Goal: Task Accomplishment & Management: Manage account settings

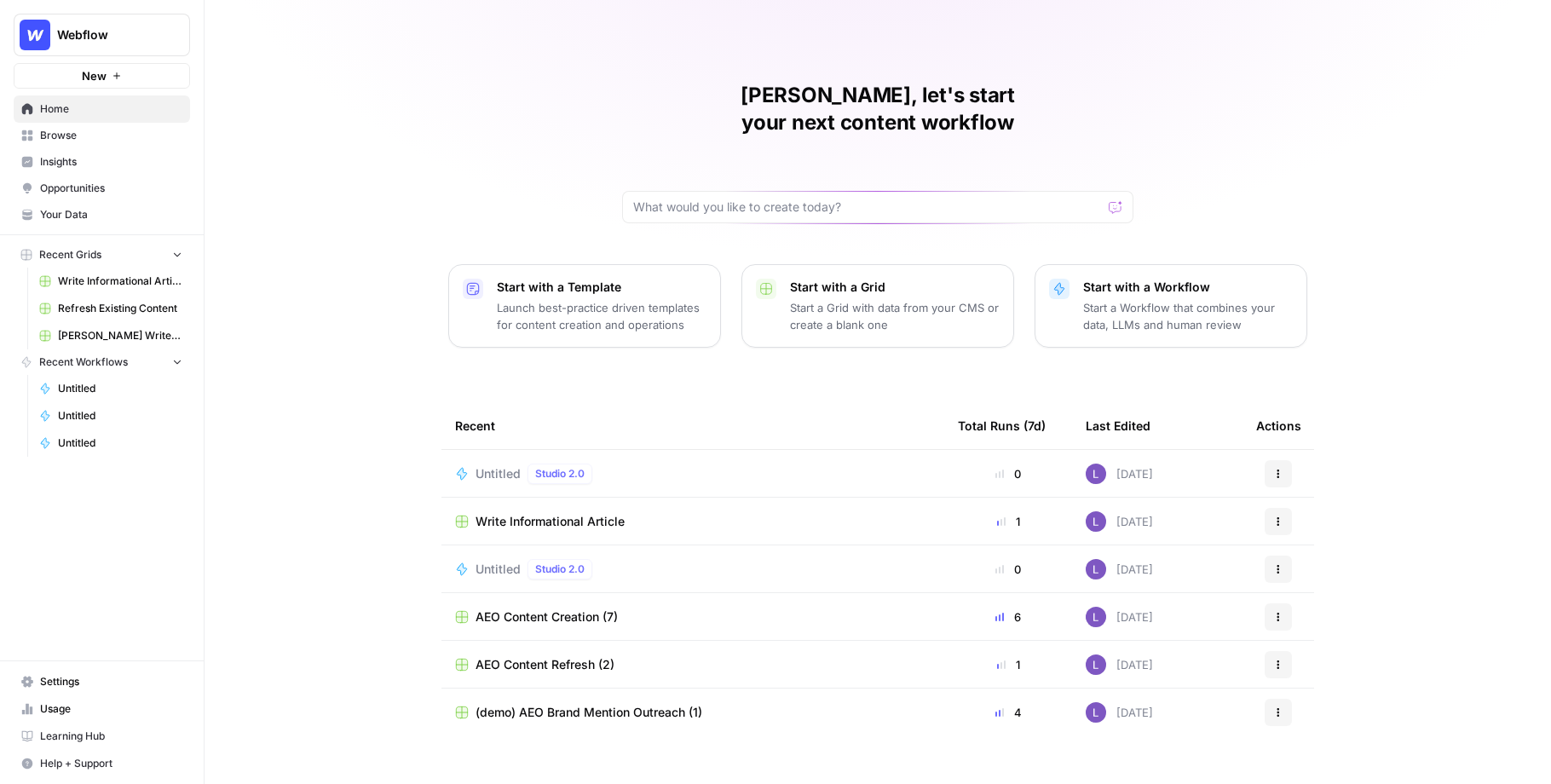
click at [70, 163] on span "Insights" at bounding box center [111, 161] width 142 height 15
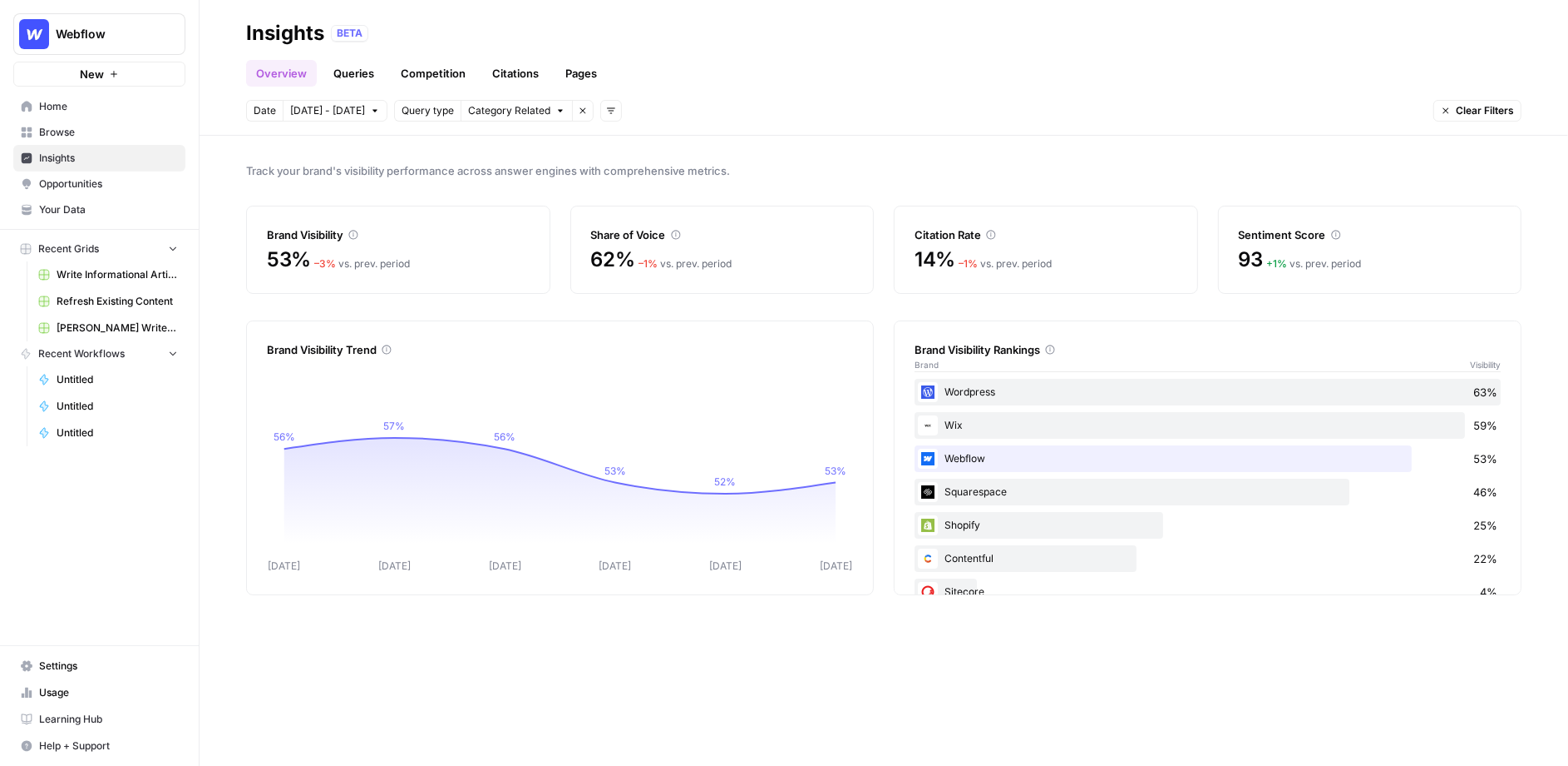
click at [348, 75] on link "Queries" at bounding box center [354, 73] width 60 height 26
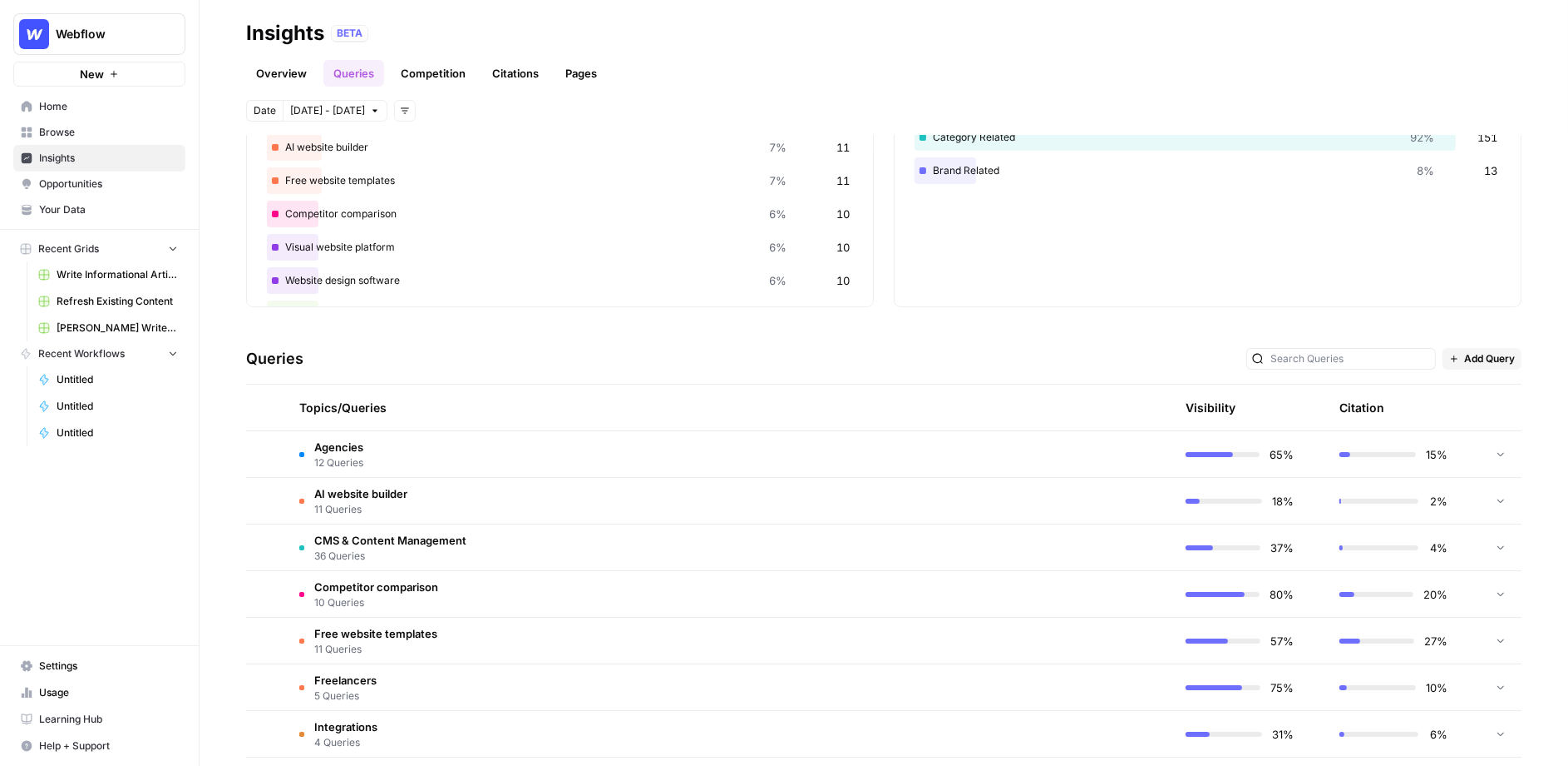
scroll to position [198, 0]
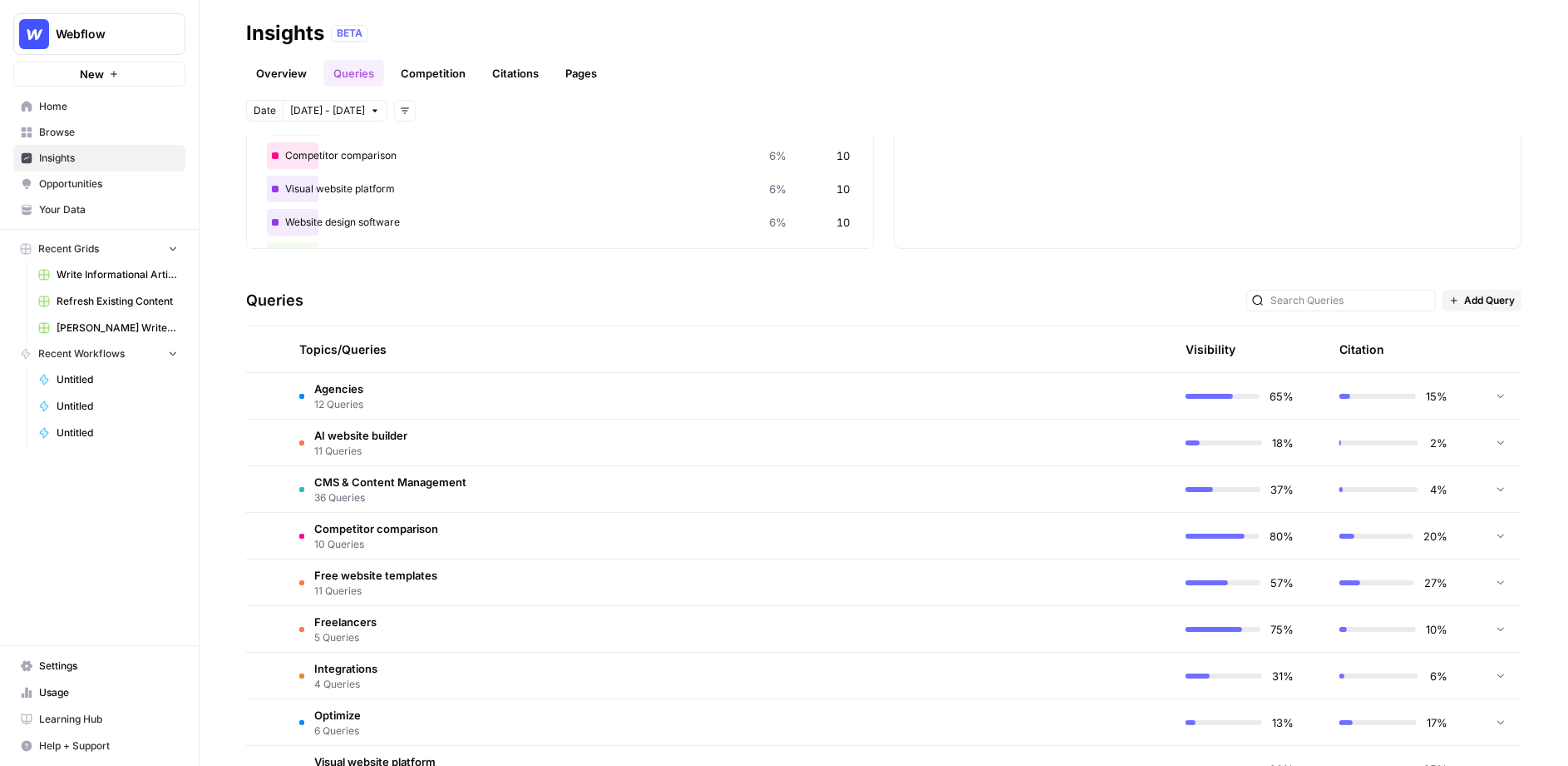
click at [396, 404] on td "Agencies 12 Queries" at bounding box center [650, 395] width 729 height 46
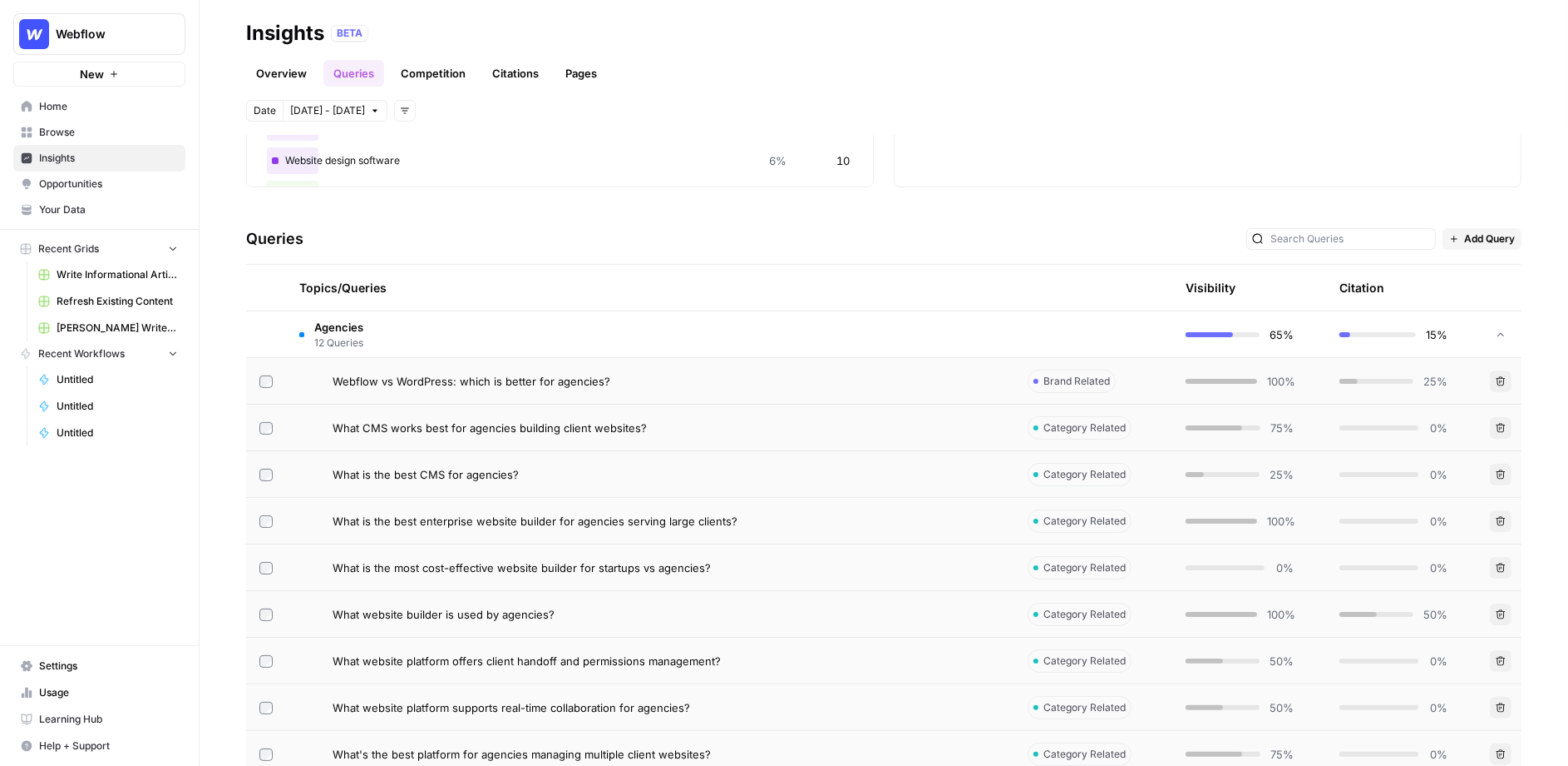
scroll to position [387, 0]
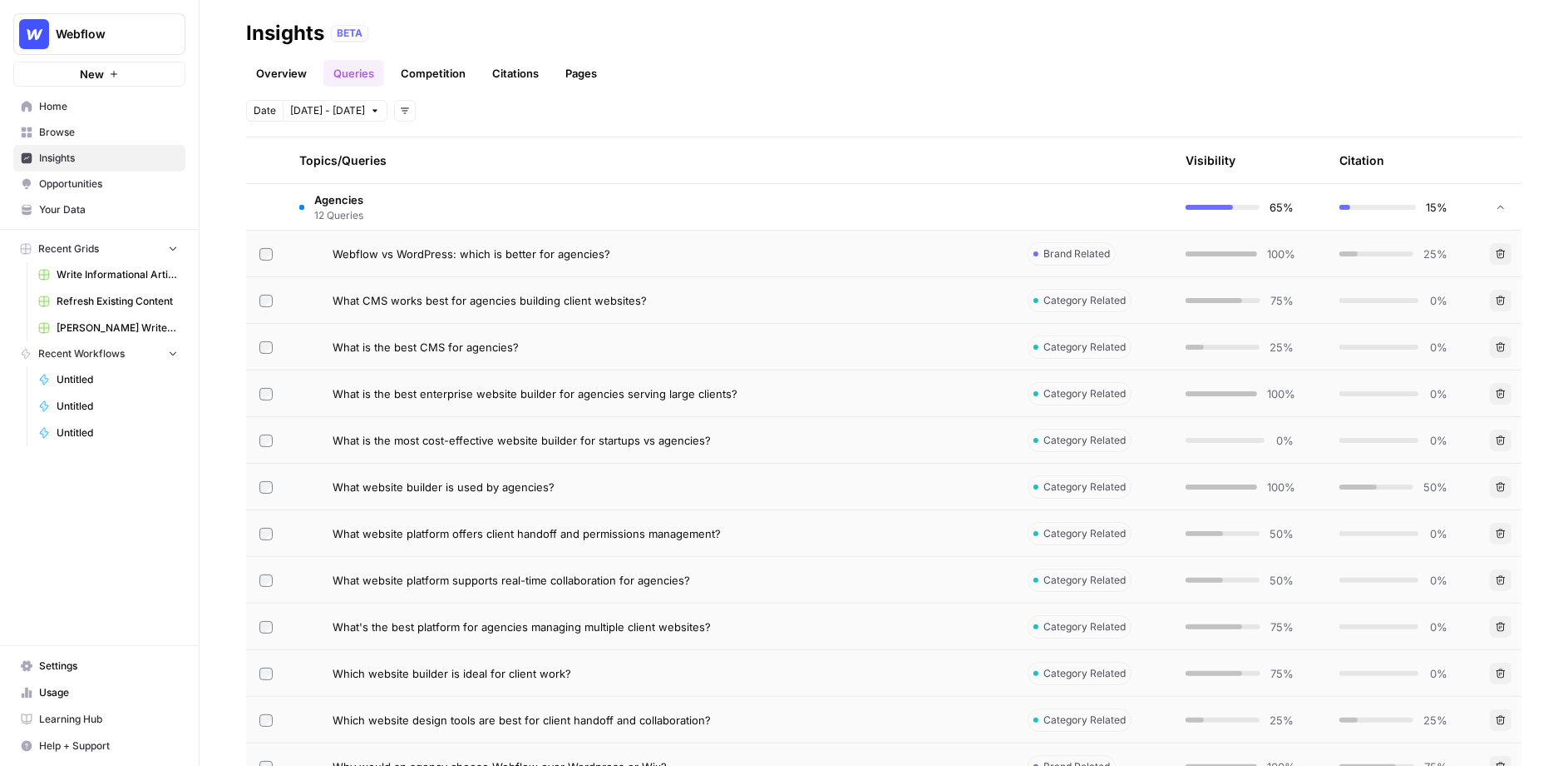
click at [529, 257] on span "Webflow vs WordPress: which is better for agencies?" at bounding box center [471, 254] width 278 height 17
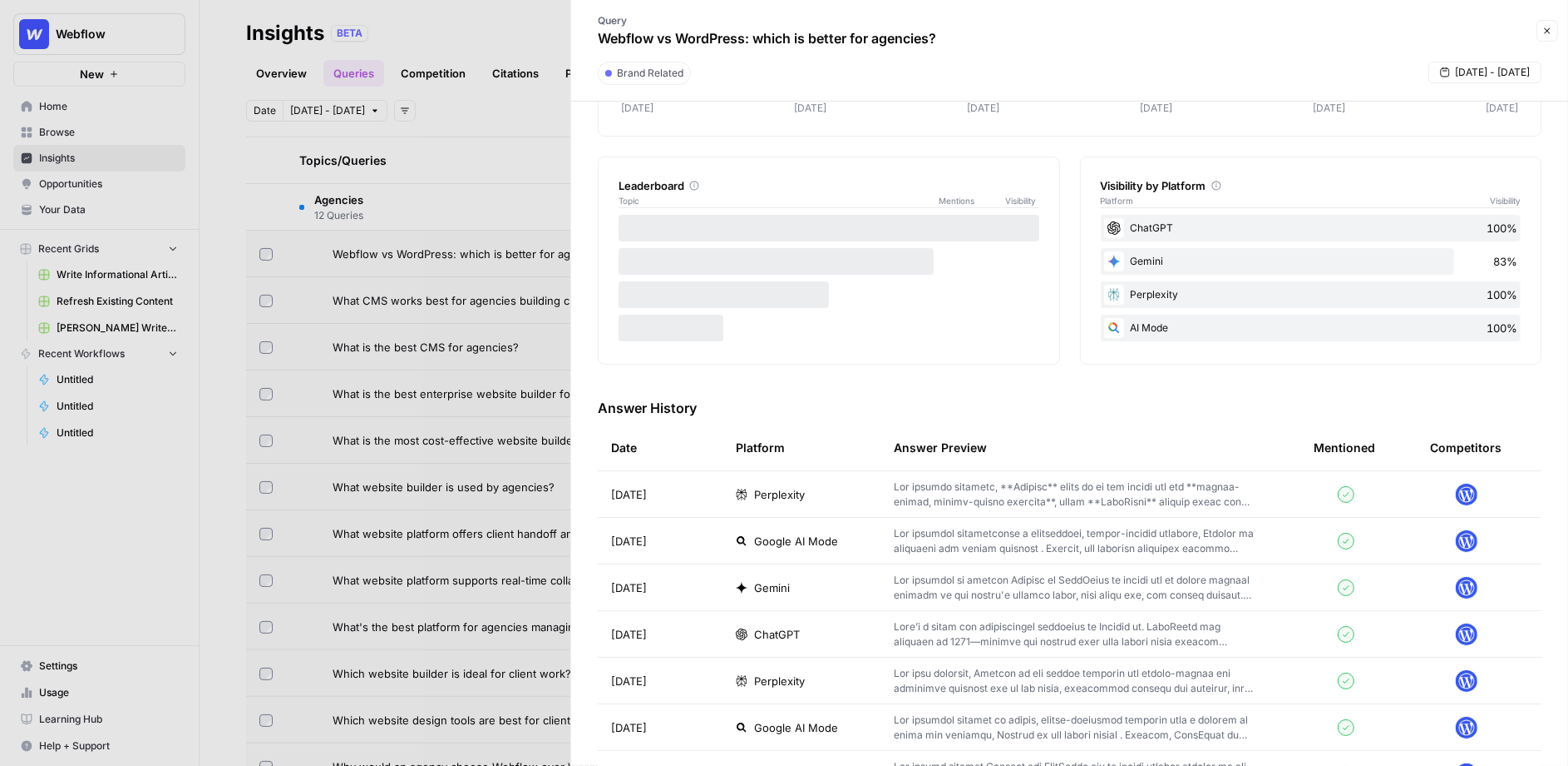
scroll to position [276, 0]
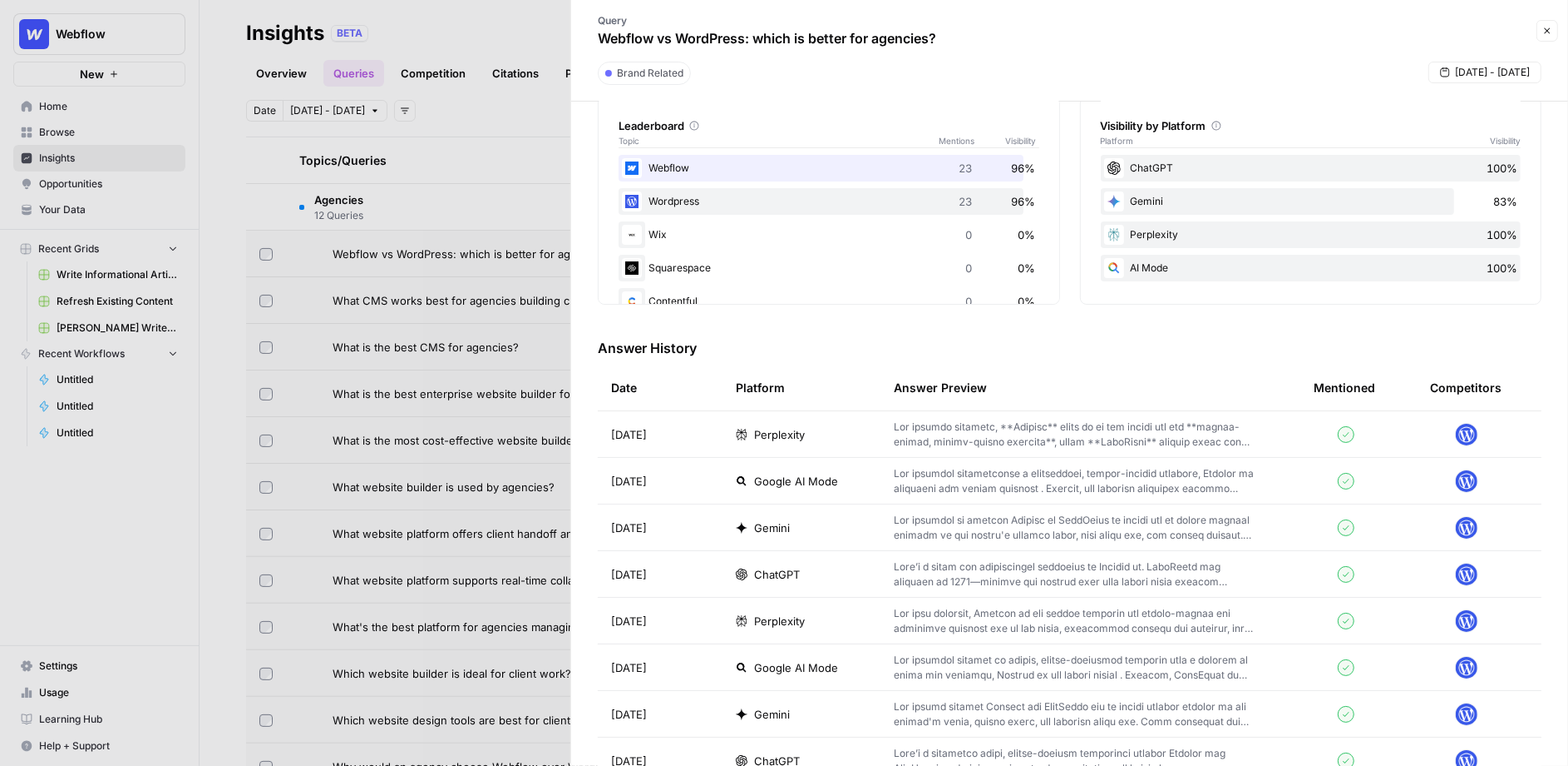
click at [971, 432] on p at bounding box center [1076, 434] width 366 height 30
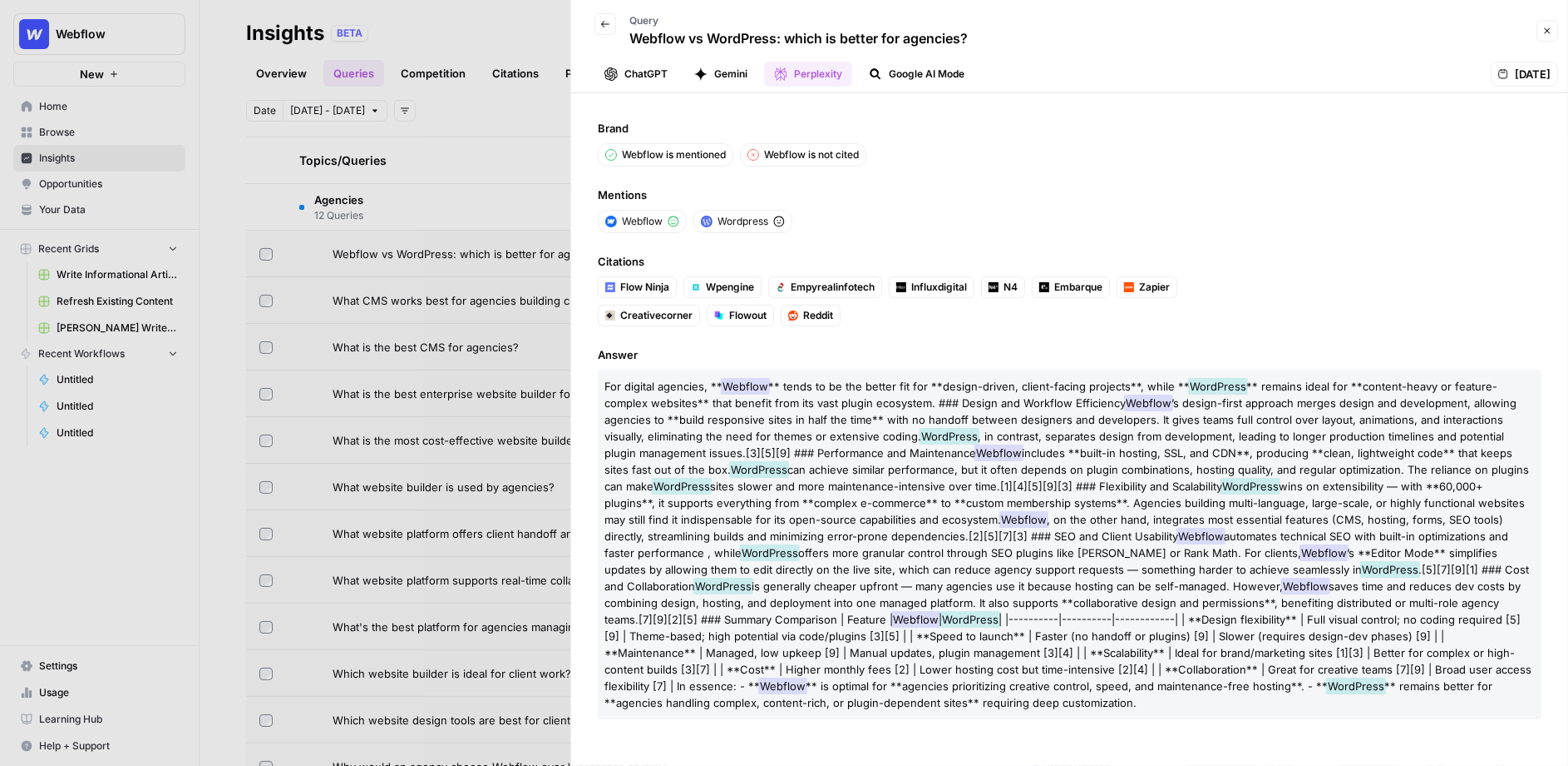
click at [908, 87] on header "Back Query Webflow vs WordPress: which is better for agencies? Close ChatGPT Ge…" at bounding box center [1070, 47] width 997 height 93
click at [899, 75] on button "Google AI Mode" at bounding box center [916, 74] width 116 height 25
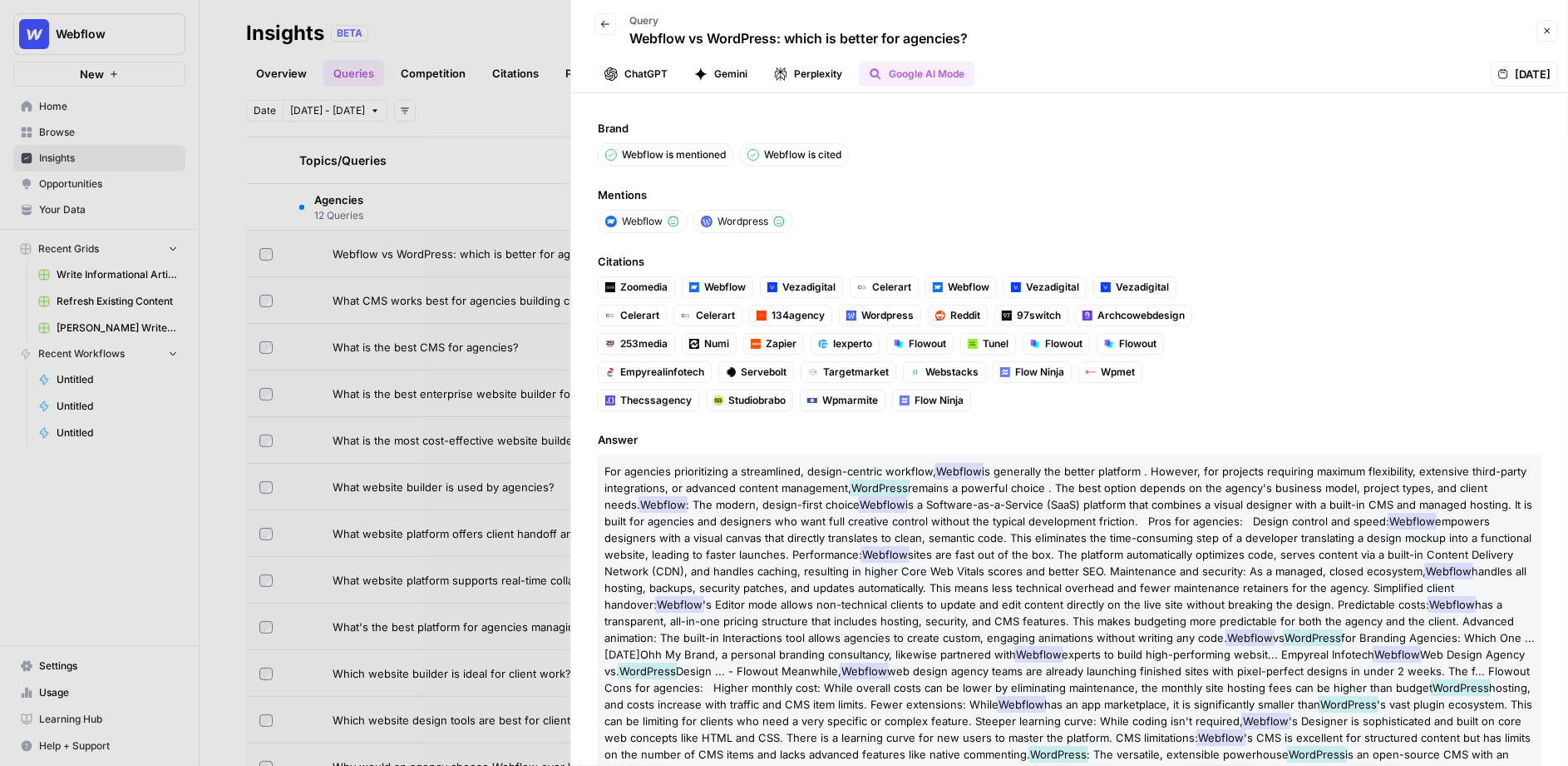
click at [632, 79] on button "ChatGPT" at bounding box center [636, 74] width 84 height 25
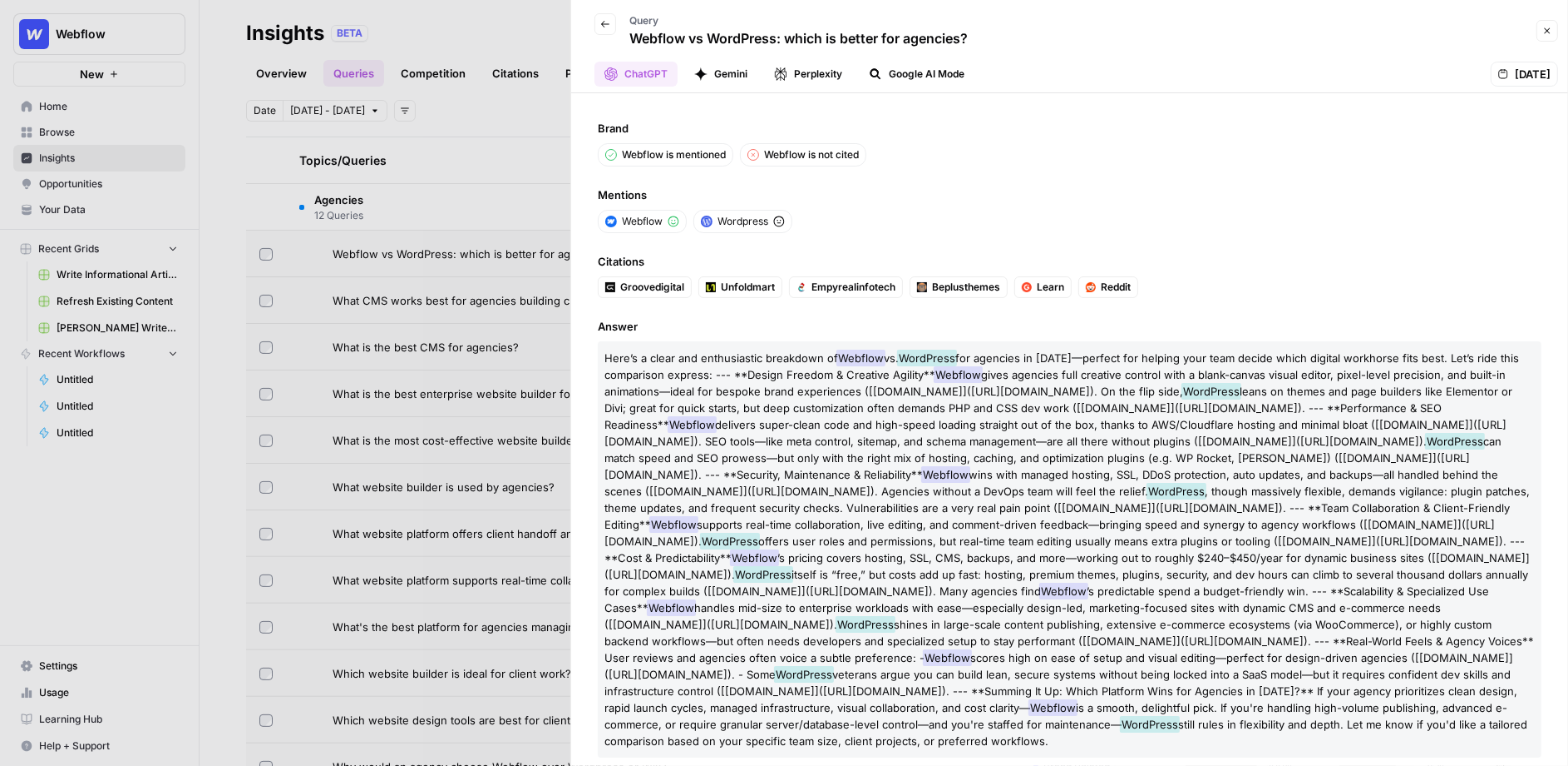
click at [720, 75] on button "Gemini" at bounding box center [720, 74] width 73 height 25
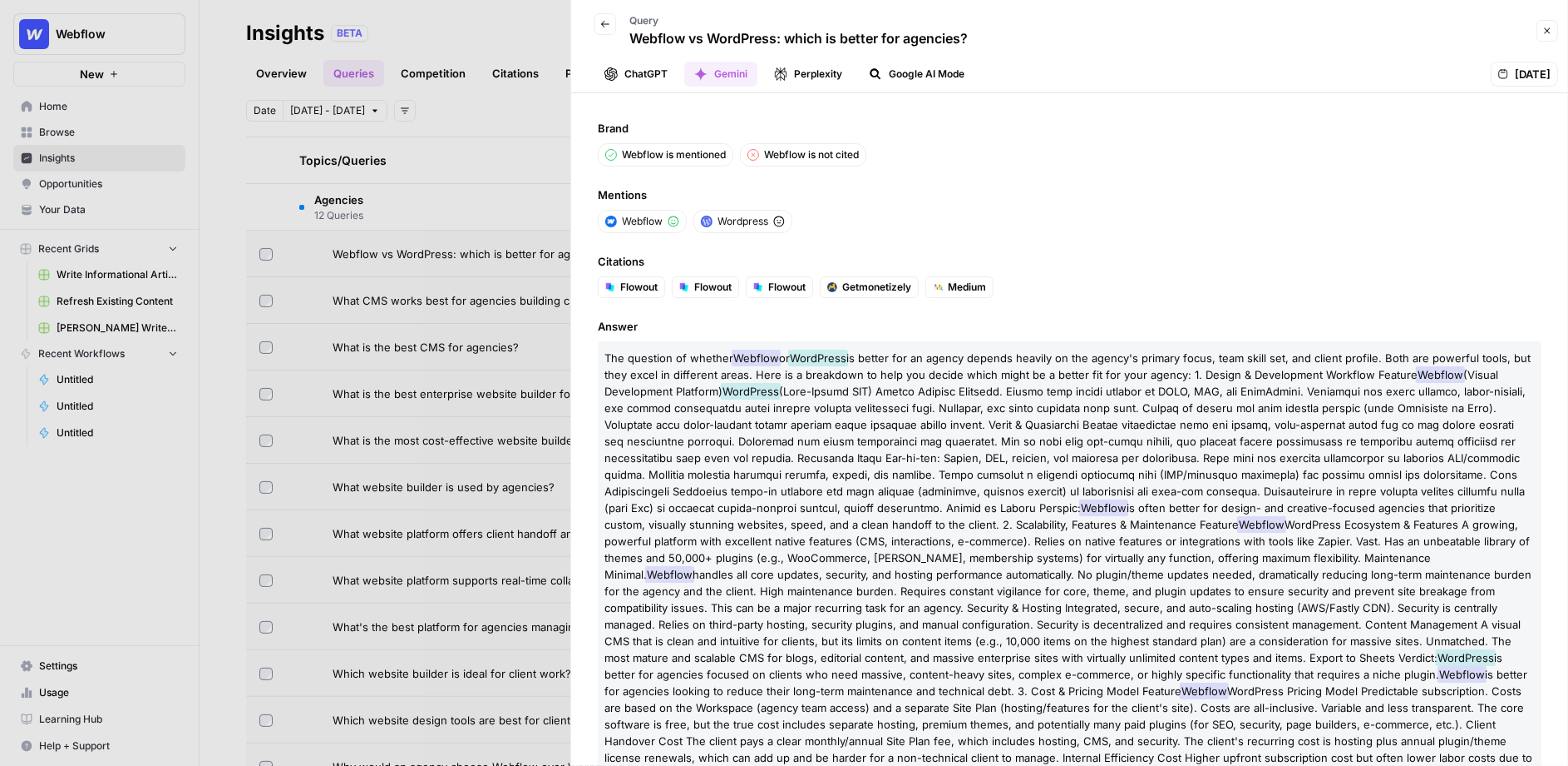
click at [1513, 27] on icon "button" at bounding box center [1548, 31] width 10 height 10
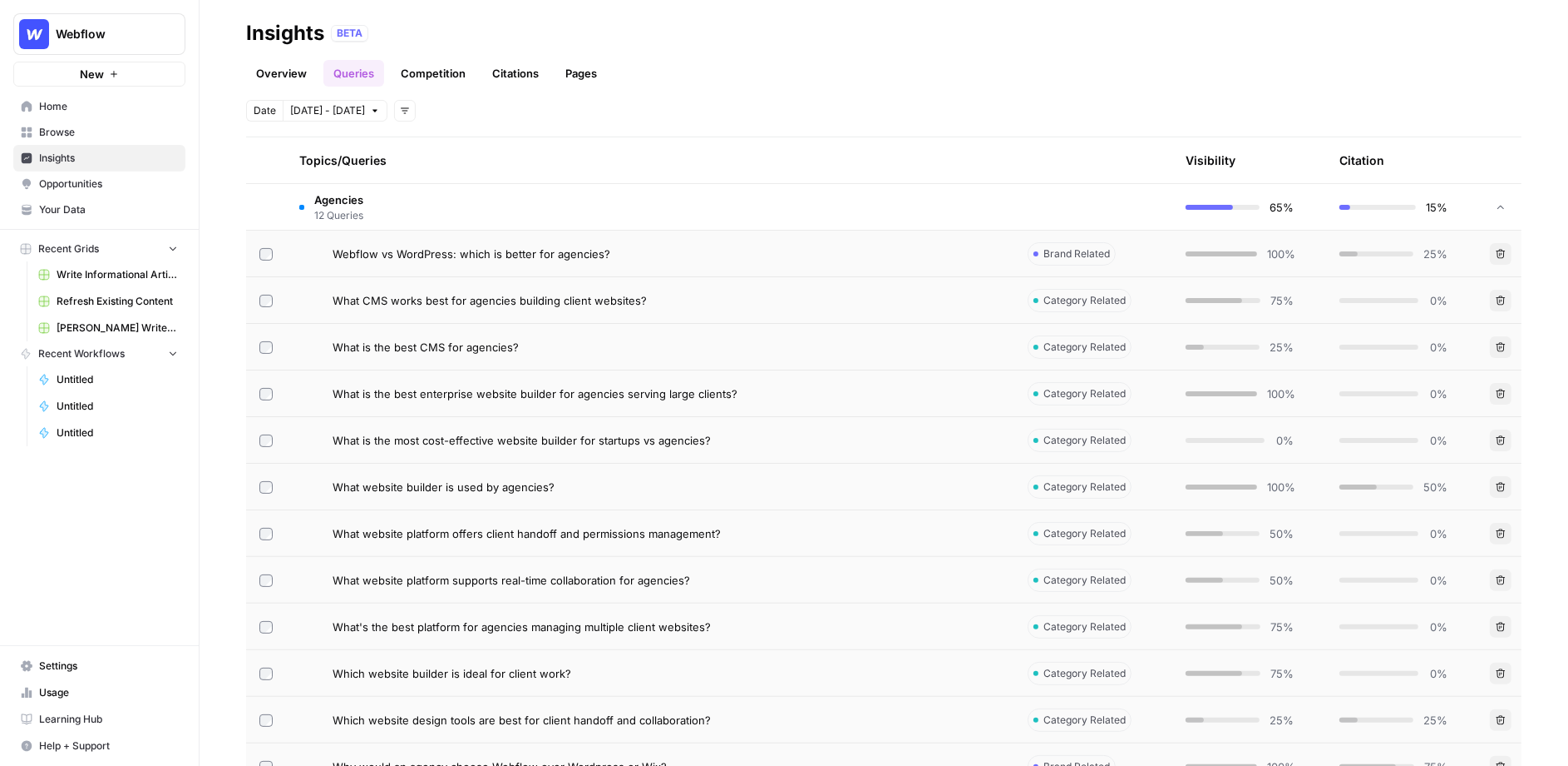
click at [513, 74] on link "Citations" at bounding box center [515, 73] width 66 height 26
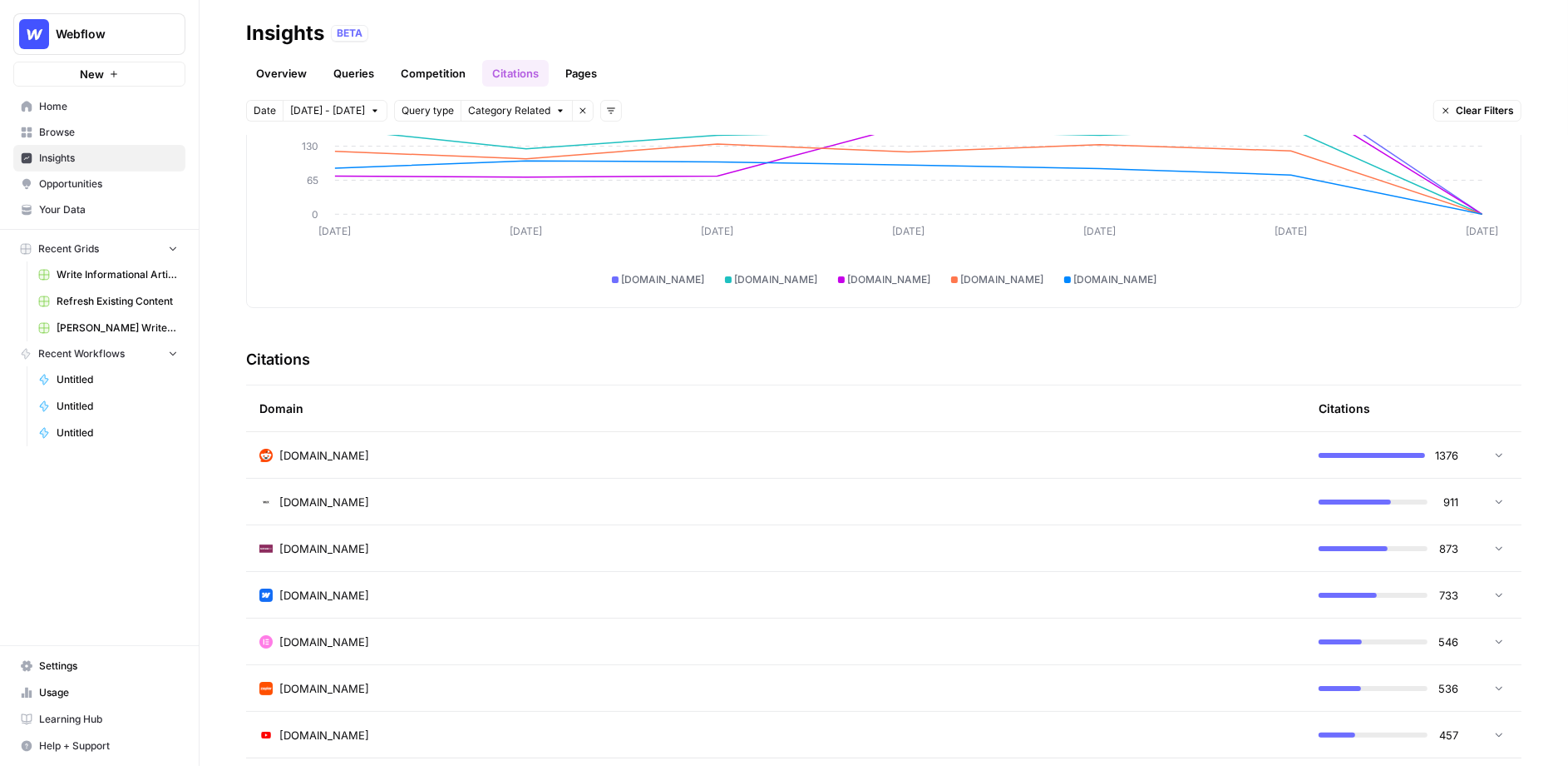
scroll to position [242, 0]
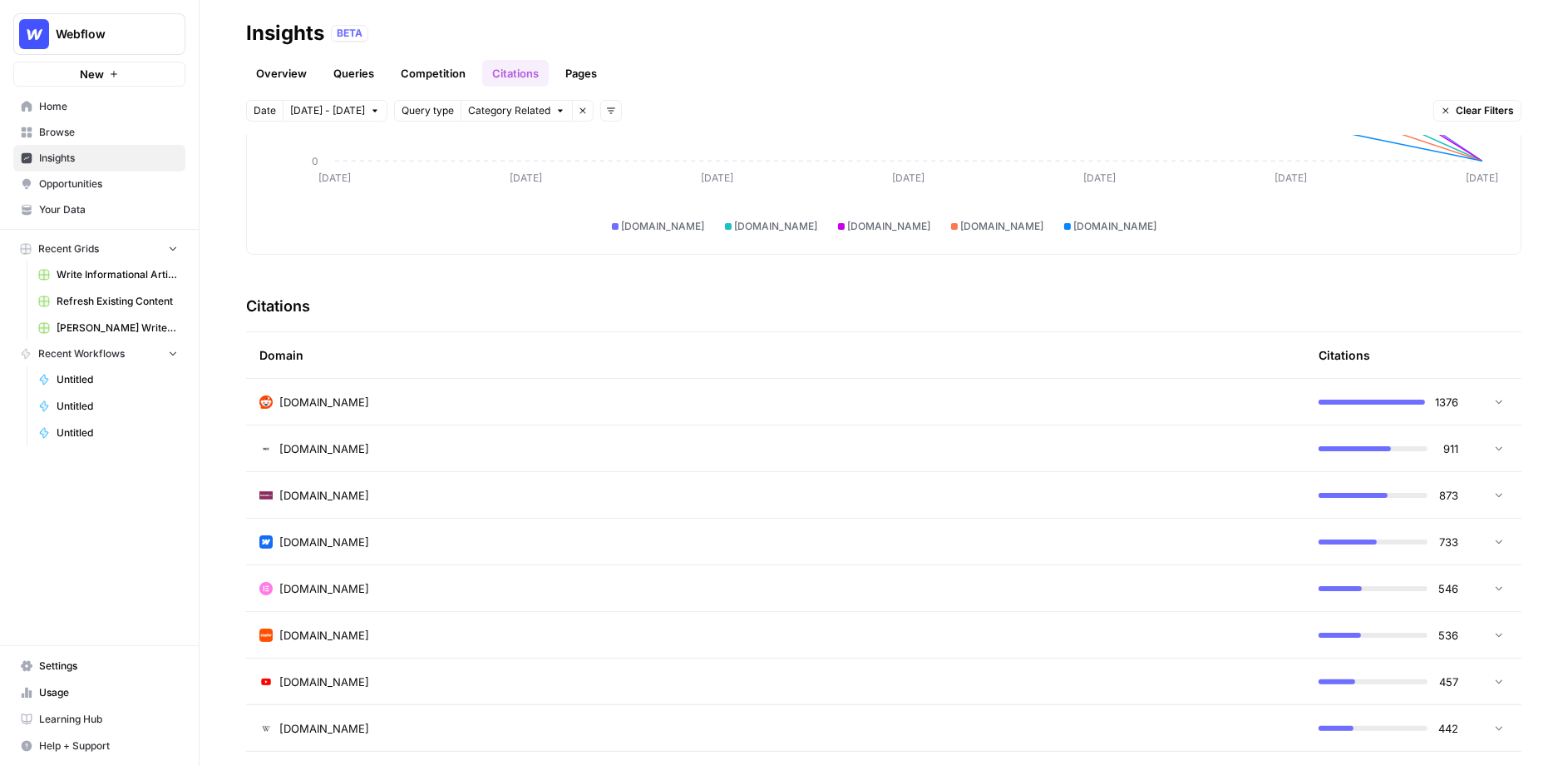
click at [362, 450] on div "[DOMAIN_NAME]" at bounding box center [775, 448] width 1033 height 17
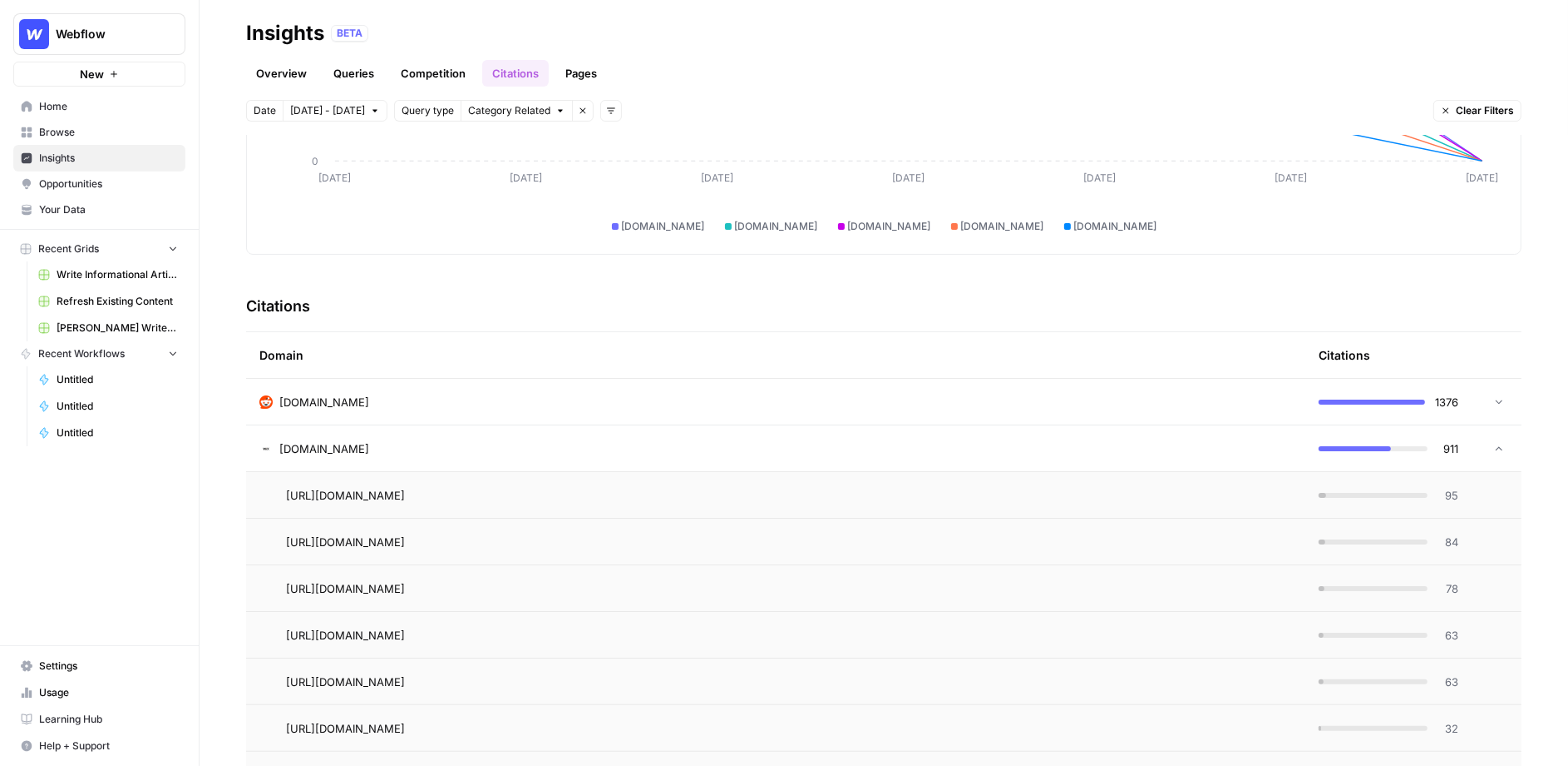
click at [426, 394] on div "[DOMAIN_NAME]" at bounding box center [775, 401] width 1033 height 17
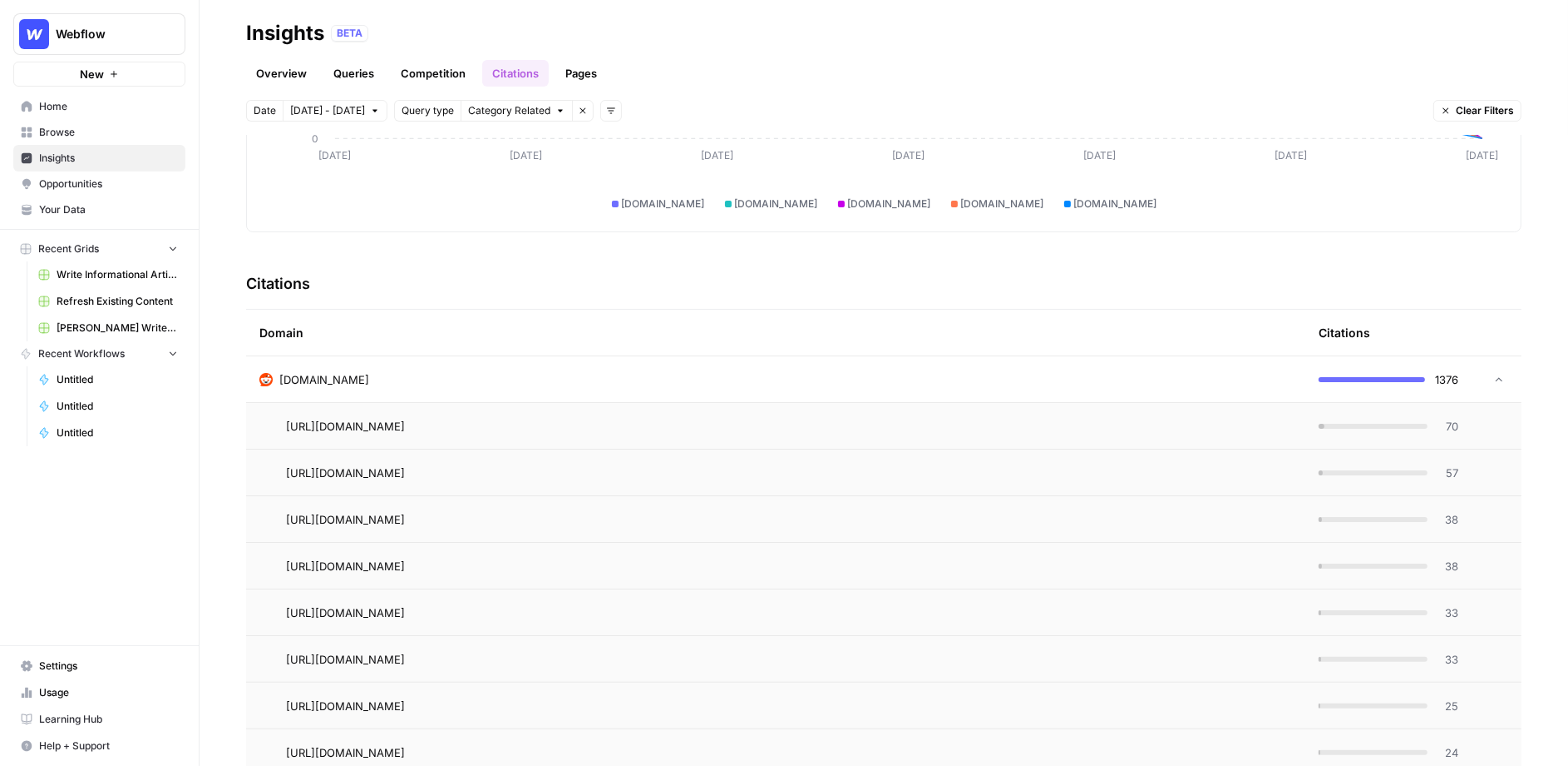
click at [644, 387] on td "[DOMAIN_NAME]" at bounding box center [775, 378] width 1060 height 46
click at [569, 72] on link "Pages" at bounding box center [581, 73] width 51 height 26
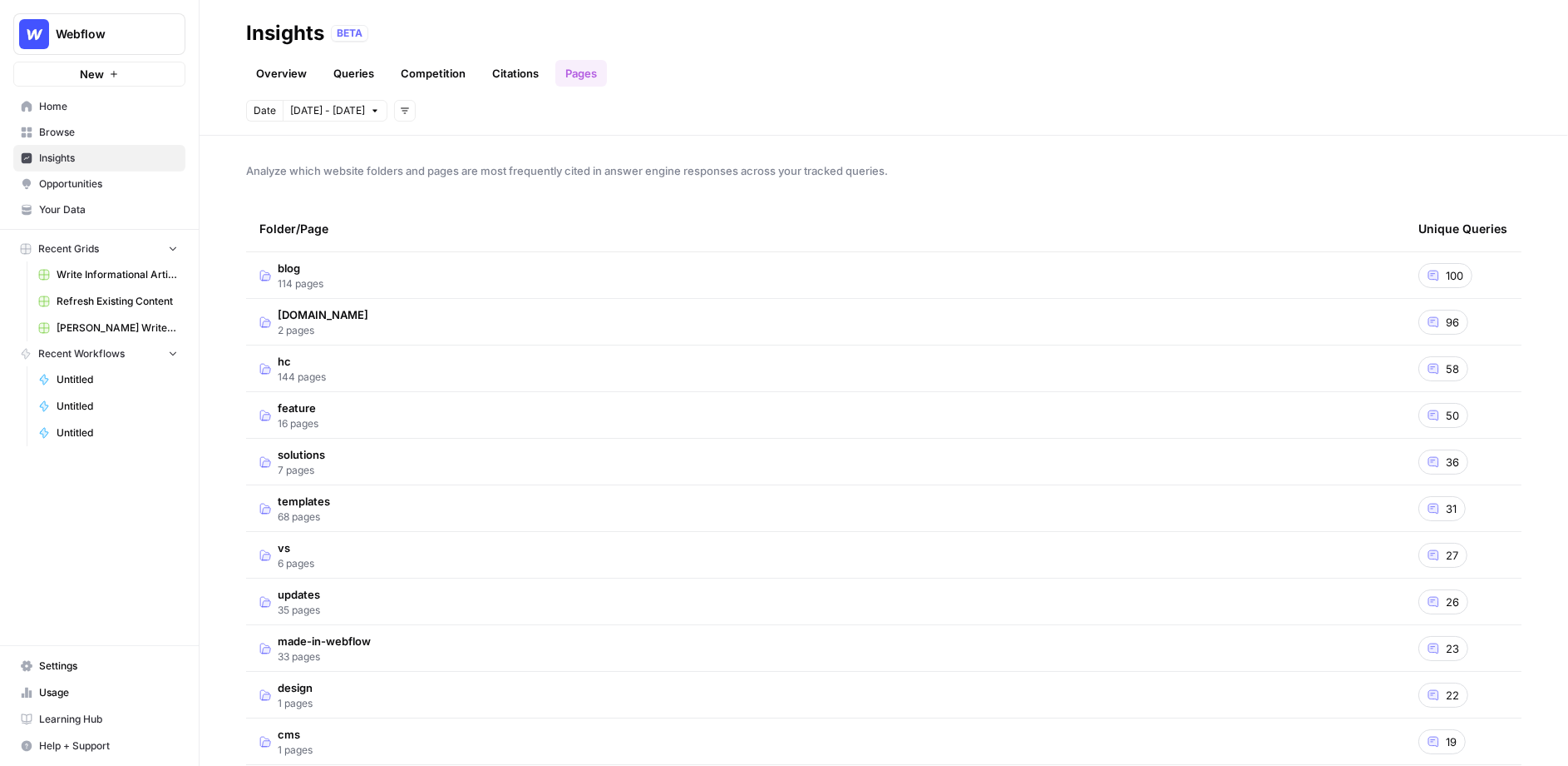
click at [479, 274] on td "blog 114 pages" at bounding box center [825, 274] width 1159 height 46
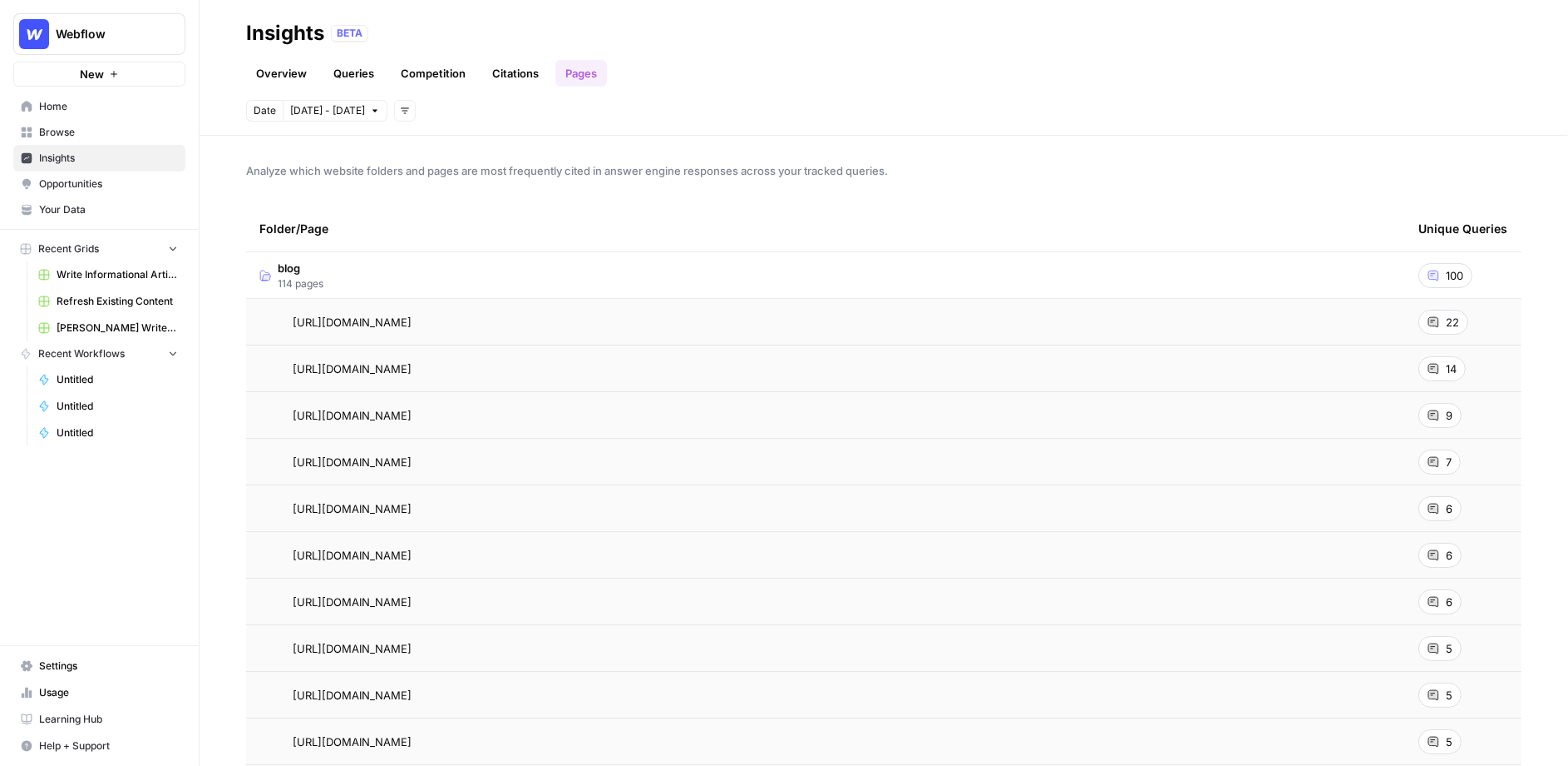
click at [1435, 327] on icon at bounding box center [1434, 322] width 12 height 12
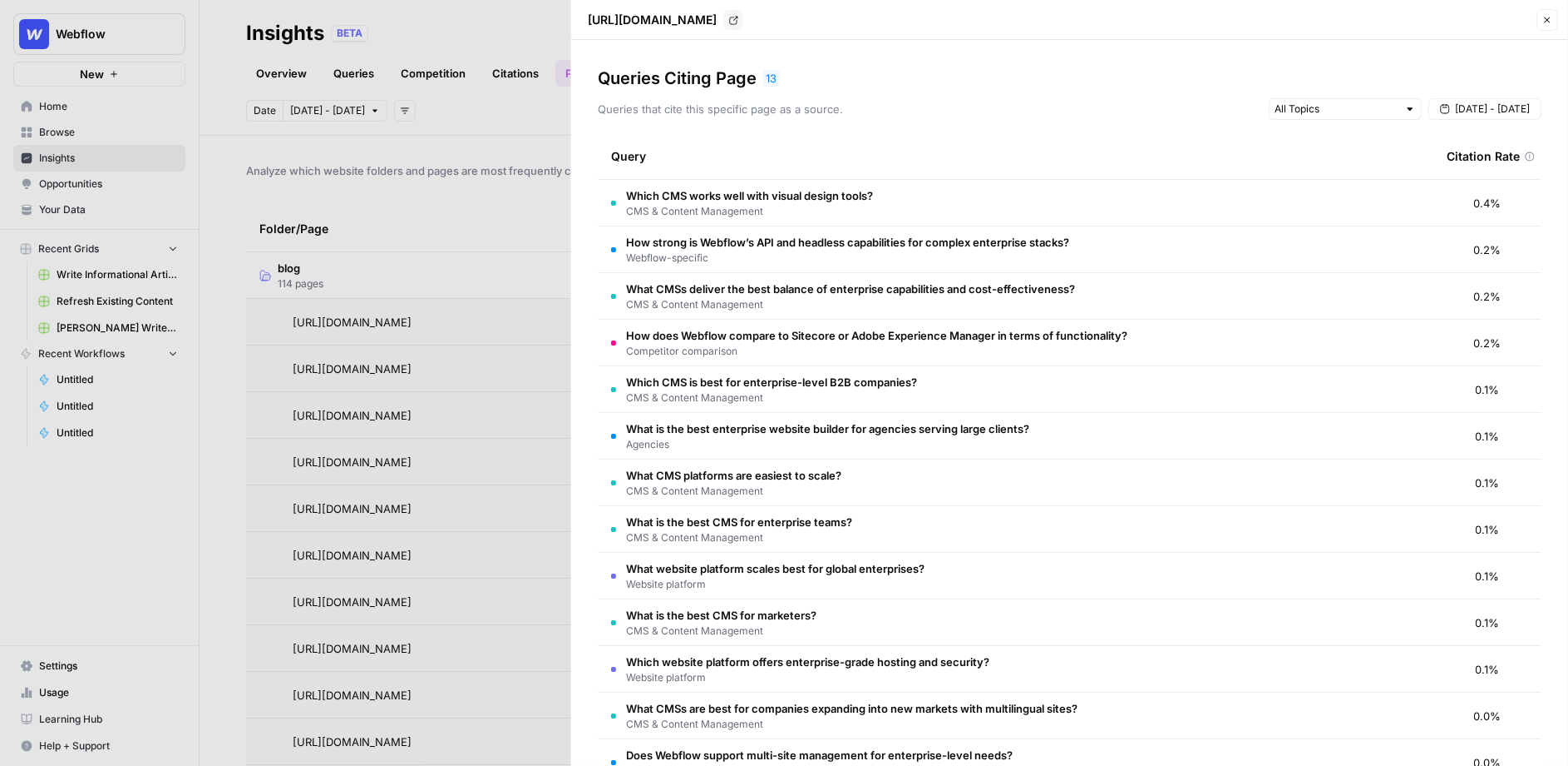
click at [1513, 27] on button "Close" at bounding box center [1548, 19] width 21 height 21
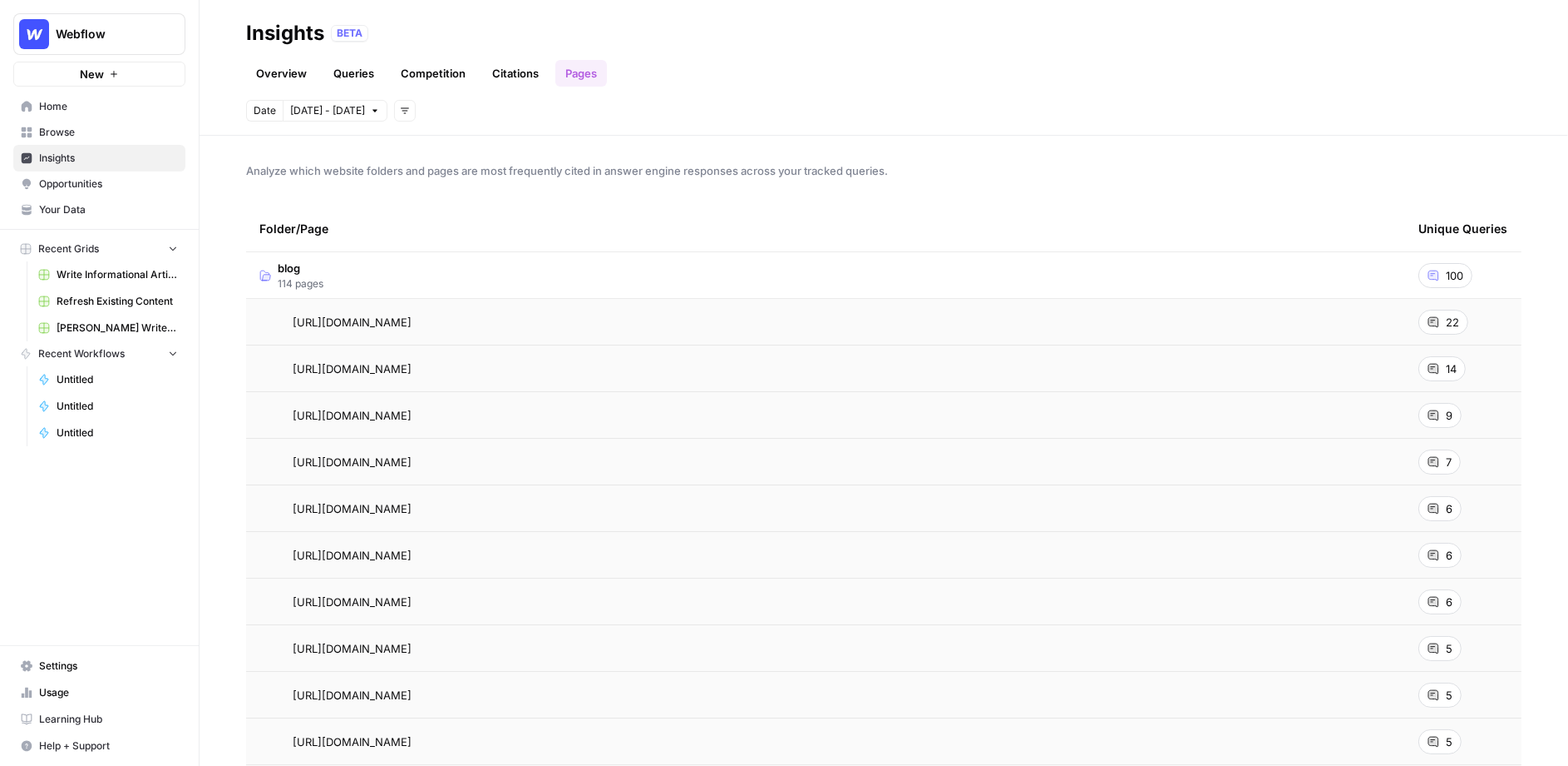
click at [274, 86] on link "Overview" at bounding box center [281, 73] width 71 height 26
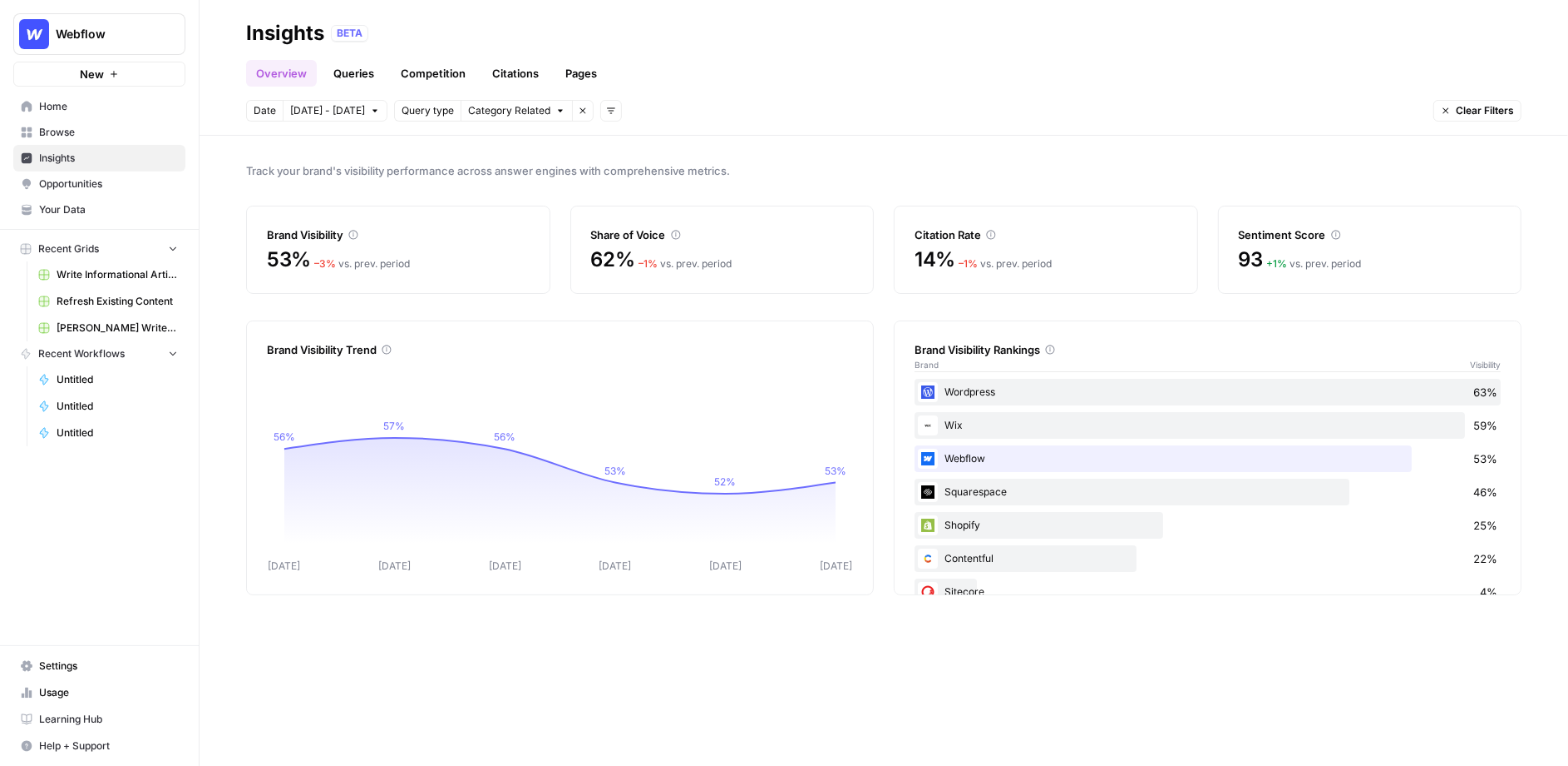
click at [118, 188] on span "Opportunities" at bounding box center [108, 183] width 139 height 15
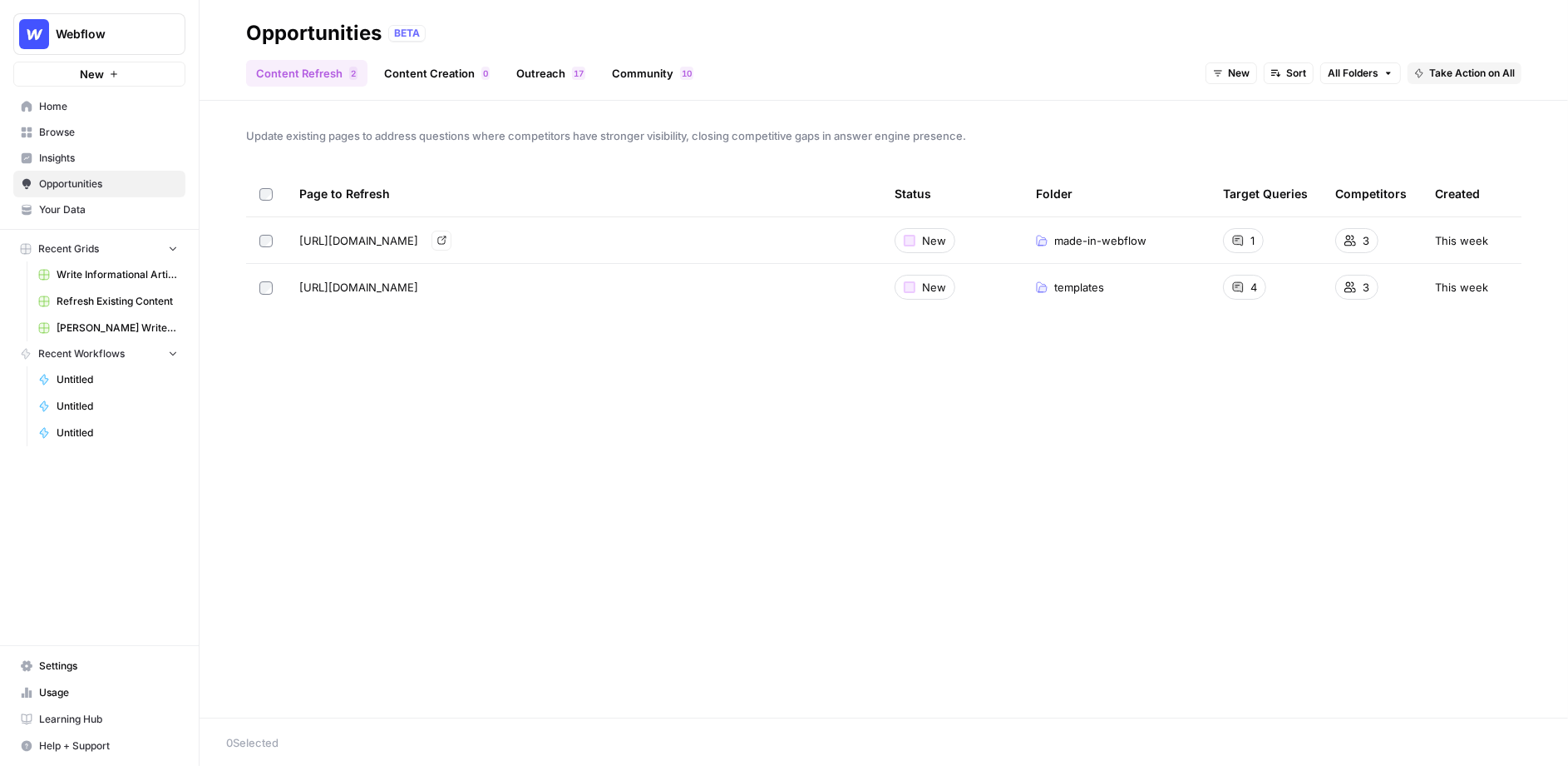
drag, startPoint x: 298, startPoint y: 242, endPoint x: 634, endPoint y: 243, distance: 336.0
click at [634, 243] on td "[URL][DOMAIN_NAME] Go to page" at bounding box center [583, 239] width 596 height 46
click at [1465, 78] on span "Take Action on All" at bounding box center [1472, 73] width 85 height 15
click at [1513, 119] on button "Create New Grid" at bounding box center [1484, 110] width 138 height 23
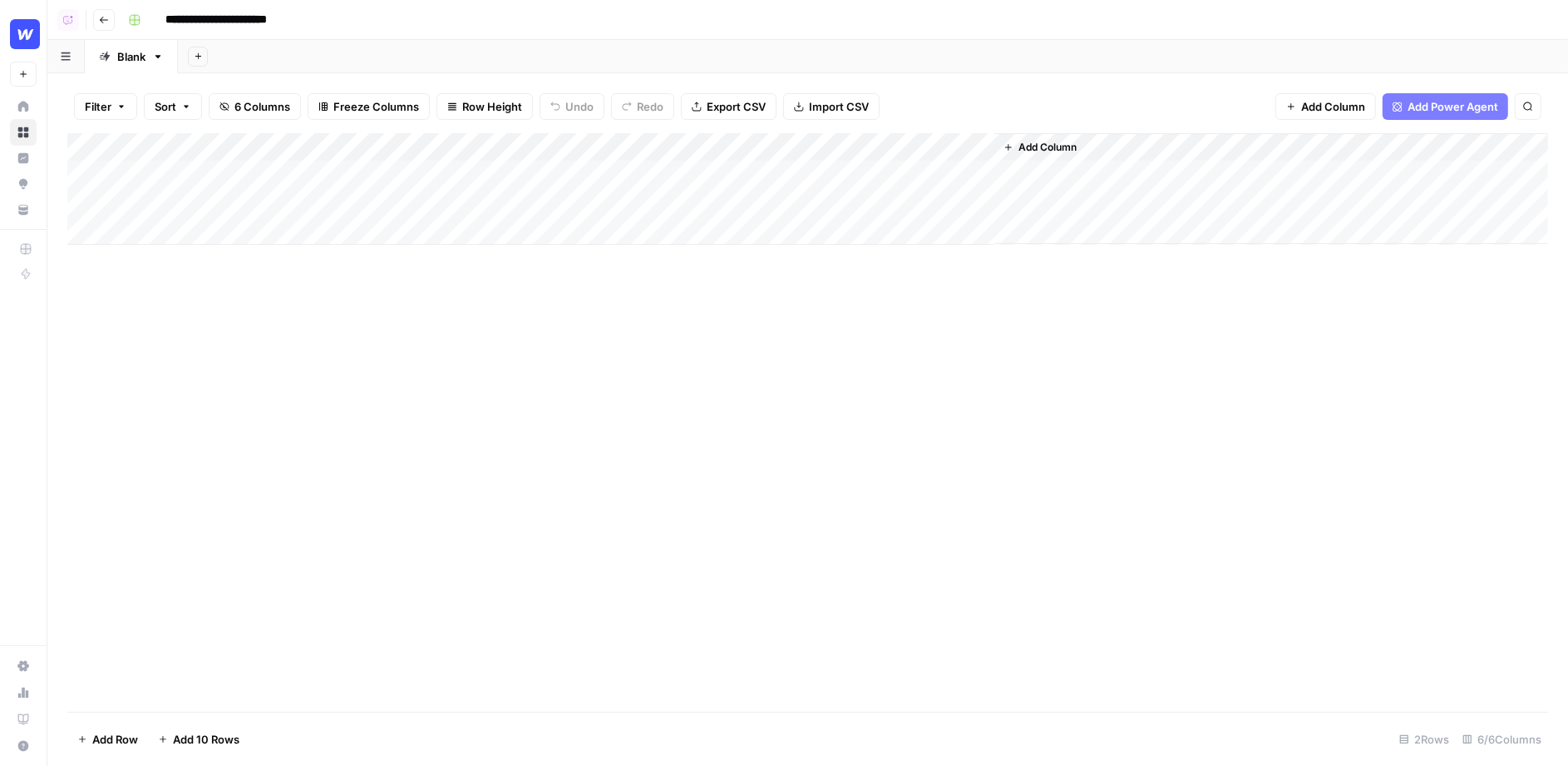
click at [1454, 116] on button "Add Power Agent" at bounding box center [1446, 106] width 125 height 26
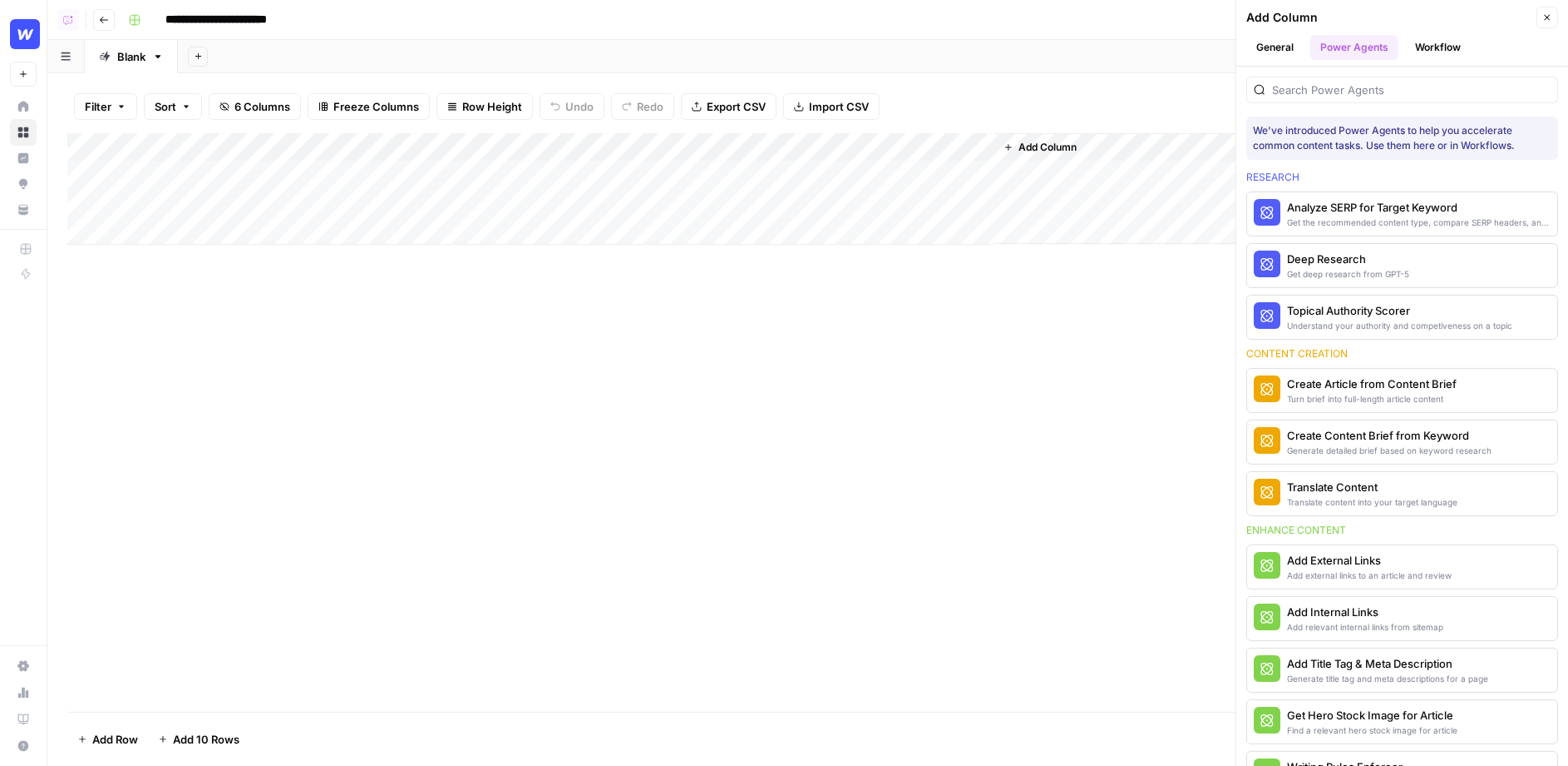
click at [1367, 78] on div at bounding box center [1402, 89] width 312 height 26
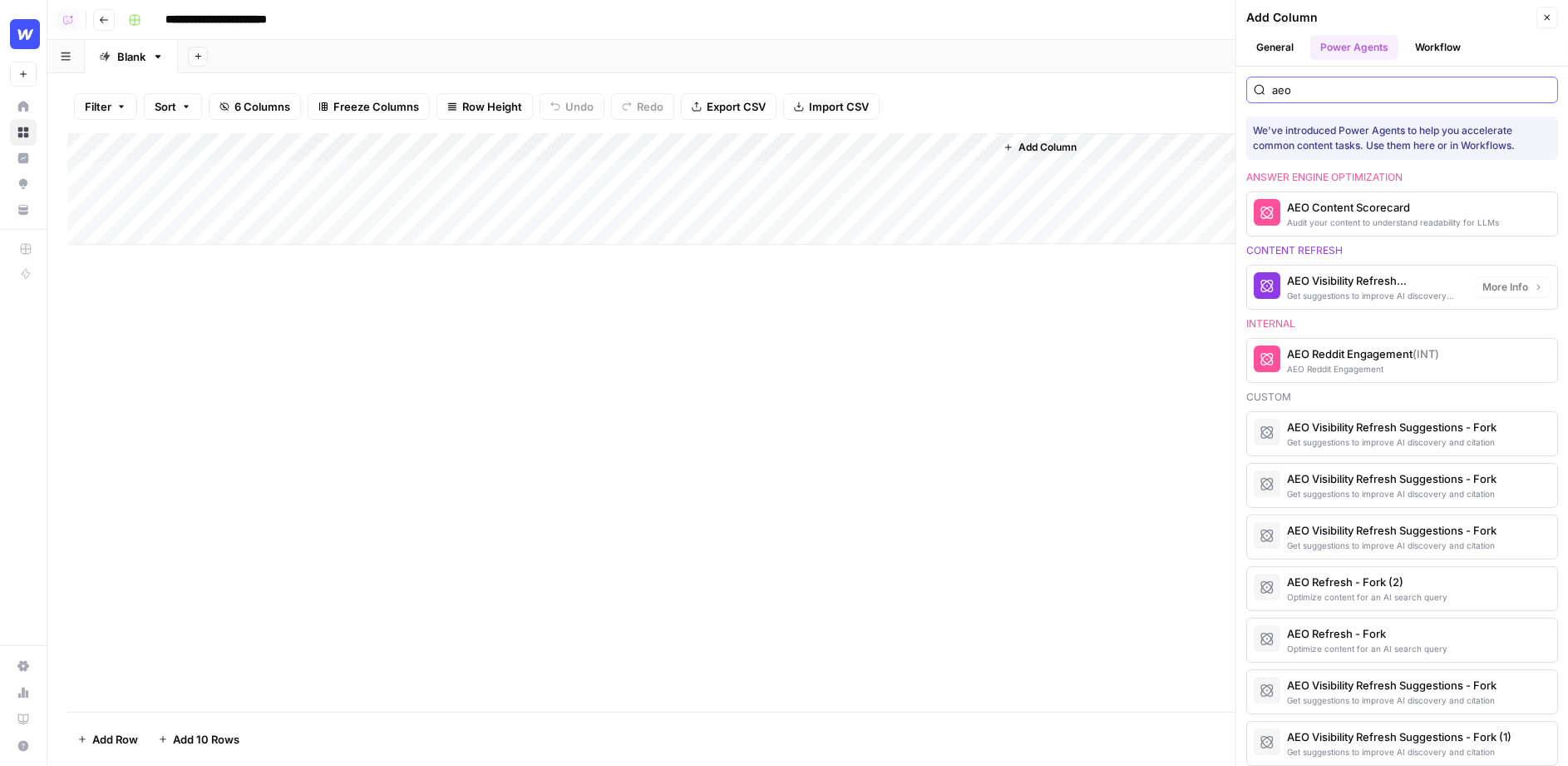
scroll to position [18, 0]
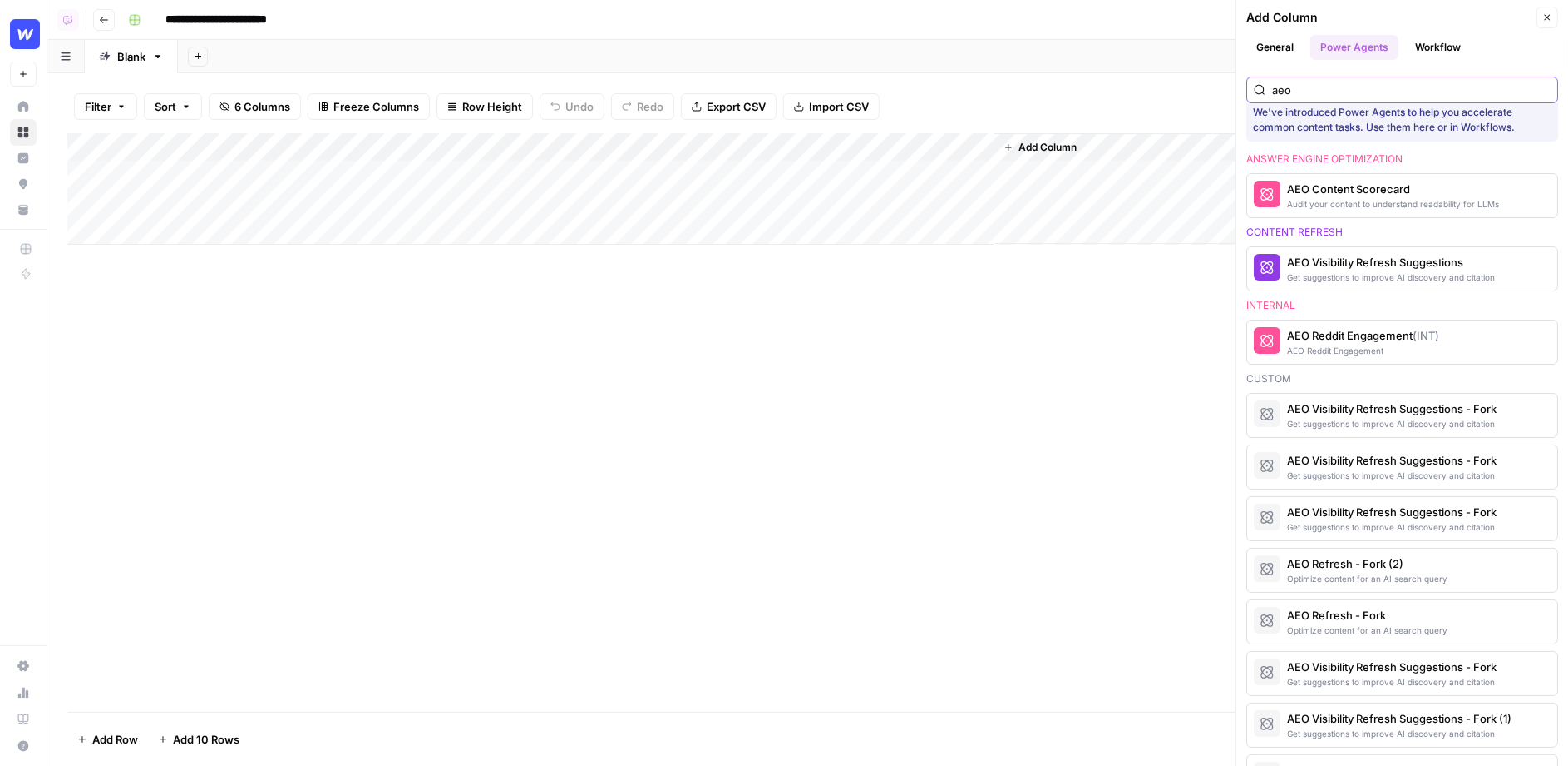
type input "aeo"
click at [584, 173] on div "Add Column" at bounding box center [807, 189] width 1482 height 112
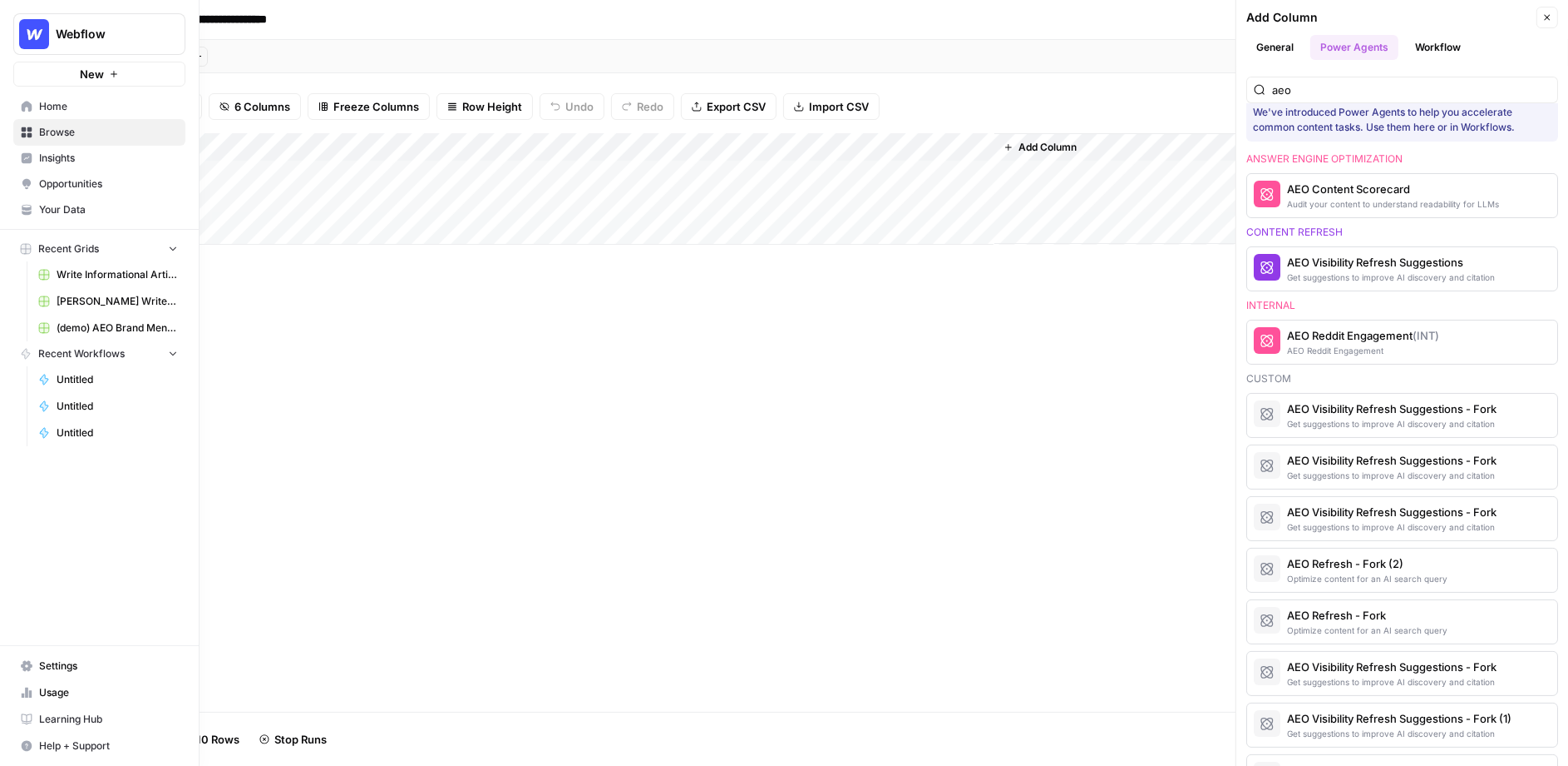
click at [82, 187] on span "Opportunities" at bounding box center [108, 183] width 139 height 15
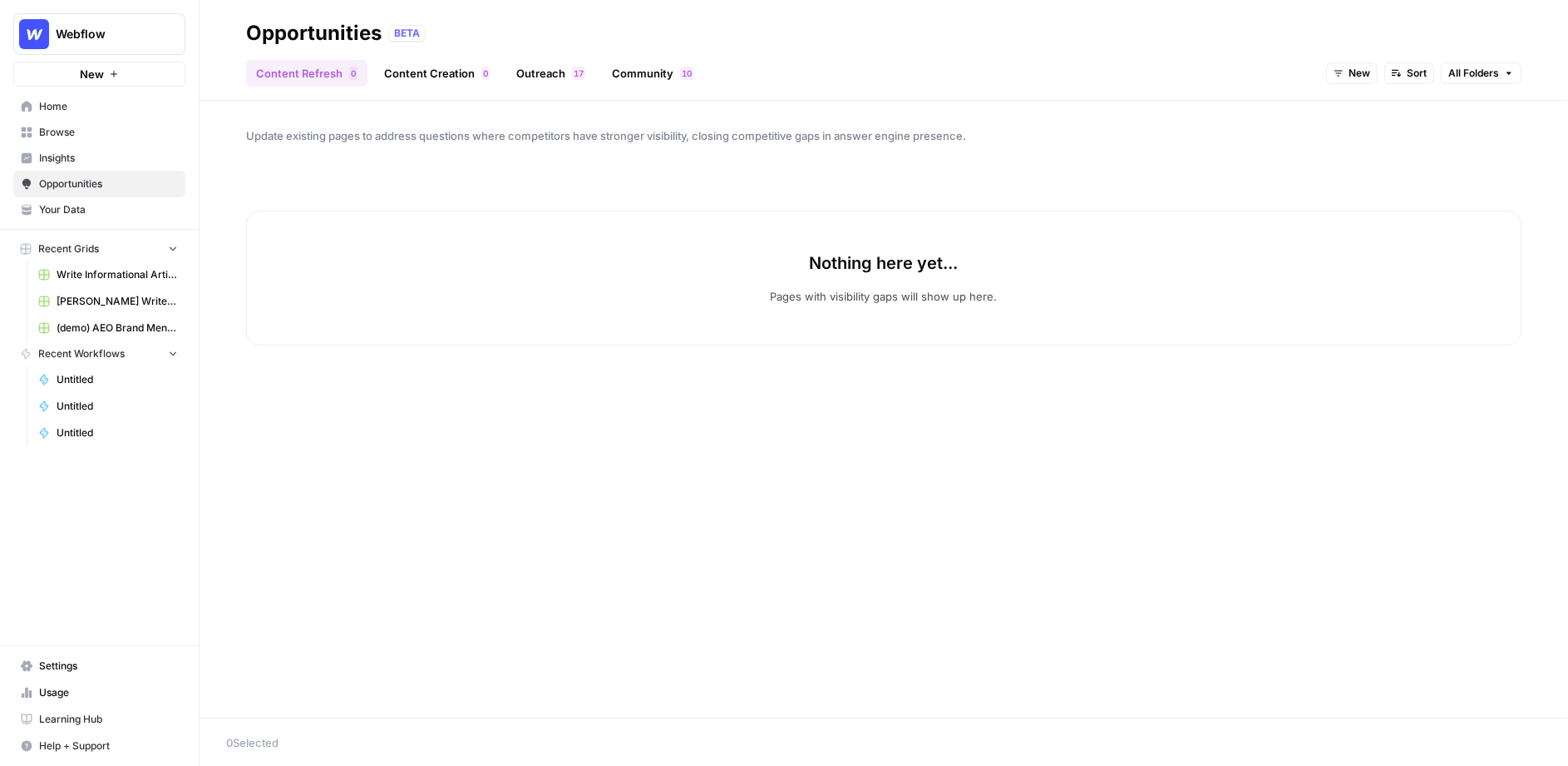
click at [449, 62] on link "Content Creation 0" at bounding box center [436, 73] width 125 height 26
click at [1423, 77] on icon "button" at bounding box center [1426, 73] width 10 height 10
click at [1437, 105] on span "All Opportunities" at bounding box center [1471, 109] width 85 height 17
click at [1400, 71] on span "All Opportunities" at bounding box center [1417, 73] width 79 height 15
click at [1413, 168] on button "Archived" at bounding box center [1415, 180] width 105 height 23
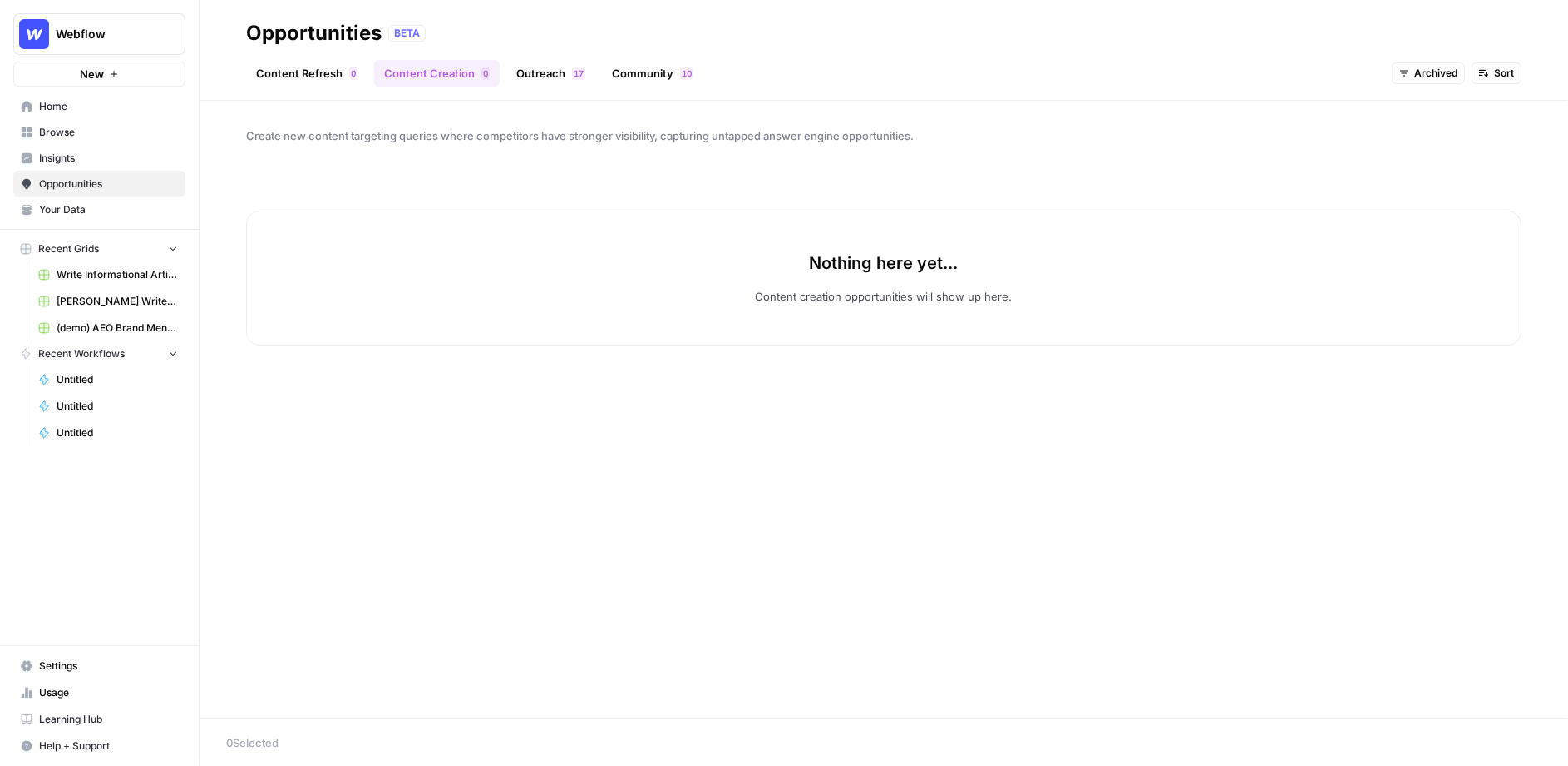
click at [70, 36] on span "Webflow" at bounding box center [106, 34] width 101 height 17
type input "[PERSON_NAME]"
click at [165, 122] on span "Dillon Test" at bounding box center [160, 124] width 220 height 17
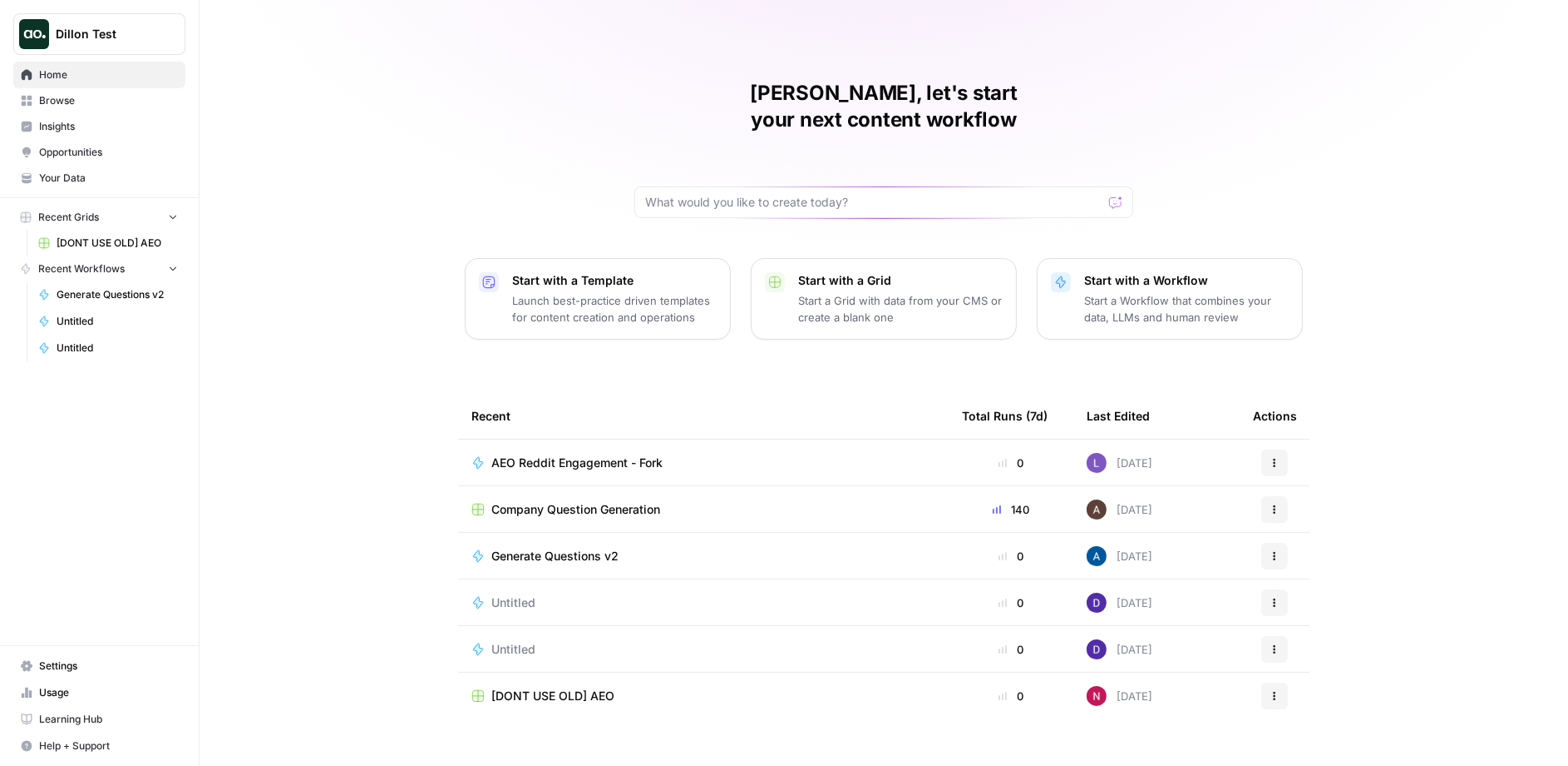
click at [120, 139] on link "Opportunities" at bounding box center [99, 152] width 172 height 26
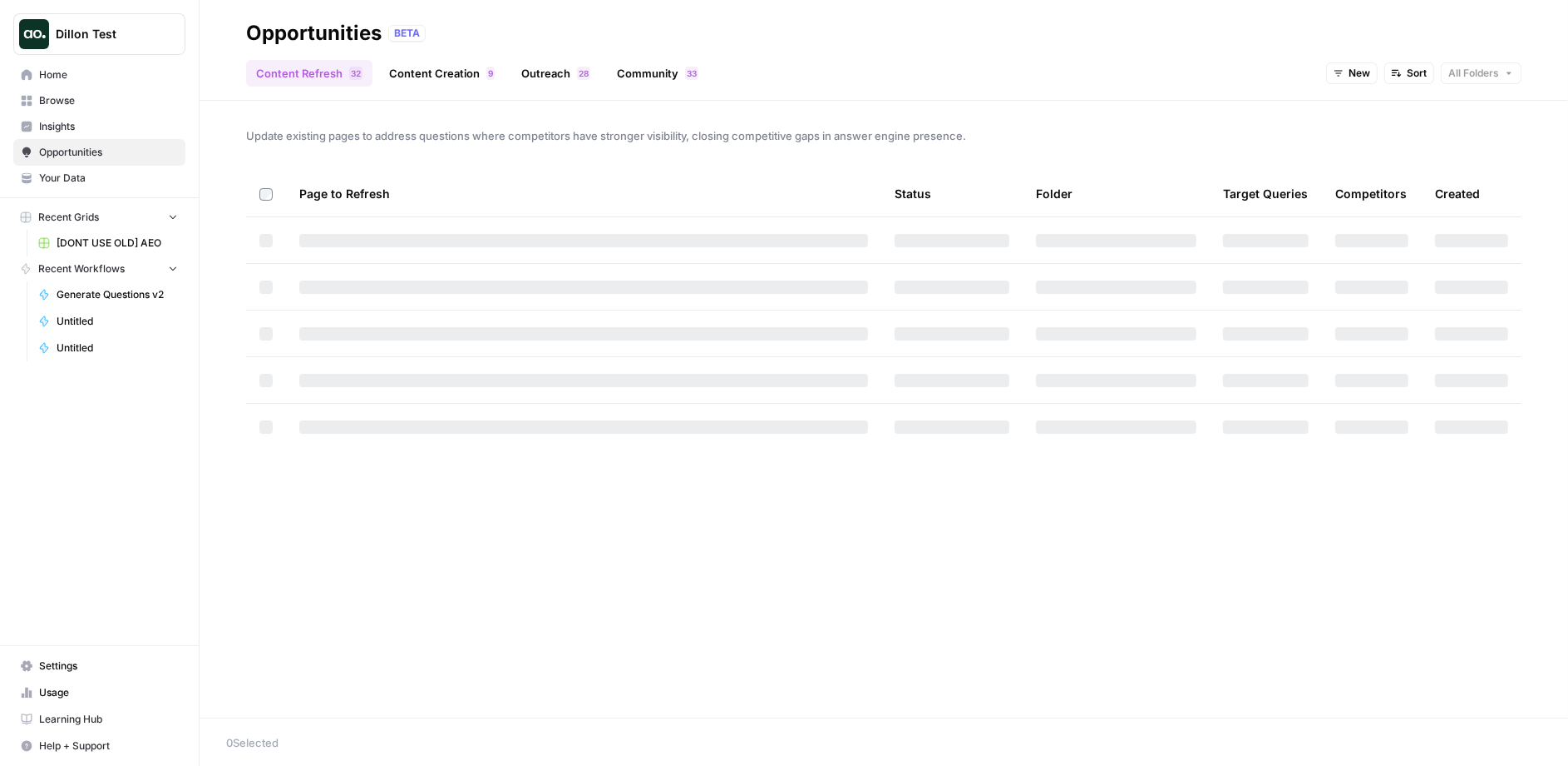
click at [505, 69] on ul "Content Refresh 2 3 Content Creation 9 Outreach 8 2 Community 3 3" at bounding box center [477, 73] width 462 height 26
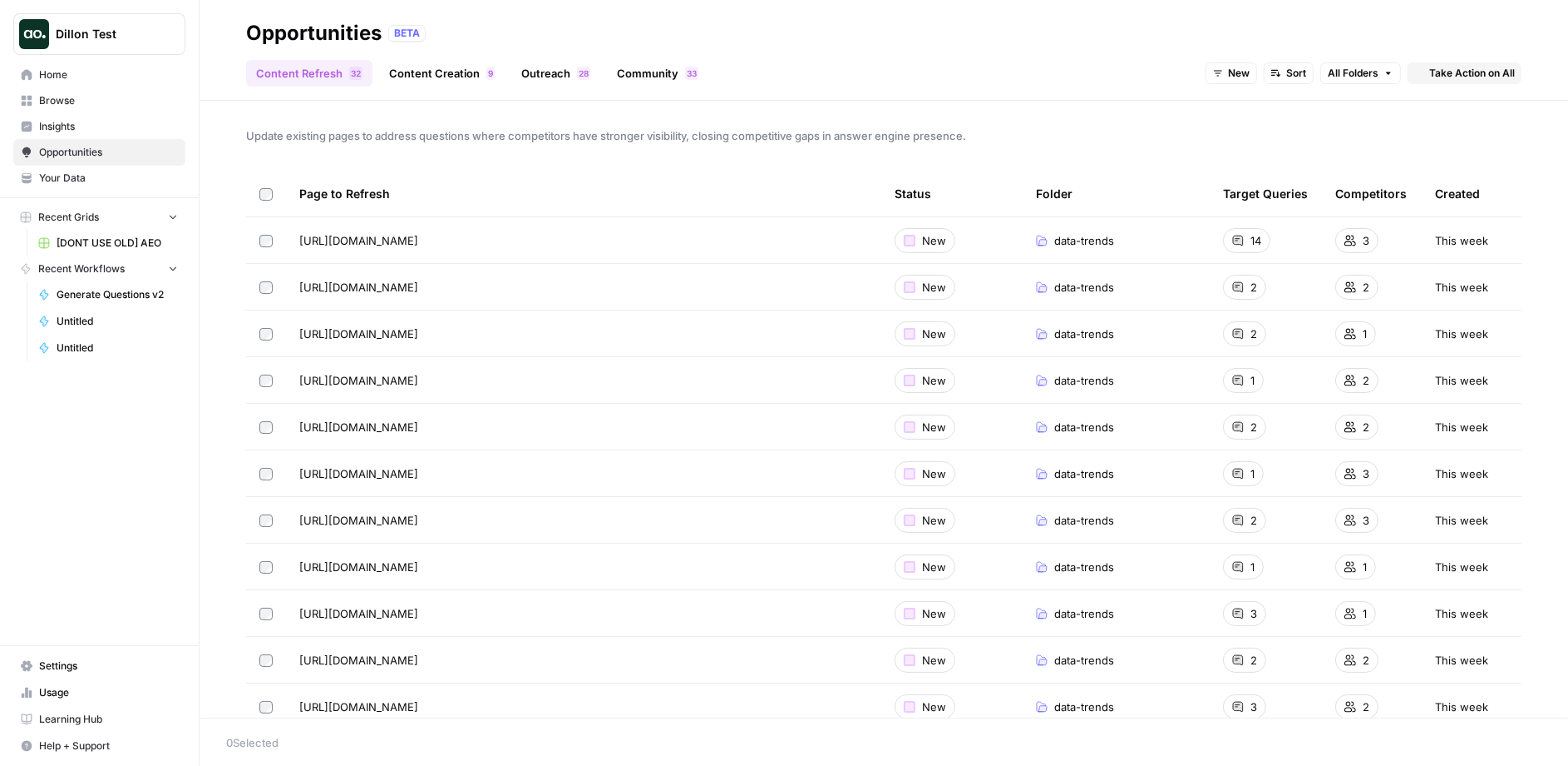
click at [459, 76] on link "Content Creation 9" at bounding box center [441, 73] width 125 height 26
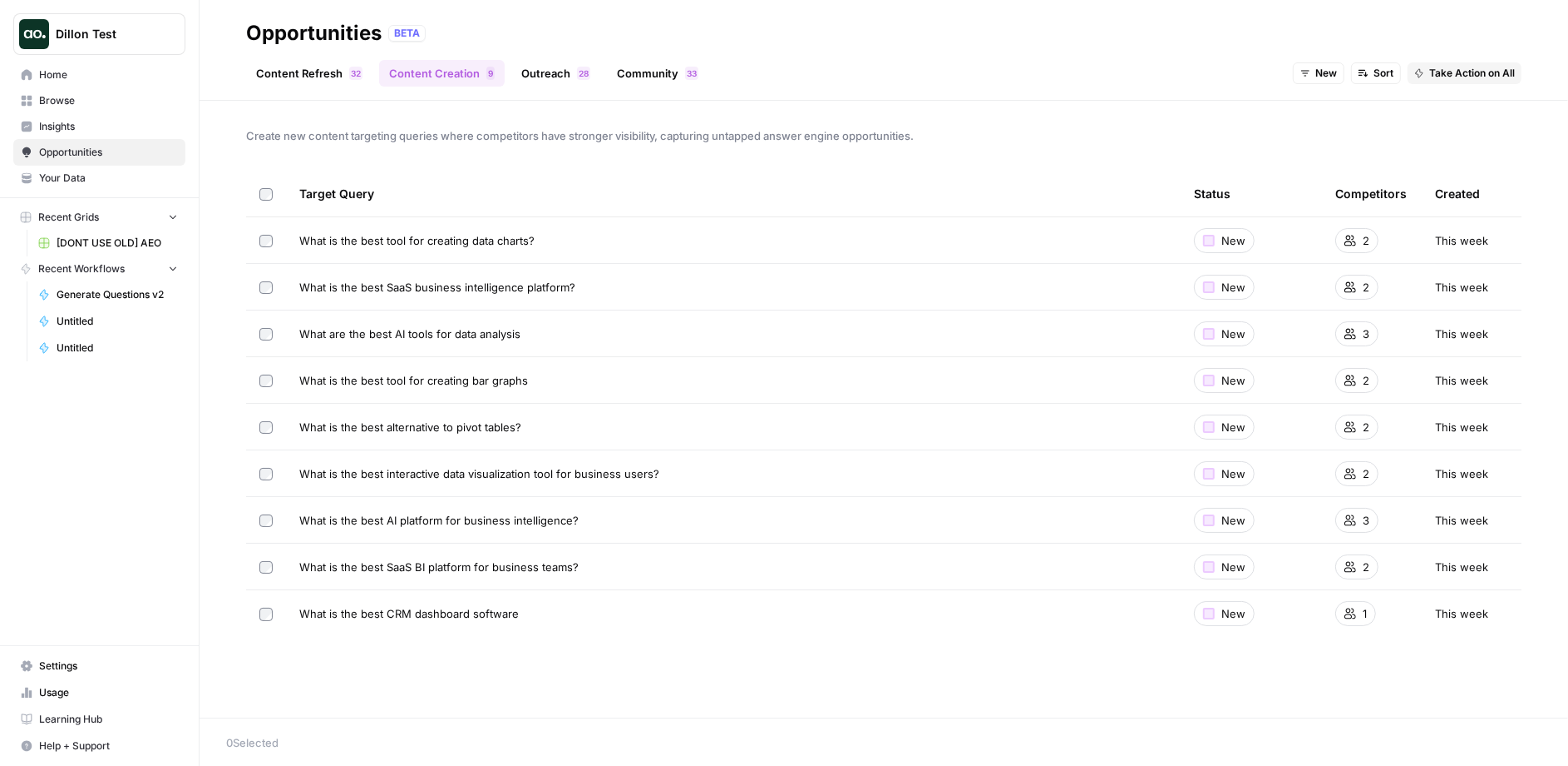
click at [80, 145] on span "Opportunities" at bounding box center [108, 152] width 139 height 15
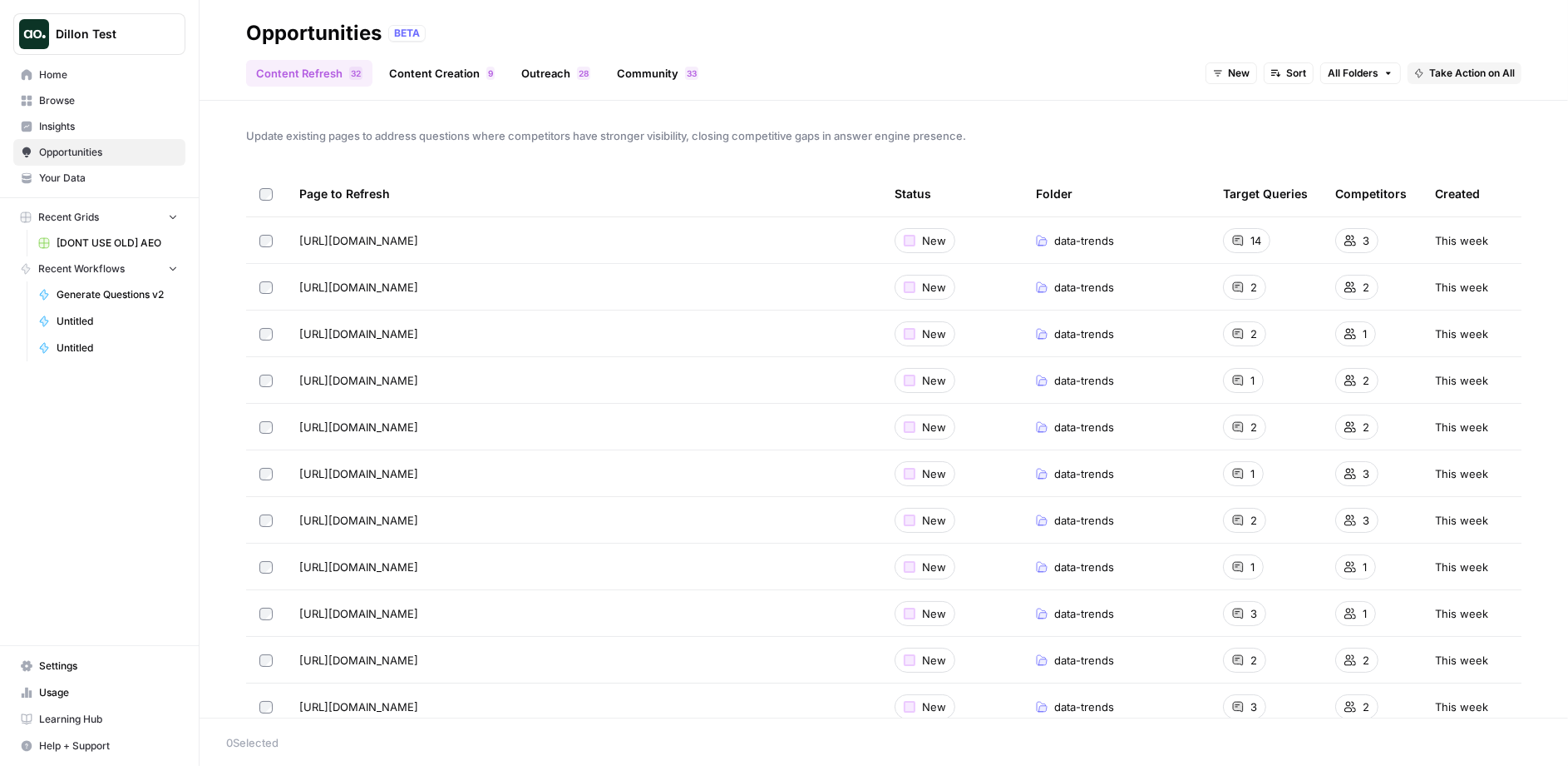
click at [571, 82] on link "Outreach 8 2" at bounding box center [556, 73] width 89 height 26
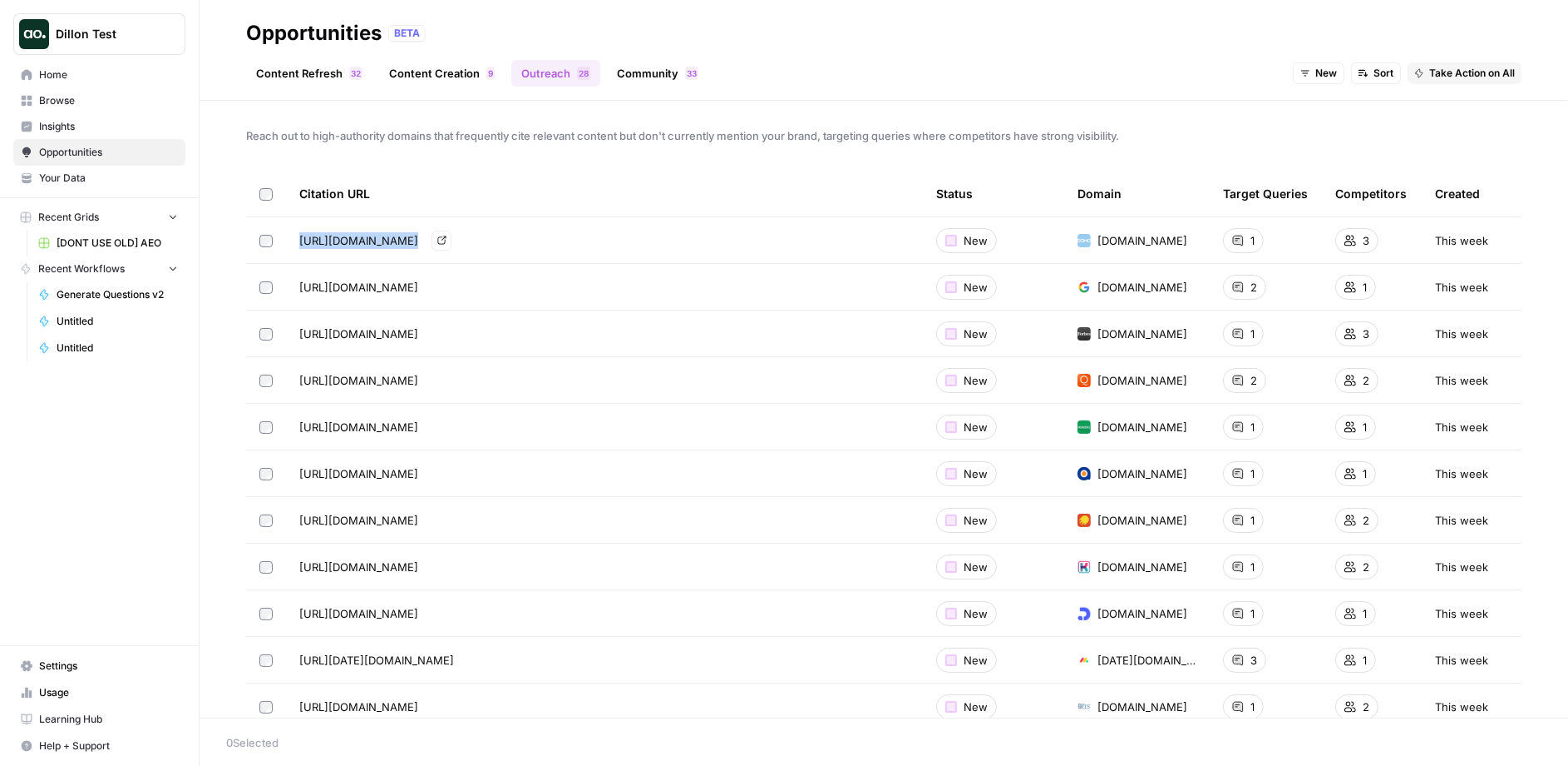
drag, startPoint x: 298, startPoint y: 239, endPoint x: 693, endPoint y: 240, distance: 395.0
click at [694, 240] on td "https://www.domo.com/learn/article/ai-data-analysis-tools Go to page" at bounding box center [604, 239] width 637 height 46
click at [81, 50] on button "Dillon Test" at bounding box center [99, 34] width 172 height 42
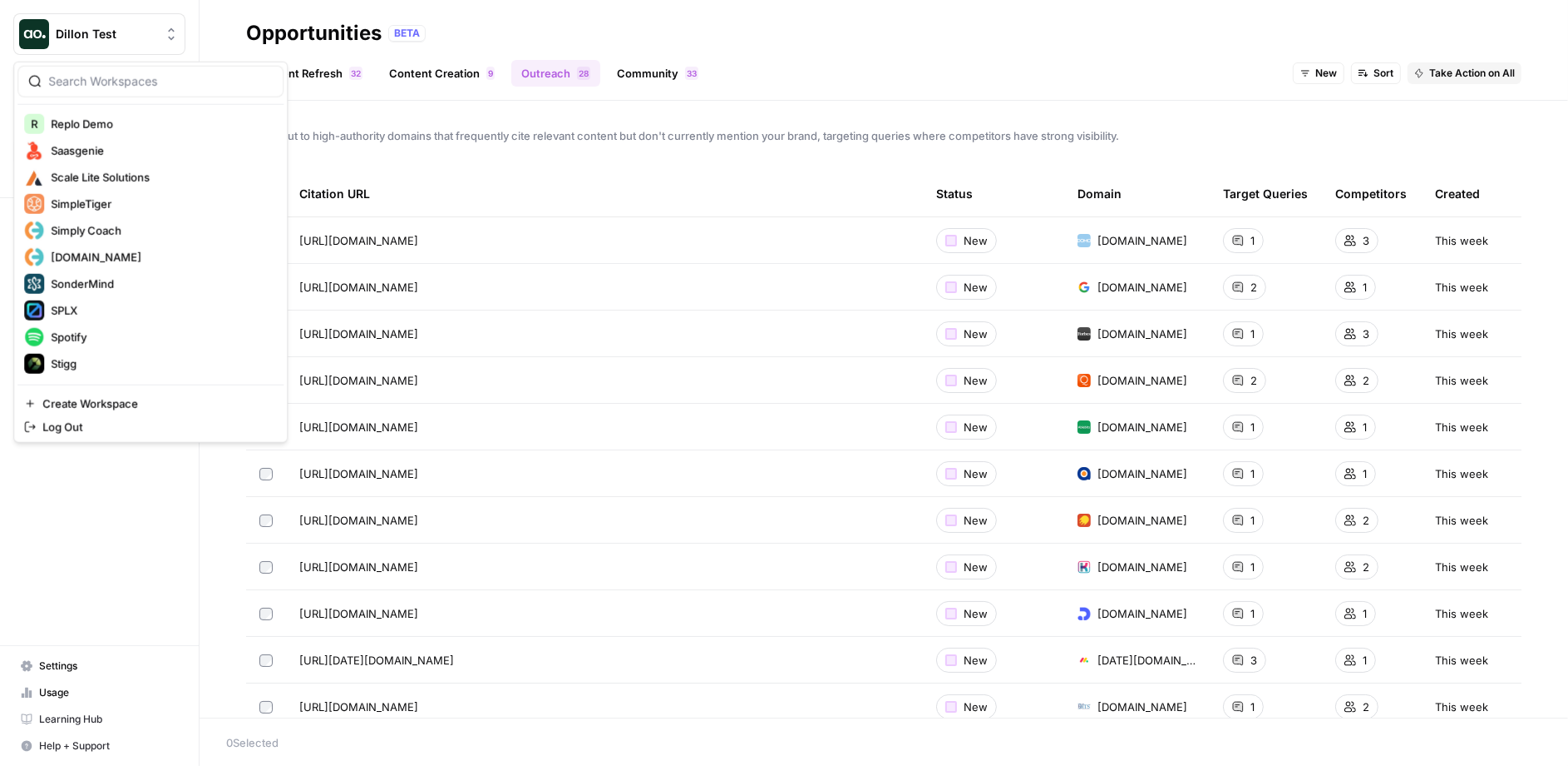
scroll to position [2867, 0]
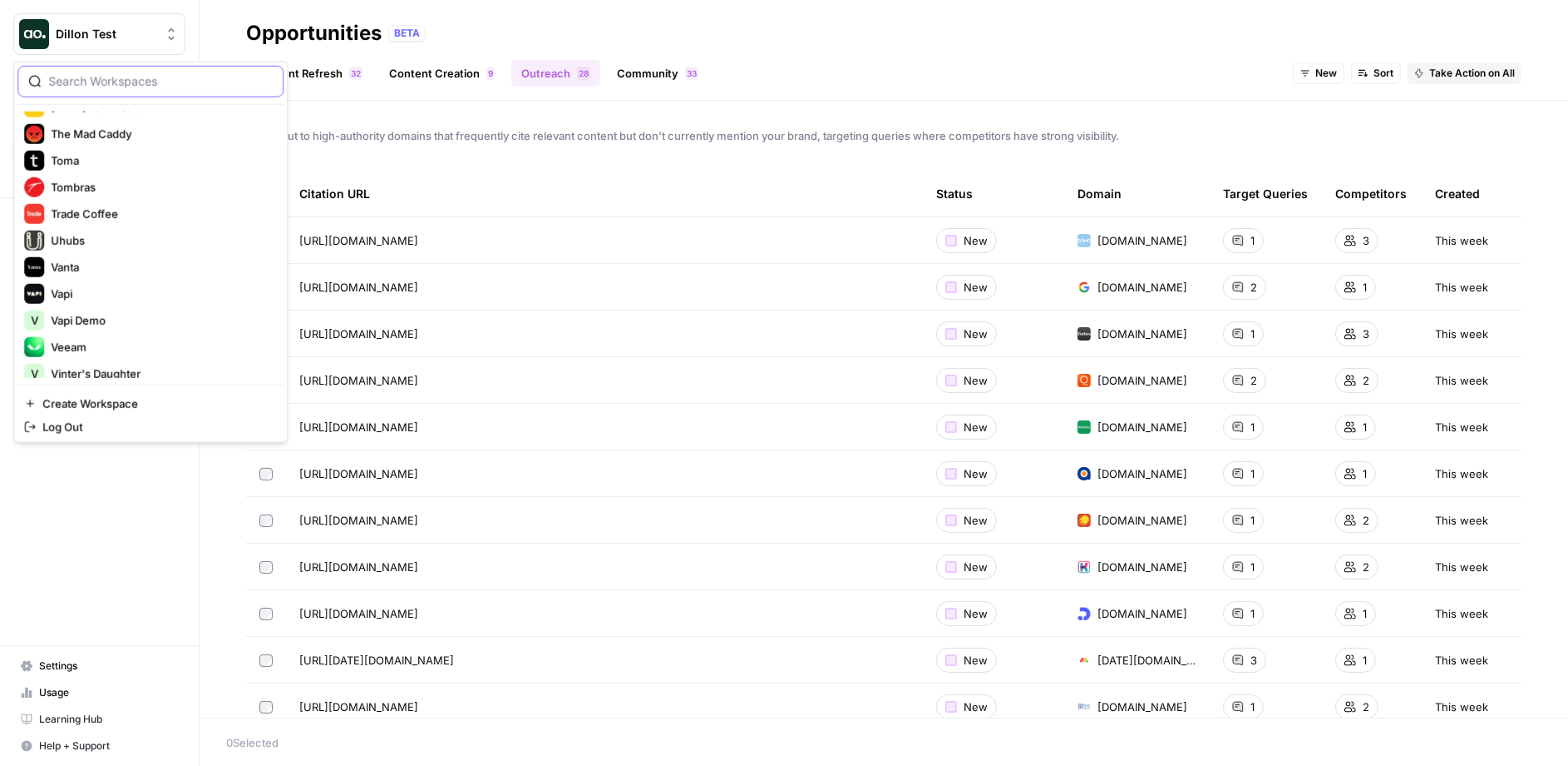
click at [81, 75] on input "search" at bounding box center [160, 81] width 224 height 17
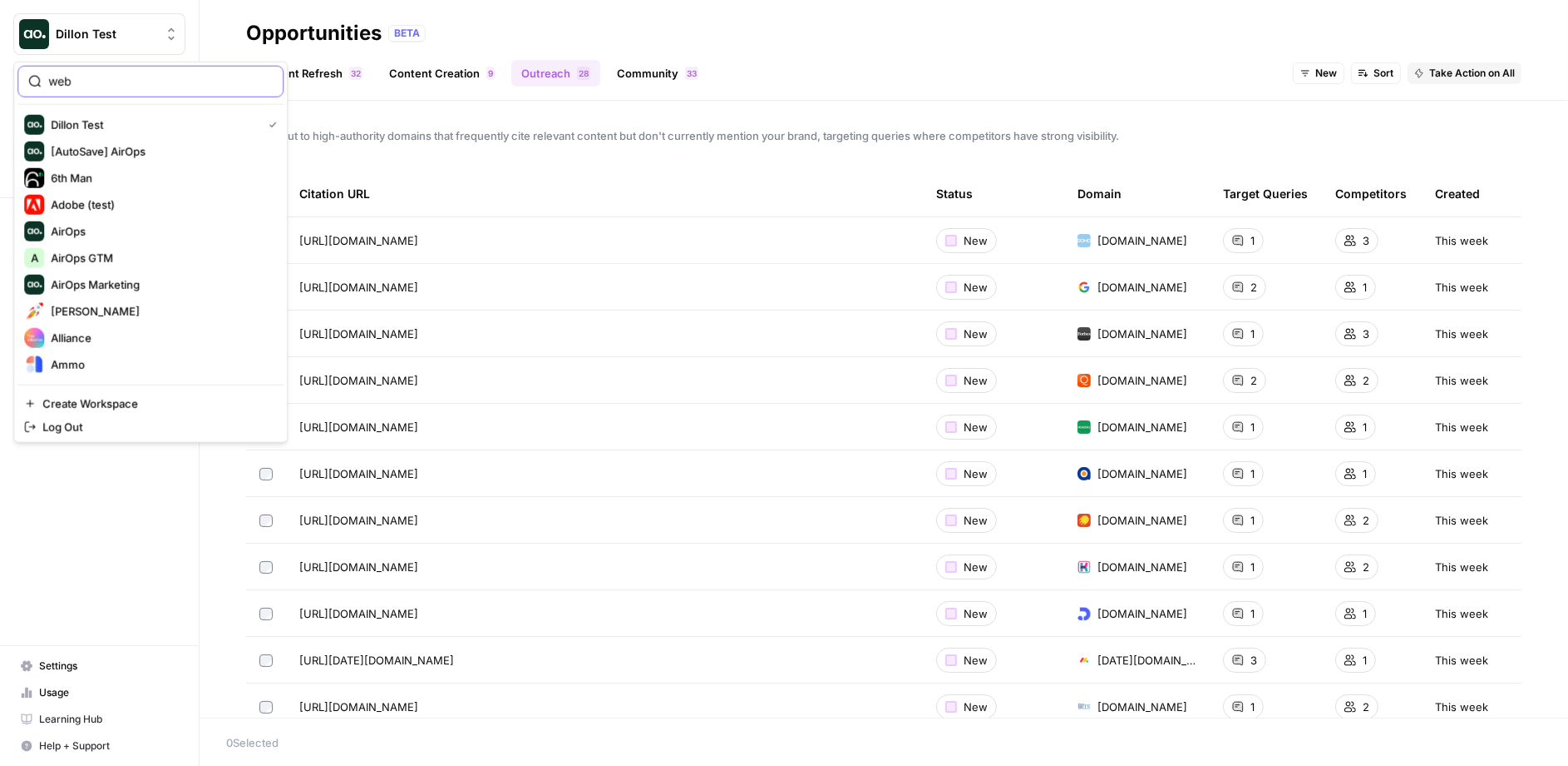
type input "web"
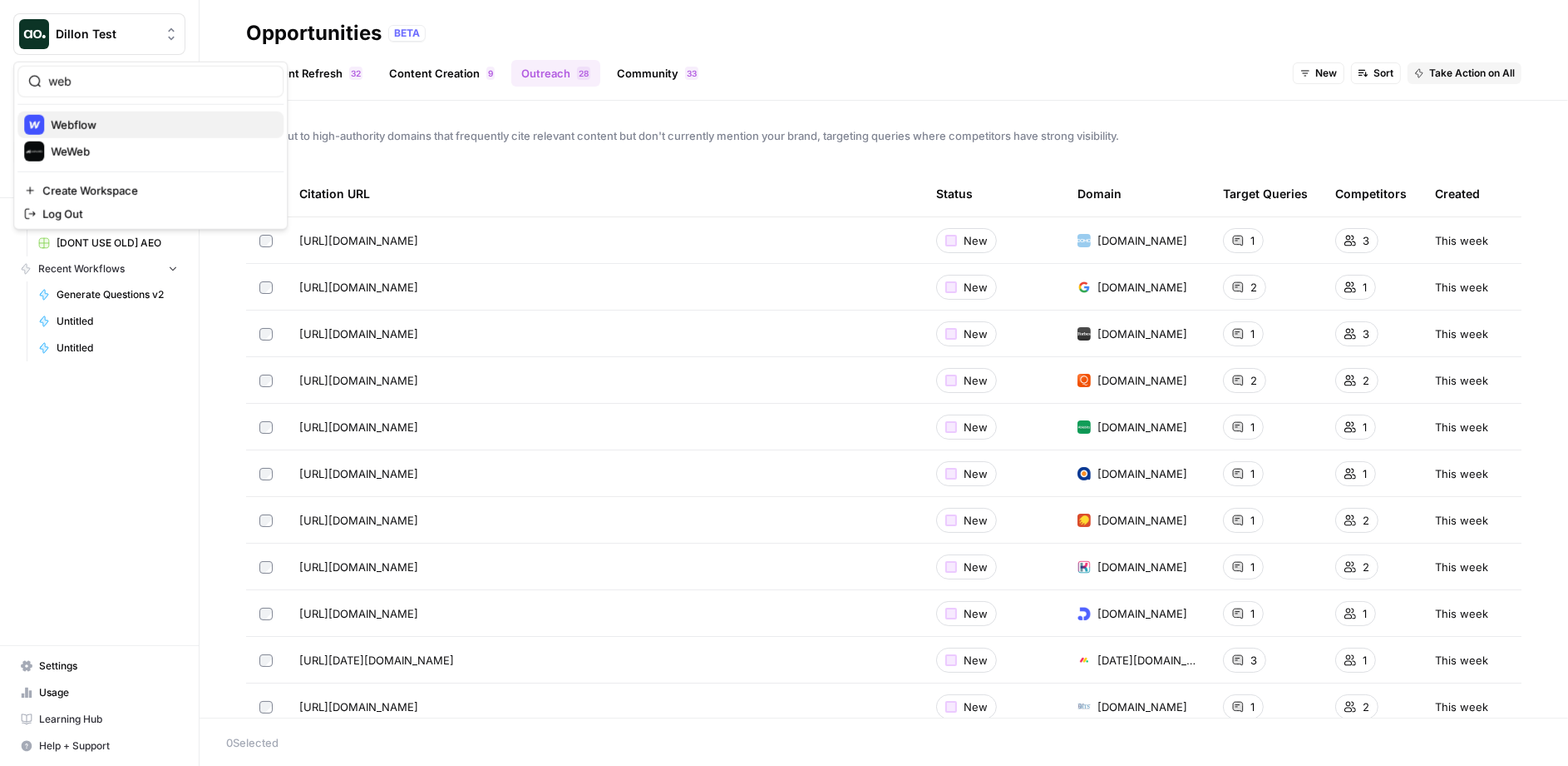
click at [90, 125] on span "Webflow" at bounding box center [160, 124] width 220 height 17
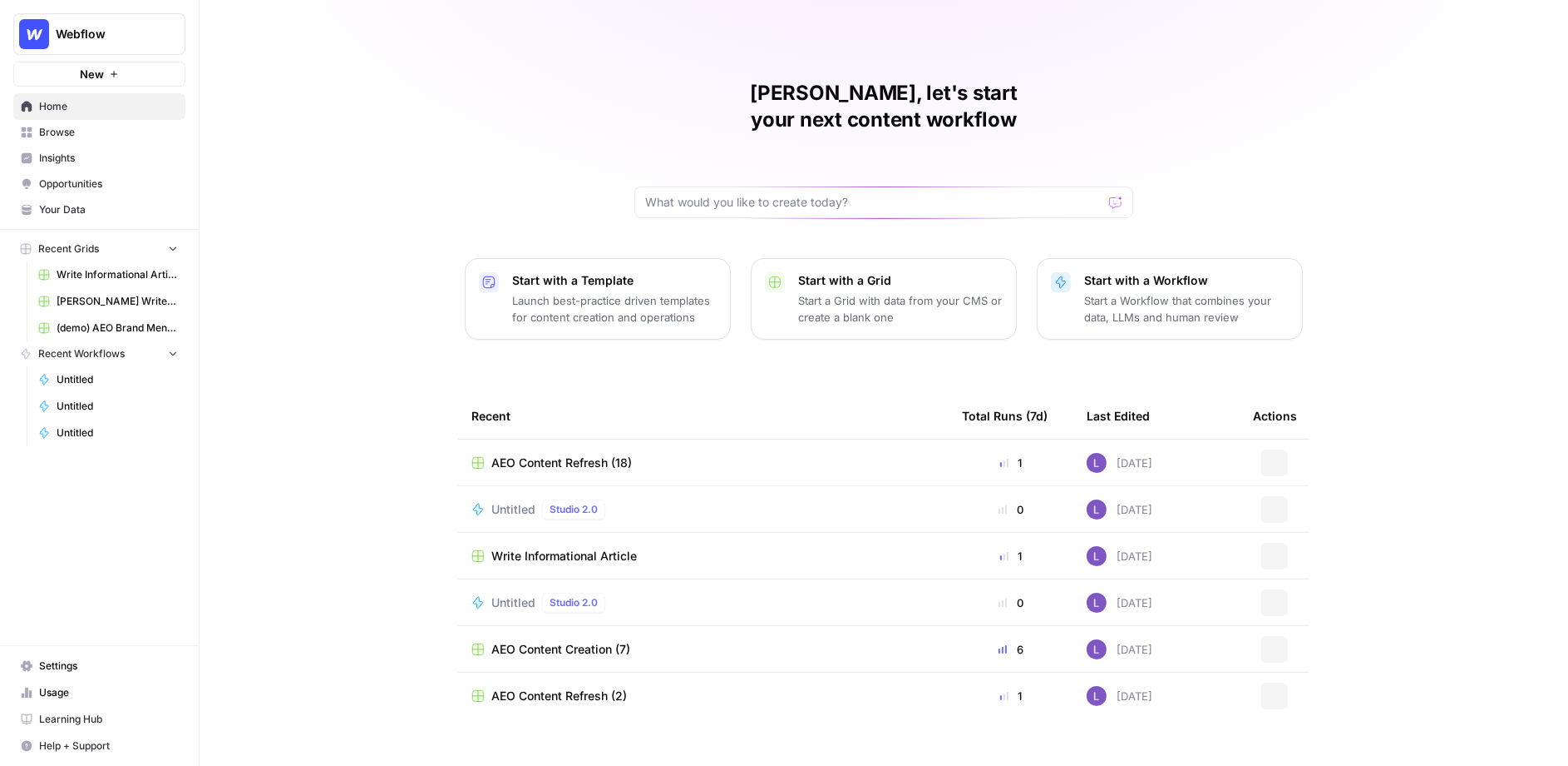
click at [45, 121] on link "Browse" at bounding box center [99, 131] width 172 height 26
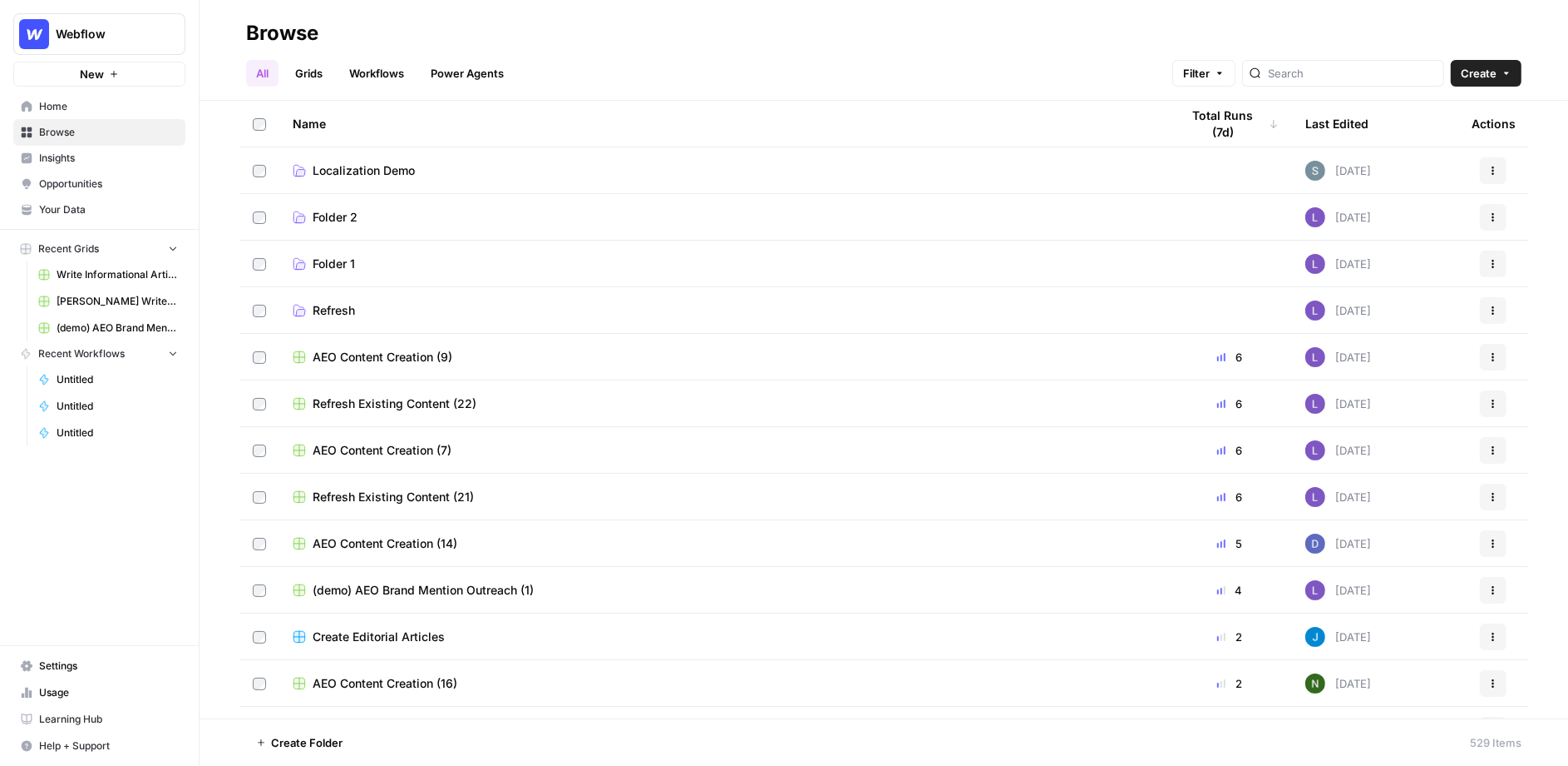
click at [294, 80] on link "Grids" at bounding box center [309, 73] width 48 height 26
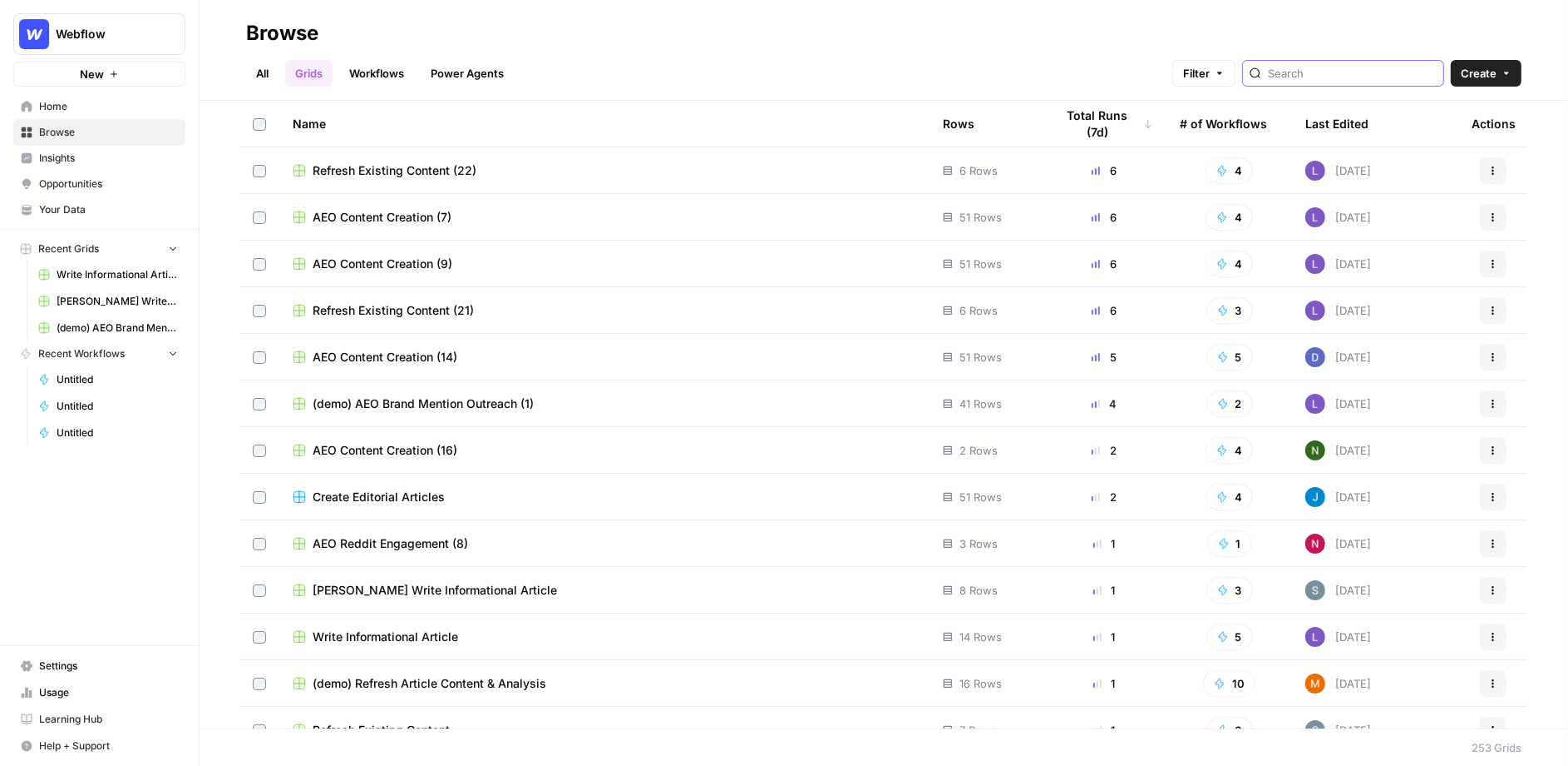
click at [1382, 72] on input "search" at bounding box center [1352, 73] width 169 height 17
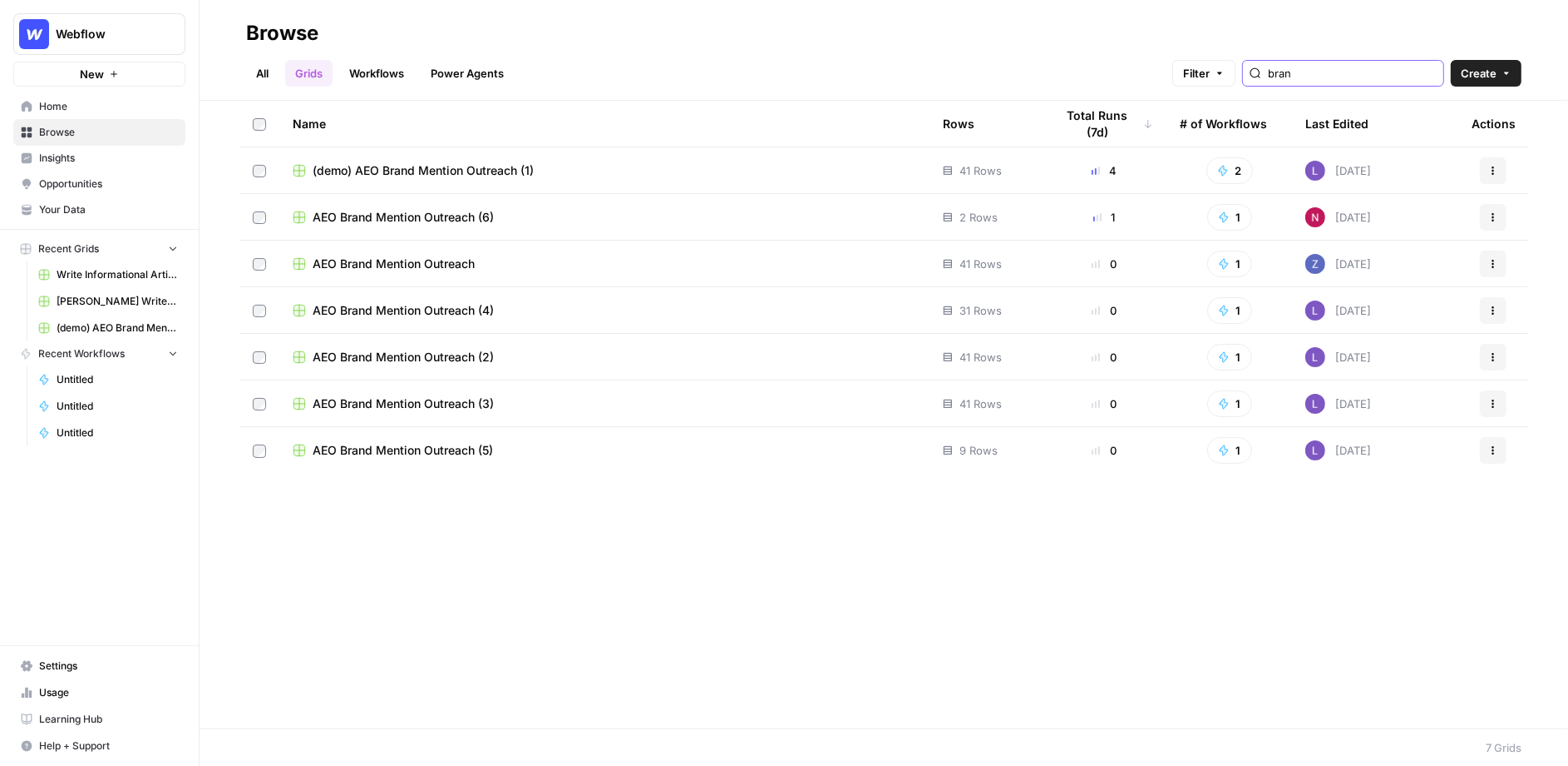
type input "bran"
click at [496, 173] on span "(demo) AEO Brand Mention Outreach (1)" at bounding box center [424, 170] width 222 height 17
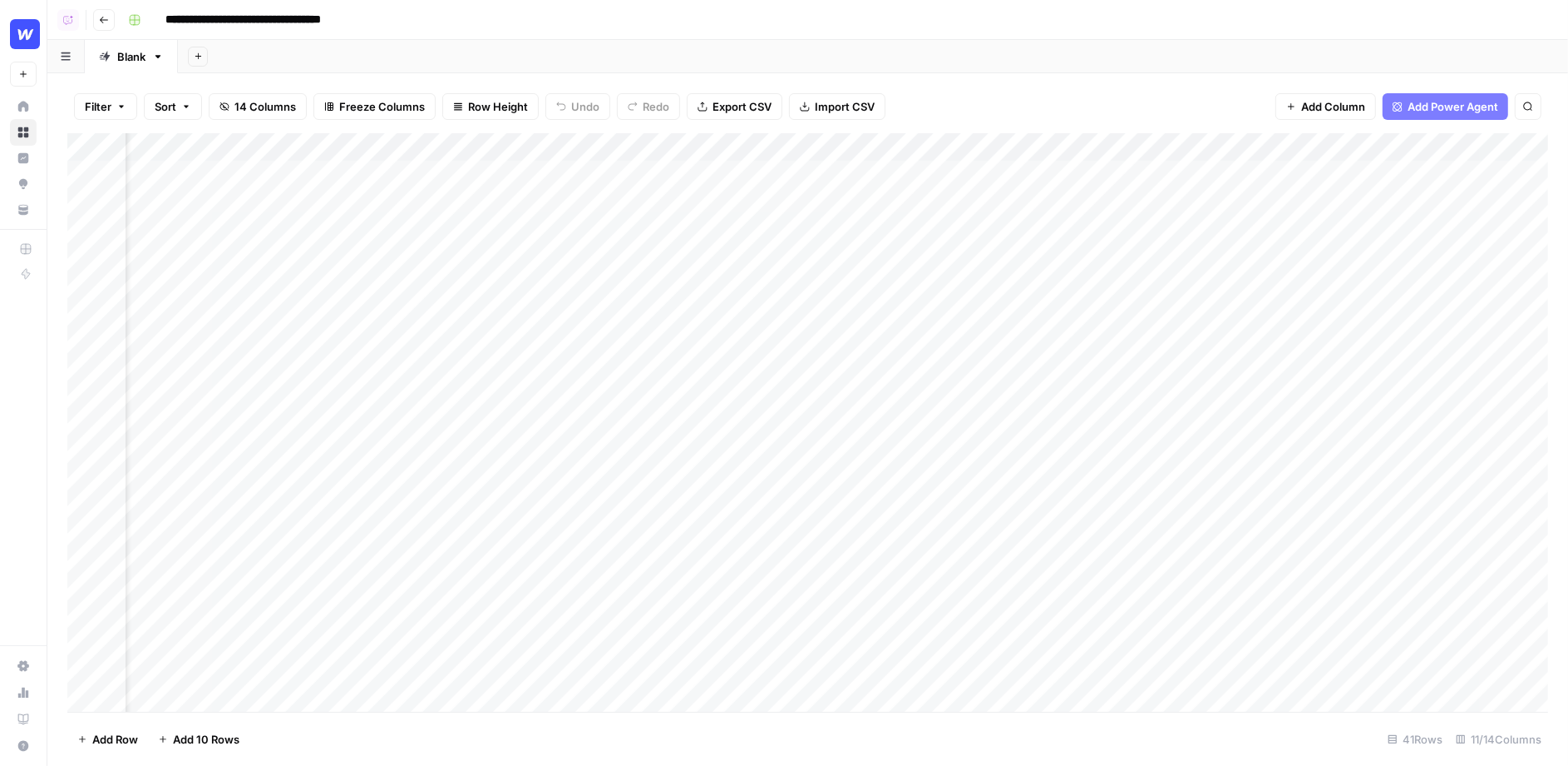
scroll to position [0, 7]
click at [1040, 177] on div "Add Column" at bounding box center [807, 422] width 1482 height 578
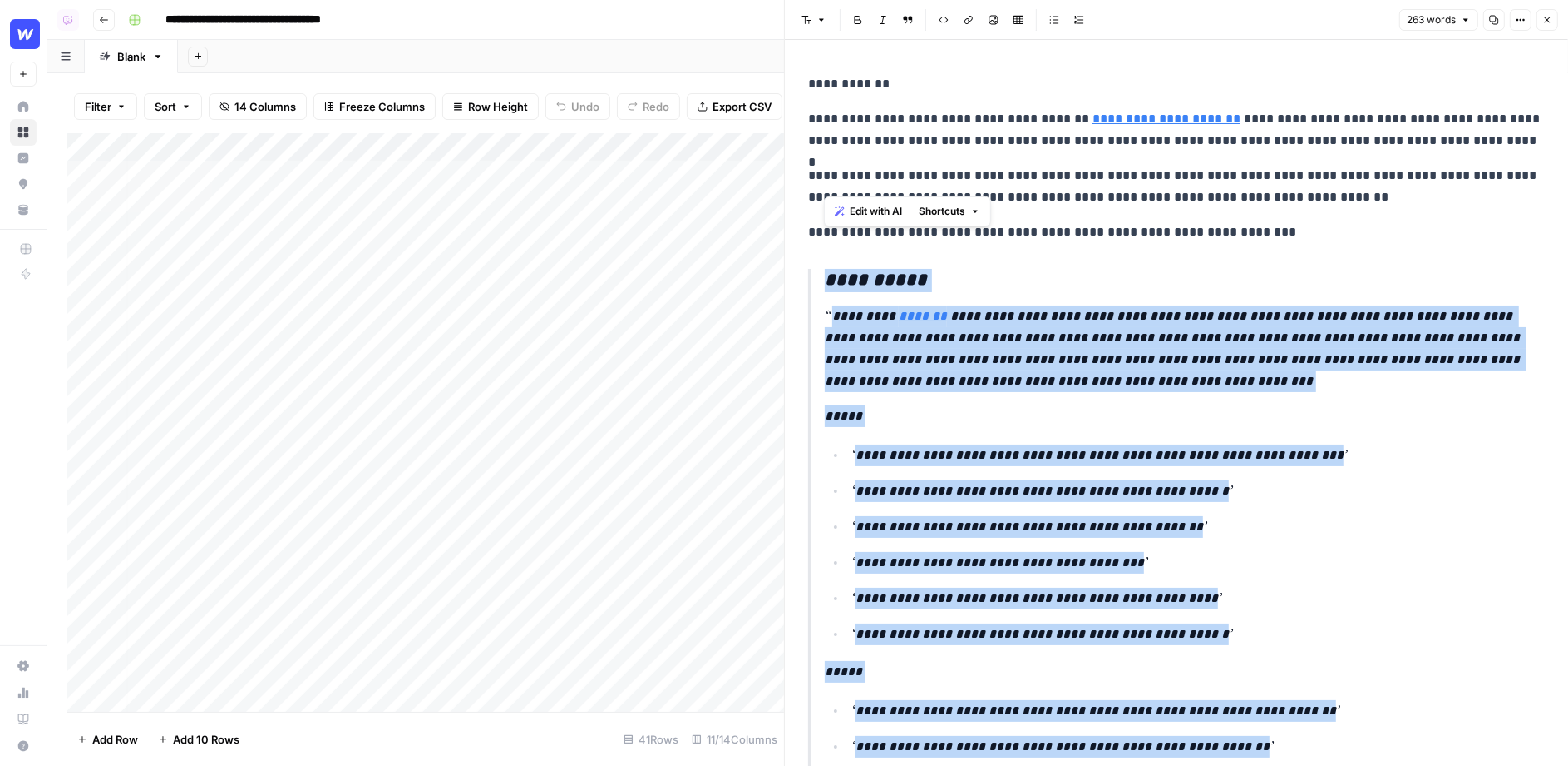
scroll to position [302, 0]
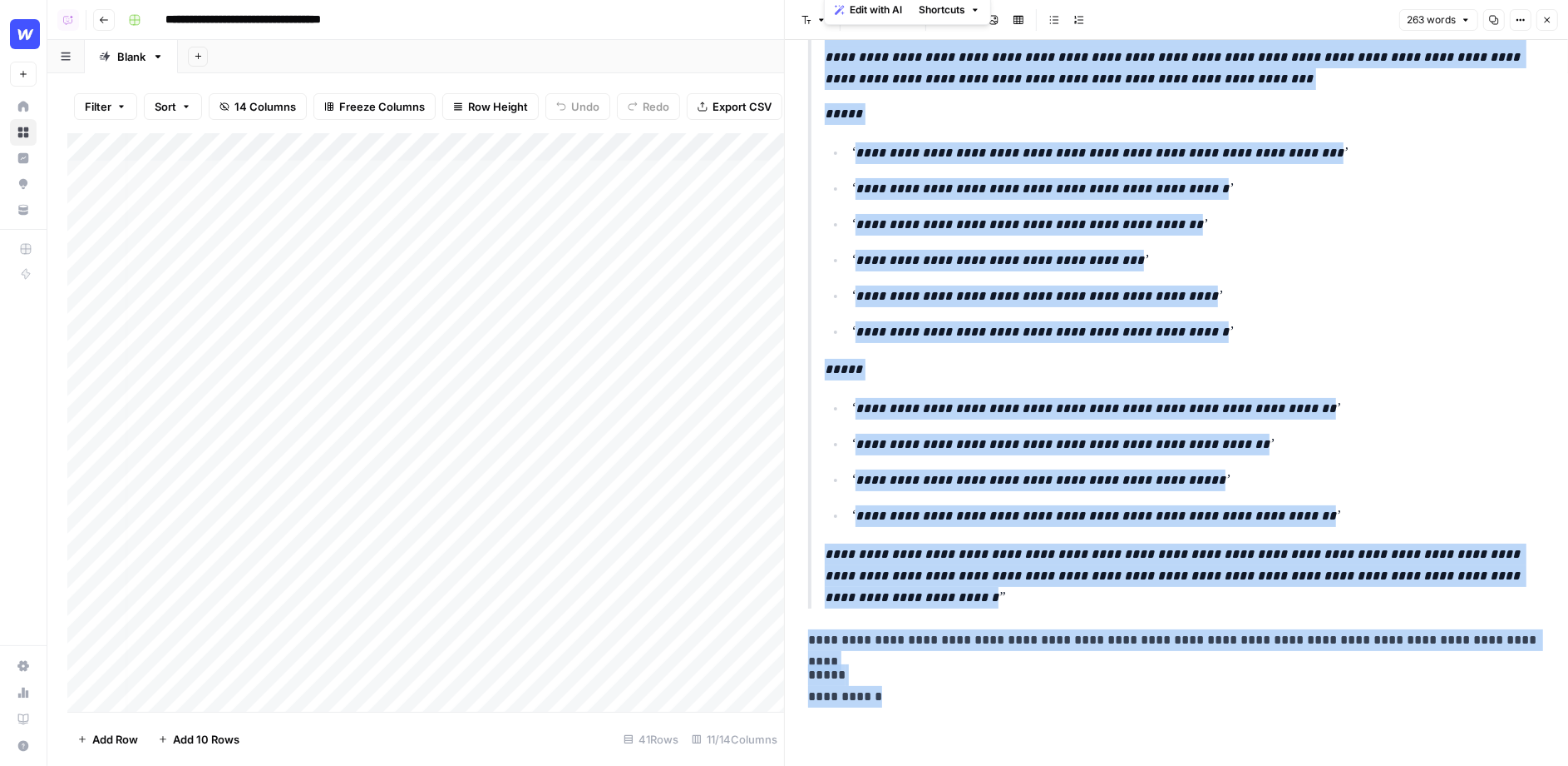
drag, startPoint x: 822, startPoint y: 278, endPoint x: 934, endPoint y: 749, distance: 484.1
click at [934, 749] on div "**********" at bounding box center [1176, 252] width 757 height 1029
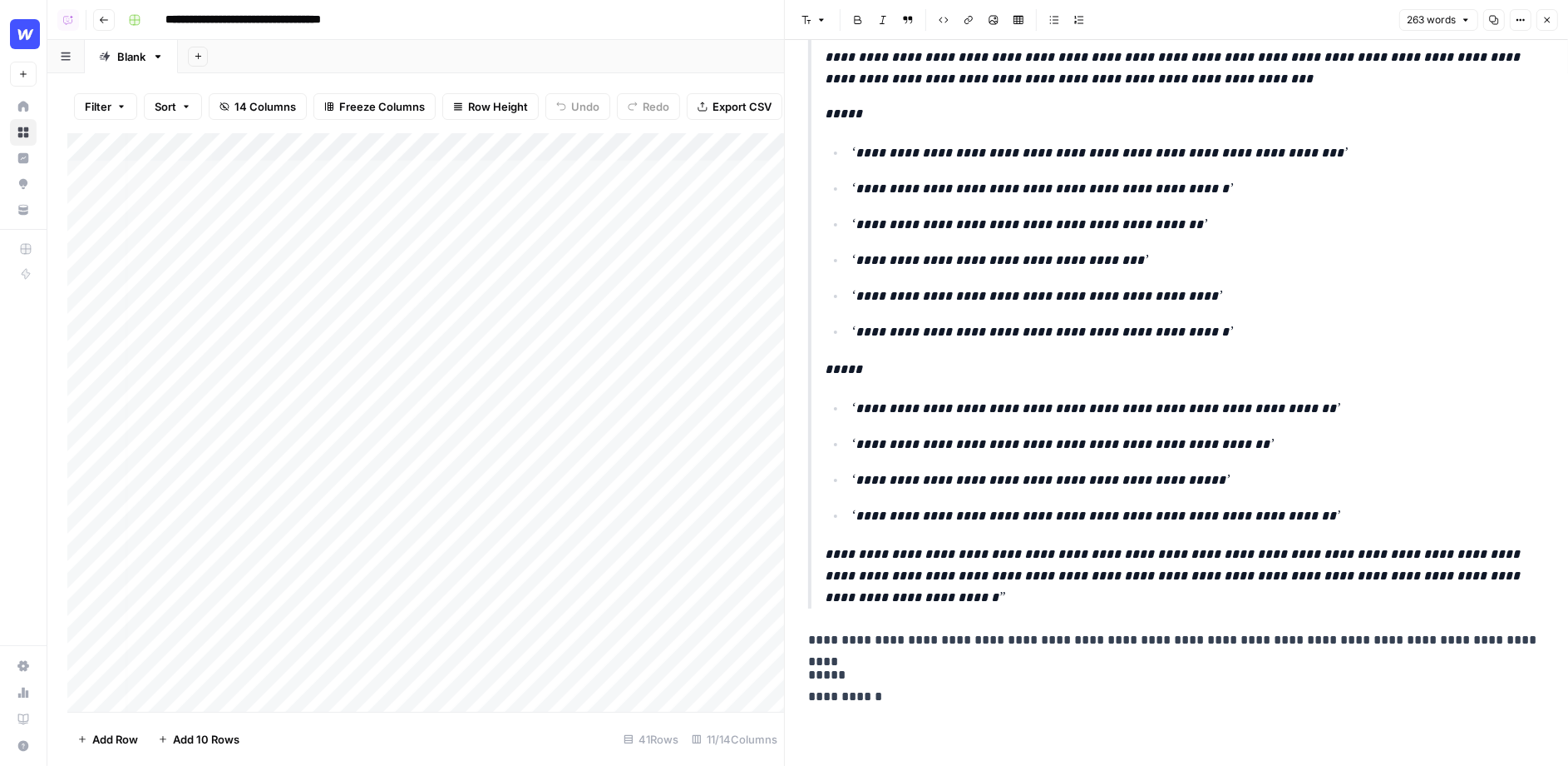
click at [982, 703] on p "**********" at bounding box center [1176, 685] width 736 height 44
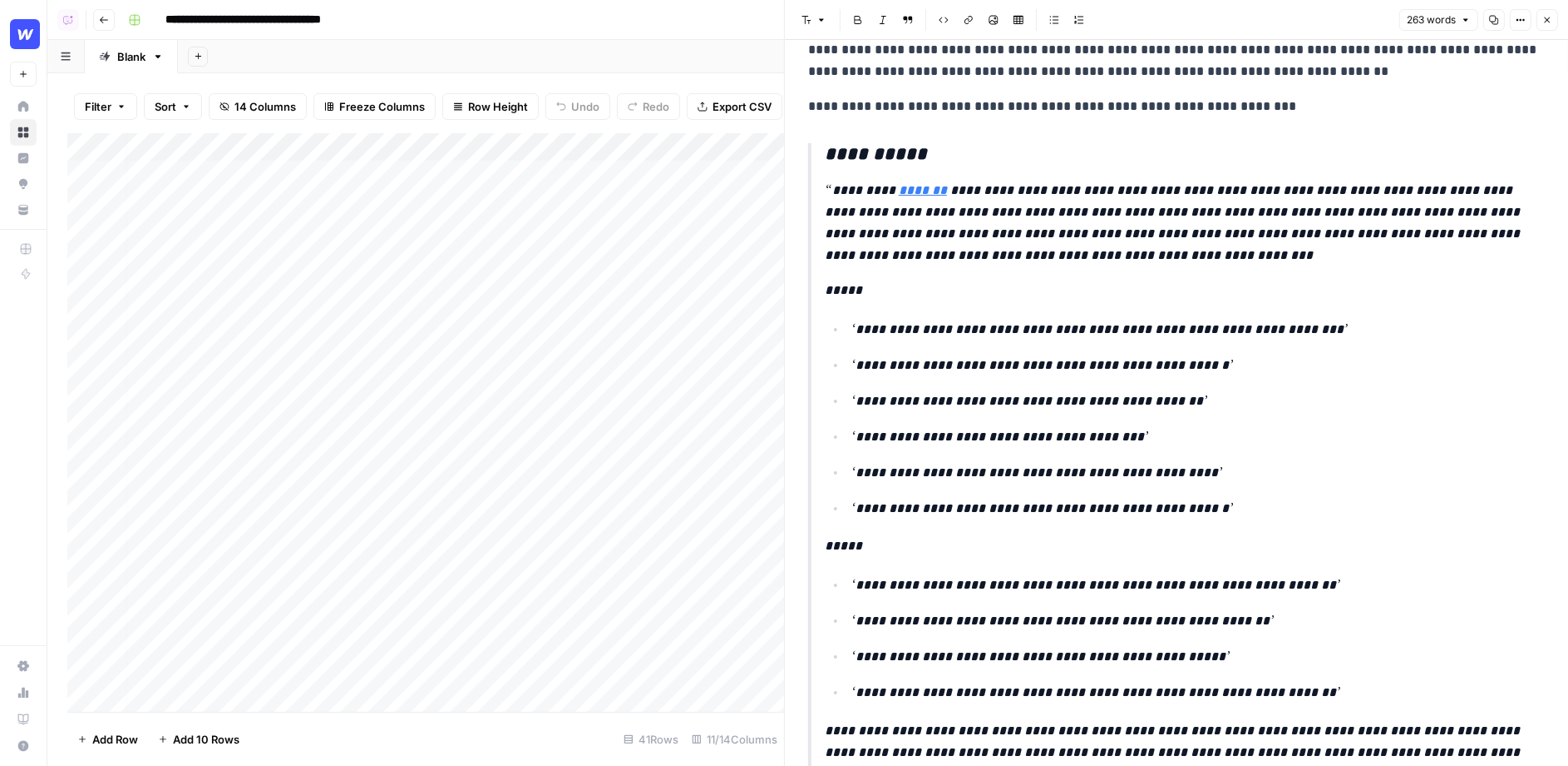
scroll to position [0, 0]
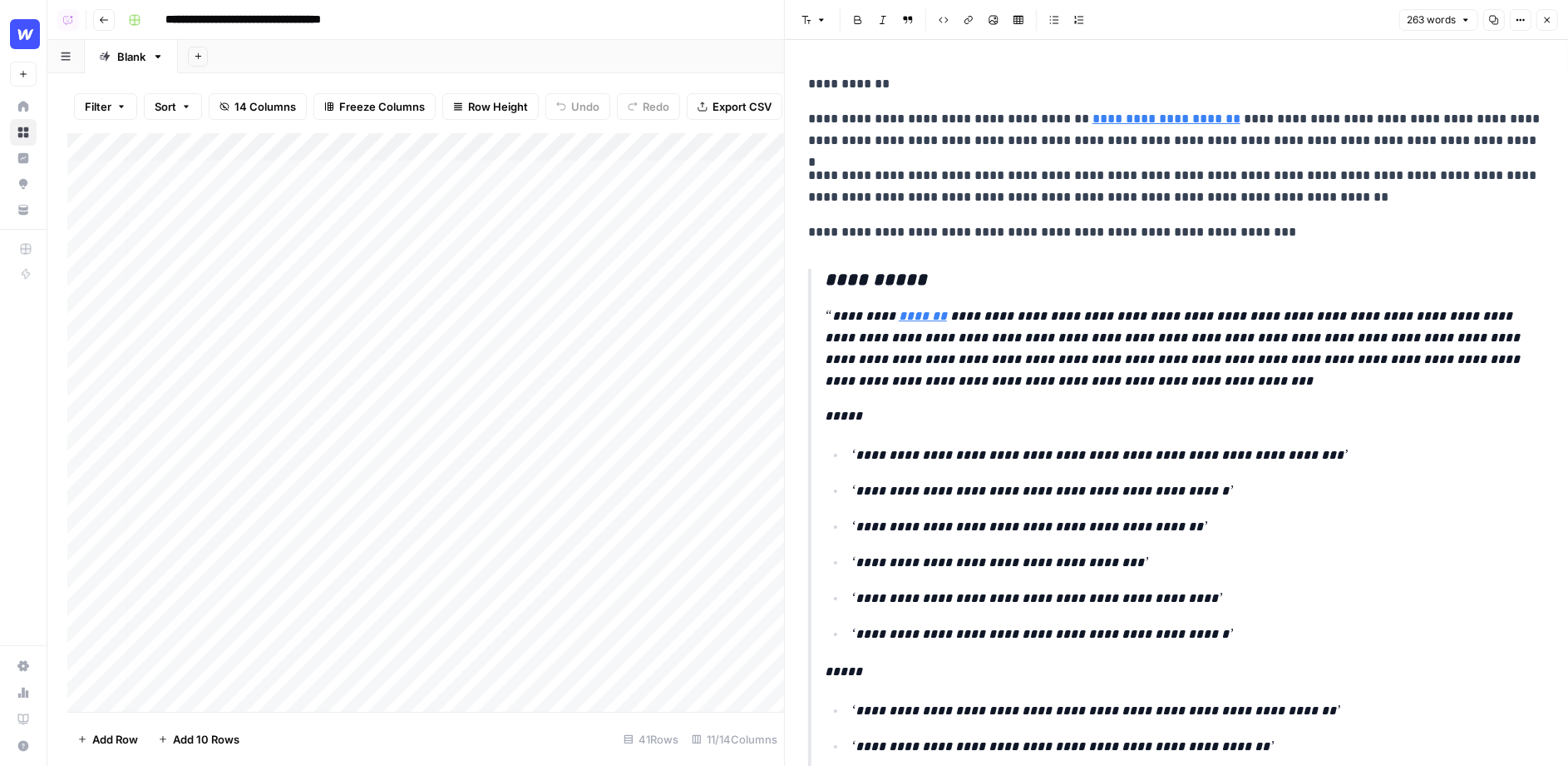
click at [1545, 19] on icon "button" at bounding box center [1548, 19] width 10 height 10
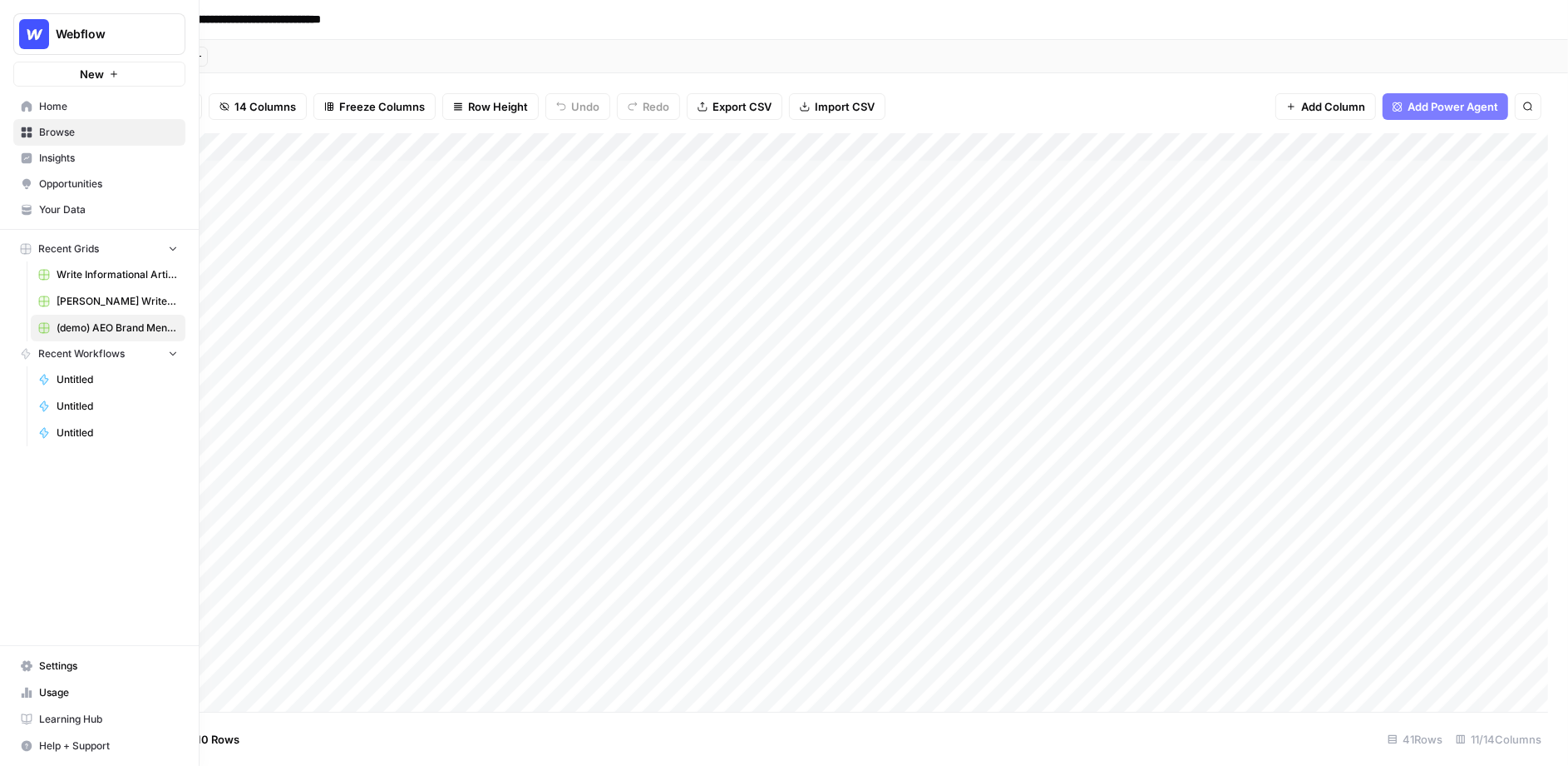
click at [60, 154] on span "Insights" at bounding box center [108, 157] width 139 height 15
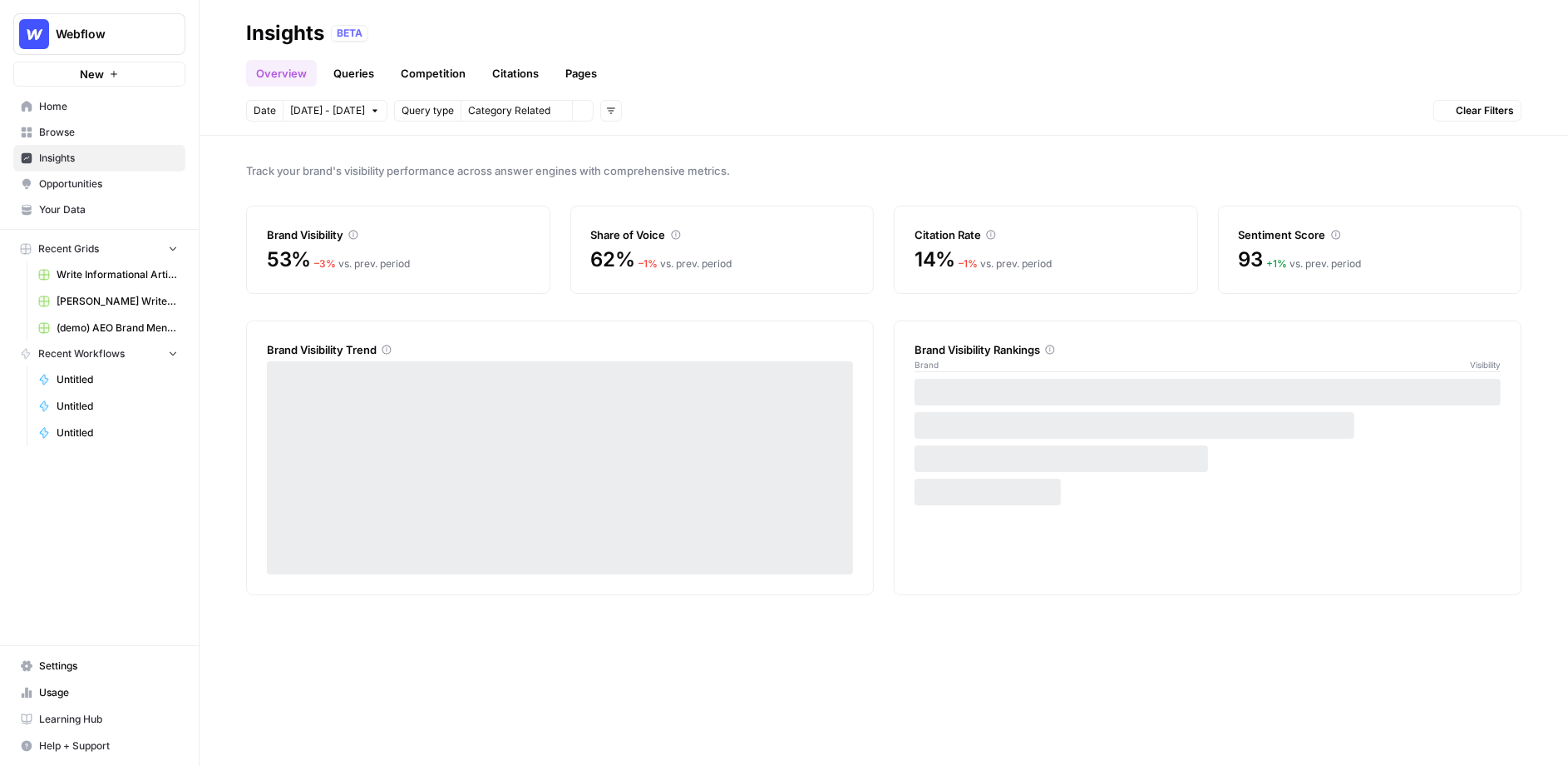
click at [82, 192] on link "Opportunities" at bounding box center [99, 183] width 172 height 26
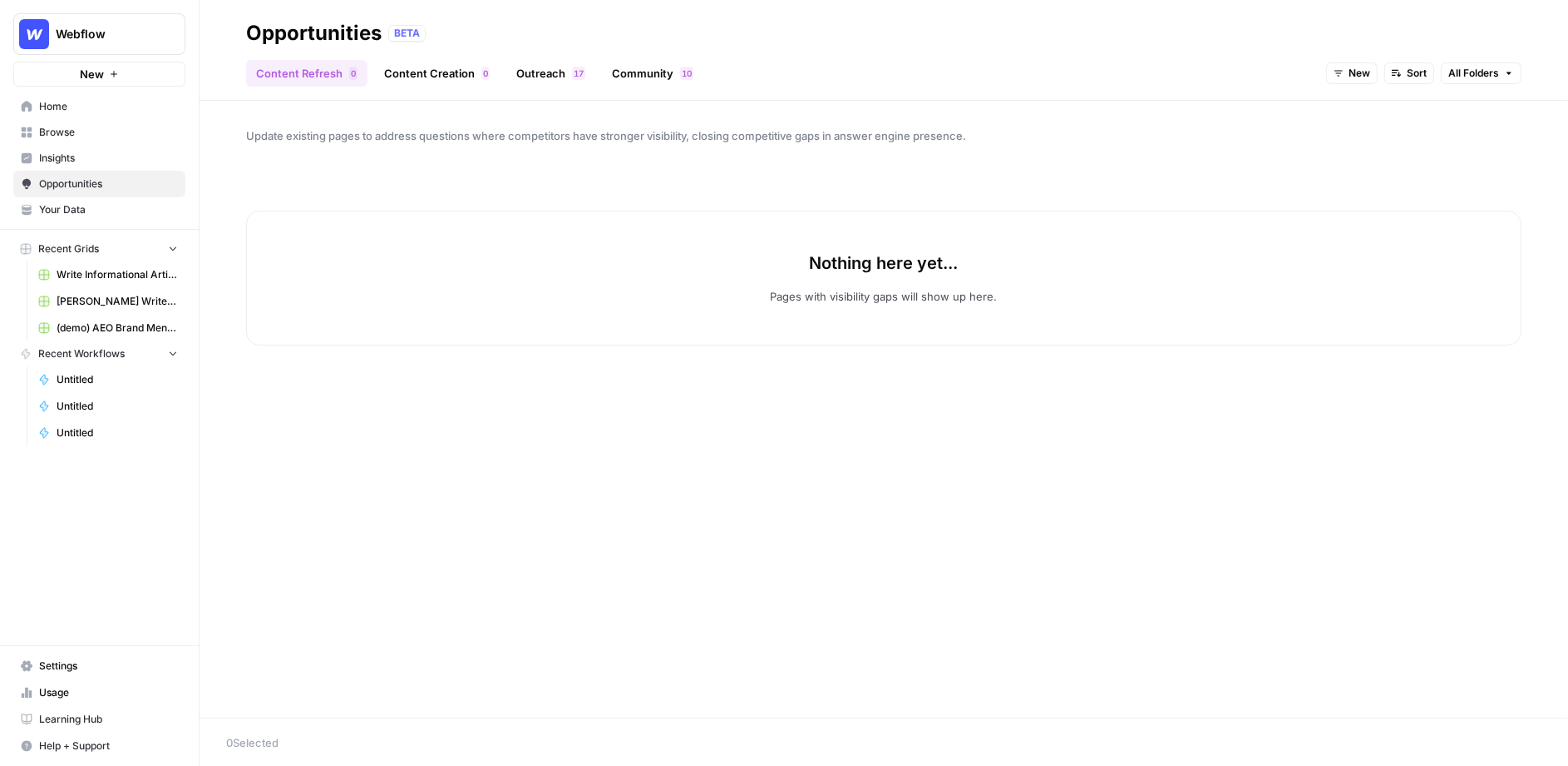
click at [643, 67] on link "Community 0 1" at bounding box center [653, 73] width 101 height 26
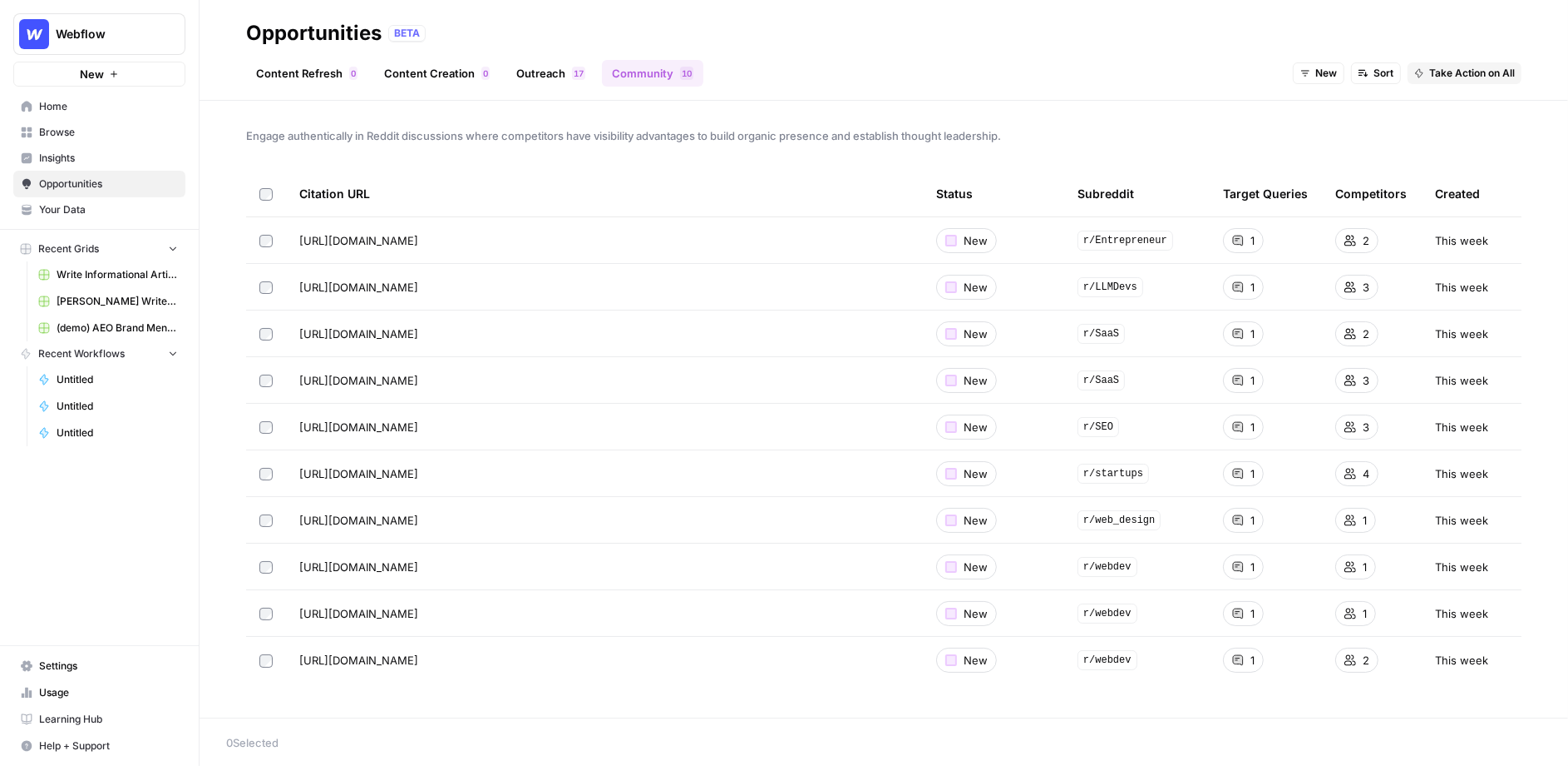
click at [105, 146] on link "Insights" at bounding box center [99, 157] width 172 height 26
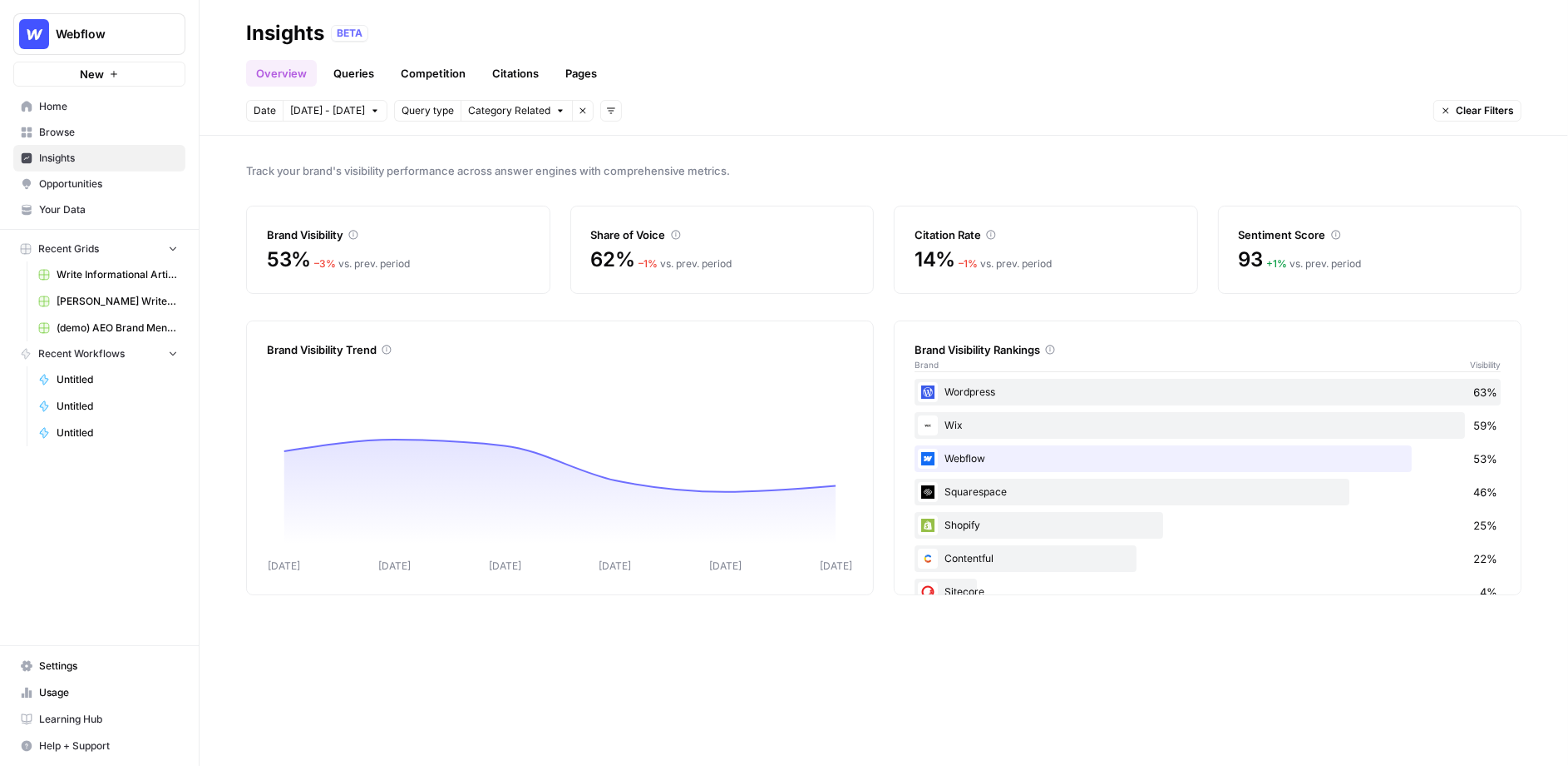
click at [103, 139] on span "Browse" at bounding box center [108, 131] width 139 height 15
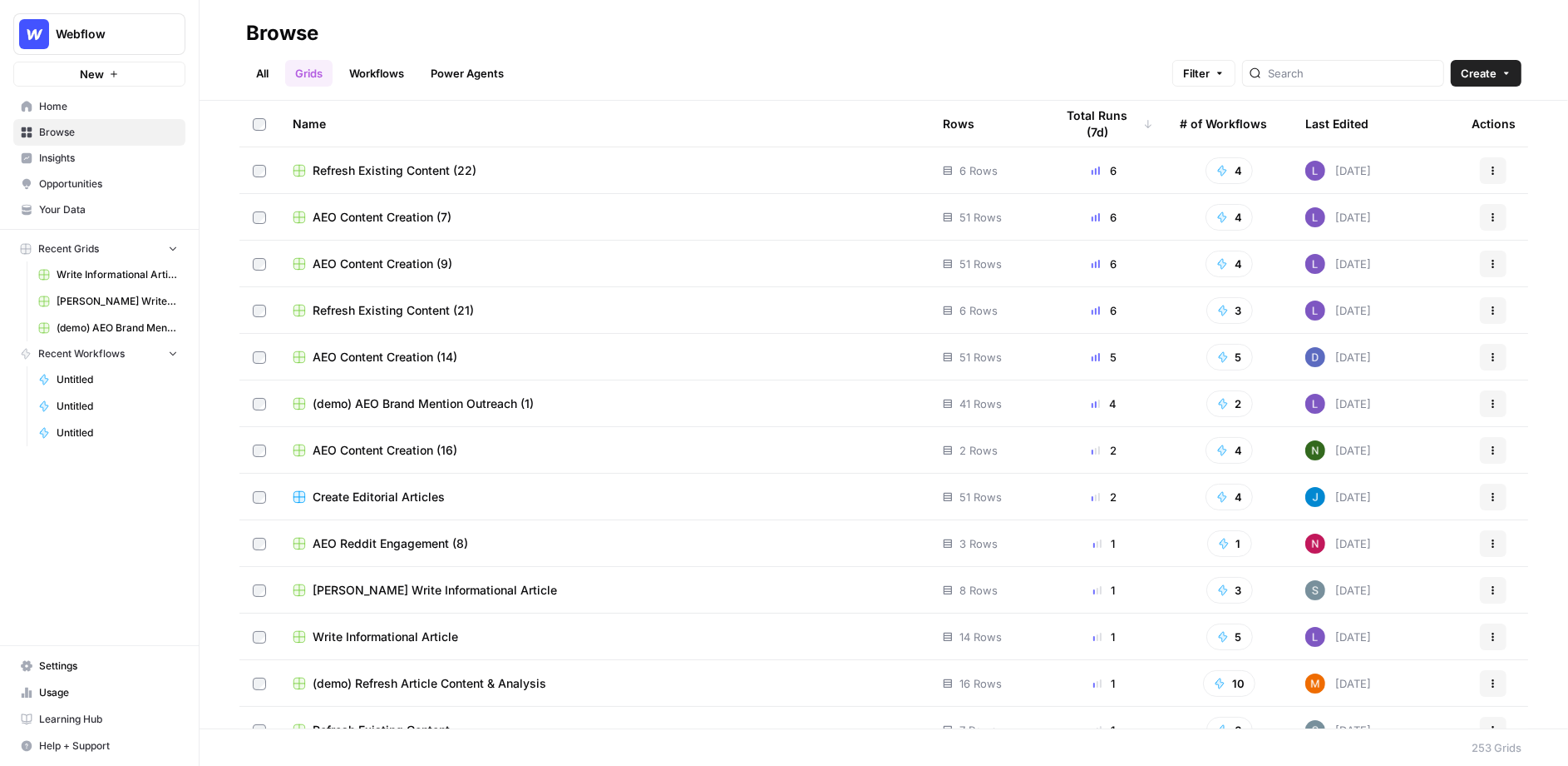
click at [366, 77] on link "Workflows" at bounding box center [376, 73] width 75 height 26
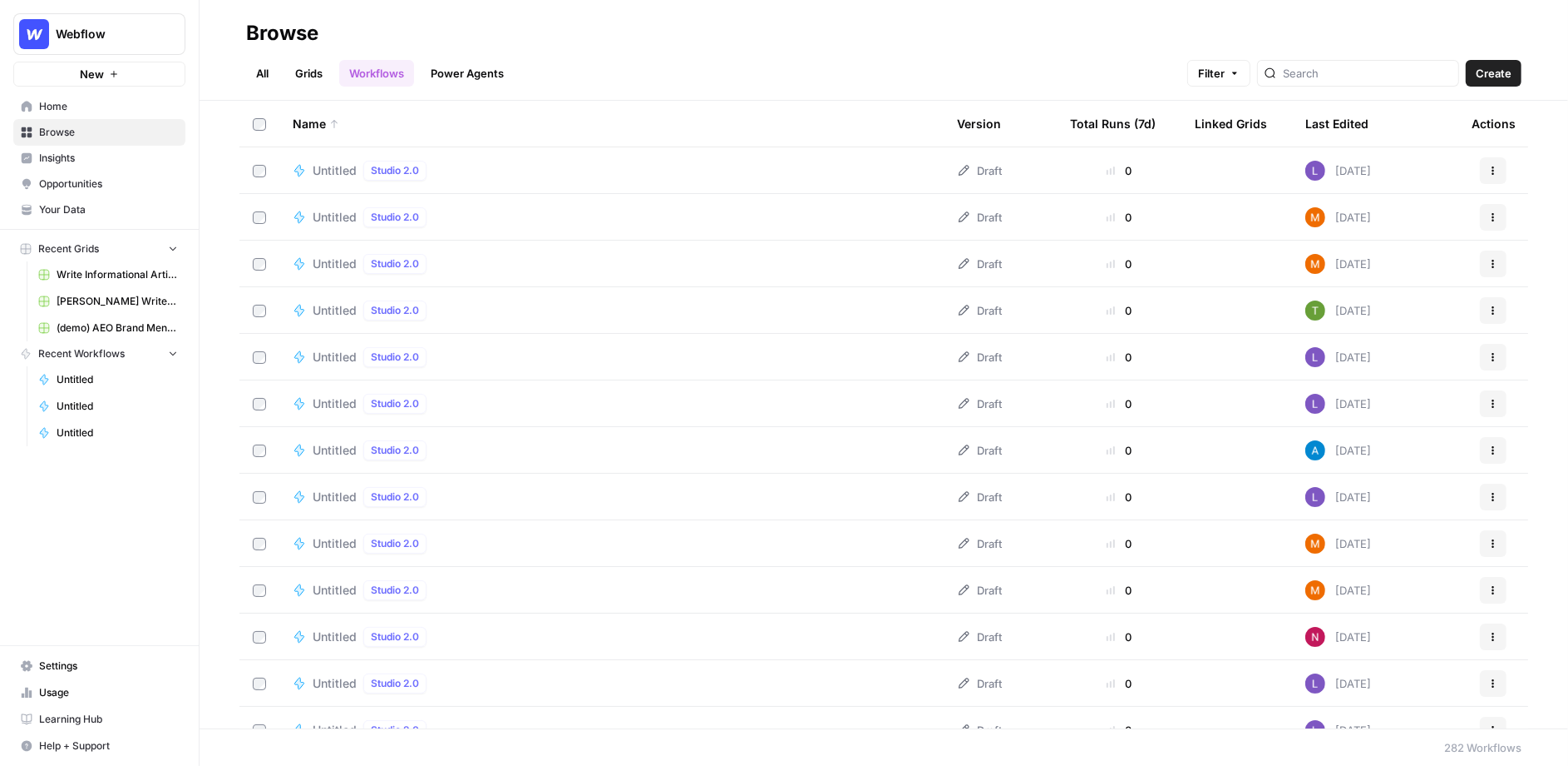
click at [48, 690] on span "Usage" at bounding box center [108, 691] width 139 height 15
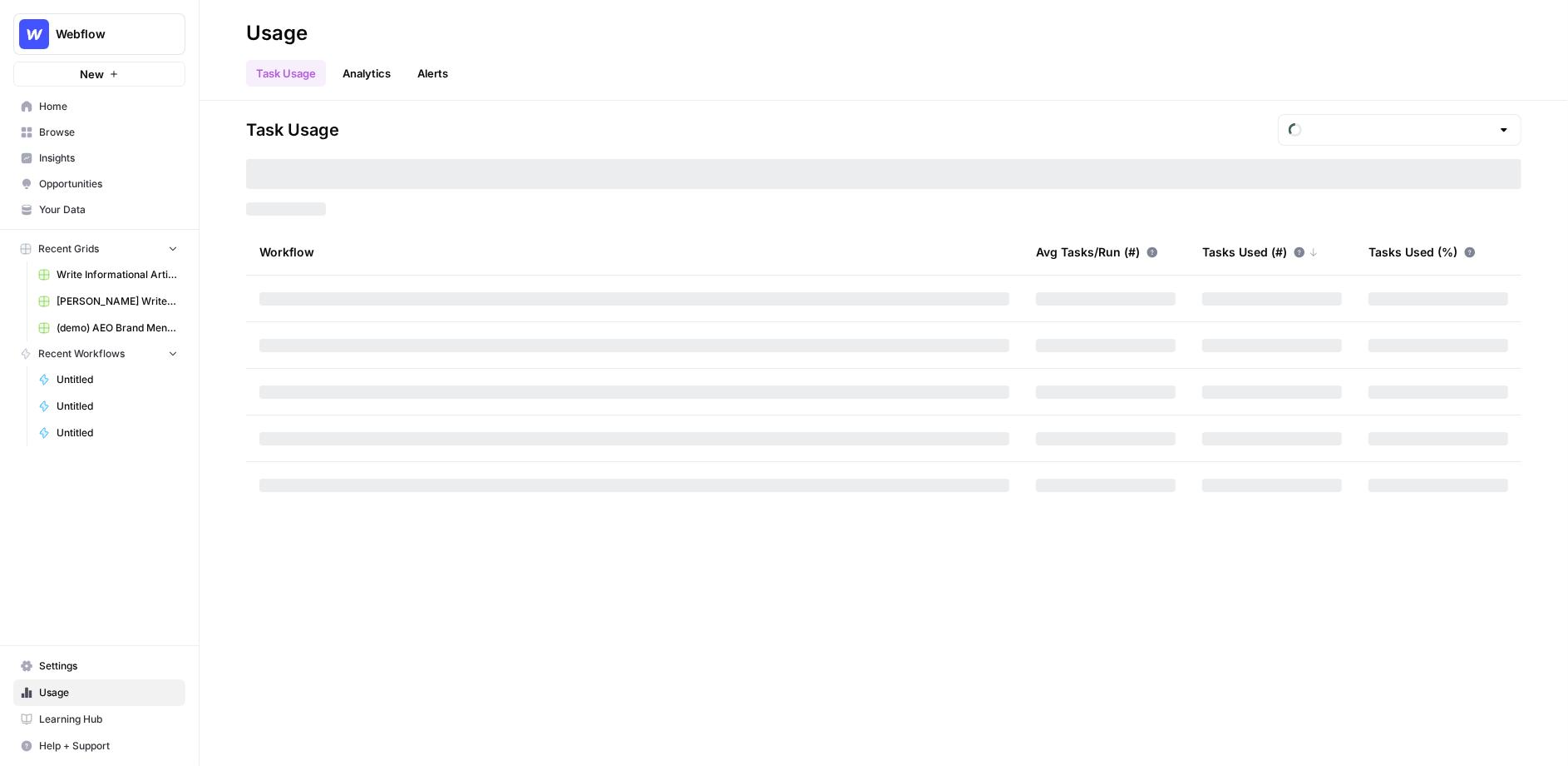
type input "October Tasks"
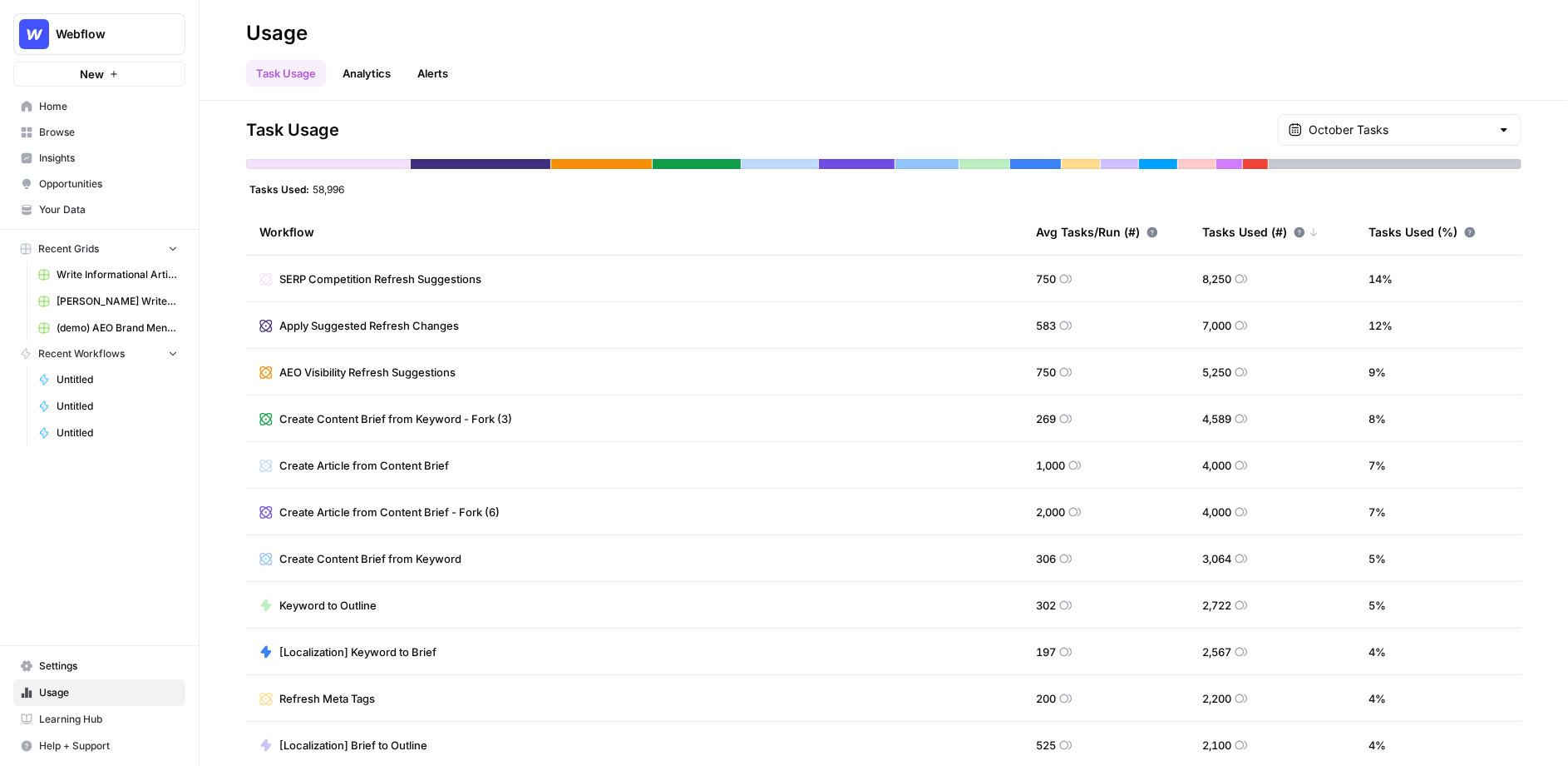
click at [125, 665] on span "Settings" at bounding box center [108, 665] width 139 height 15
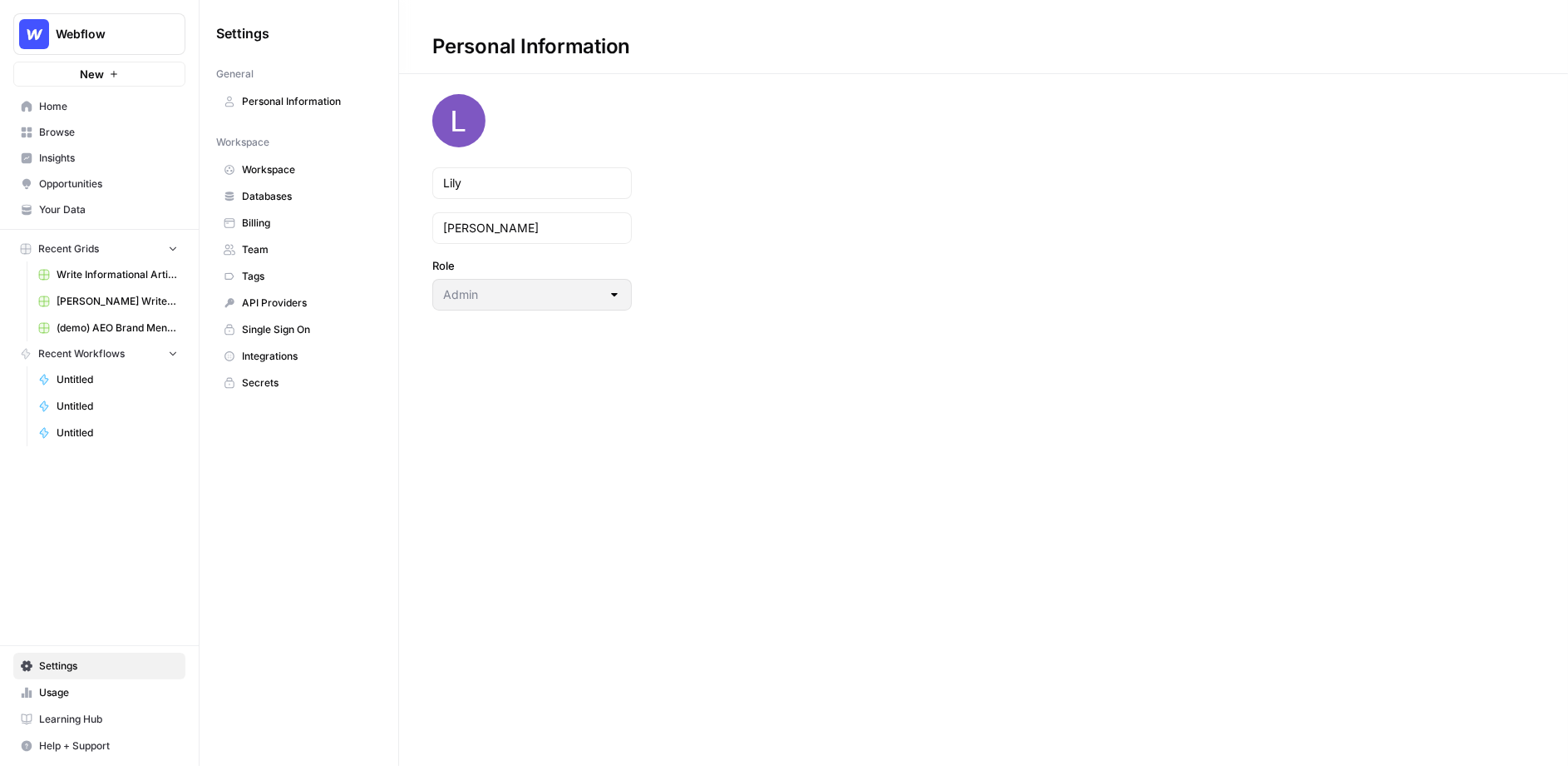
click at [291, 210] on link "Billing" at bounding box center [299, 223] width 165 height 26
